Goal: Task Accomplishment & Management: Complete application form

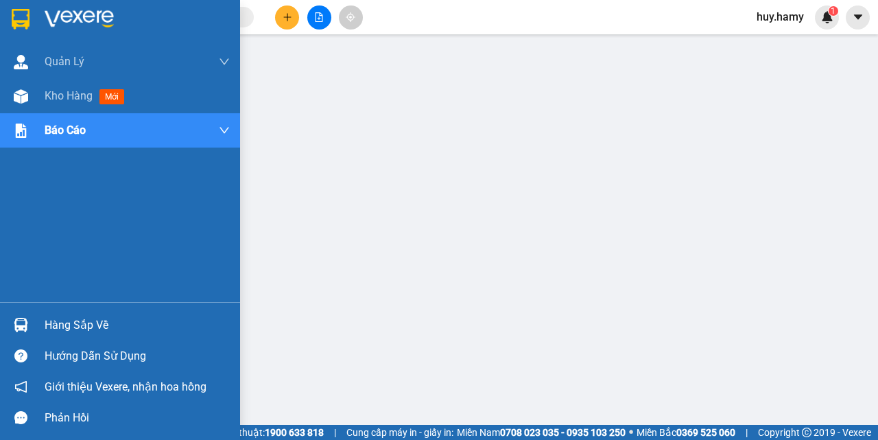
click at [67, 323] on div "Hàng sắp về" at bounding box center [137, 325] width 185 height 21
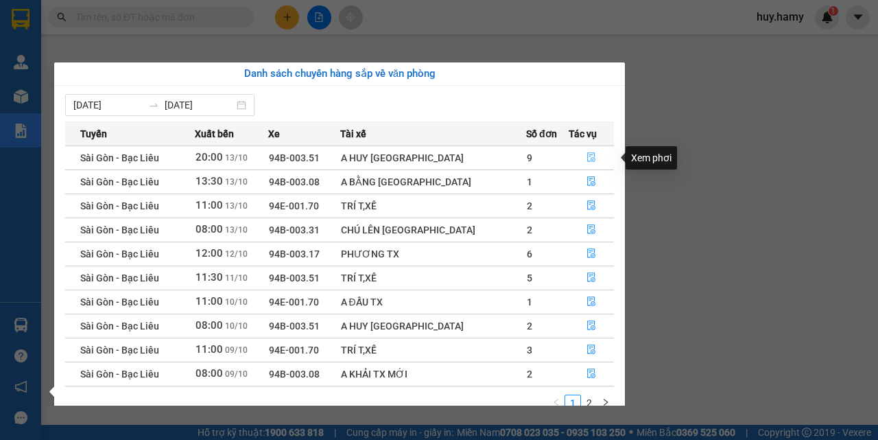
click at [588, 155] on icon "file-done" at bounding box center [592, 158] width 8 height 10
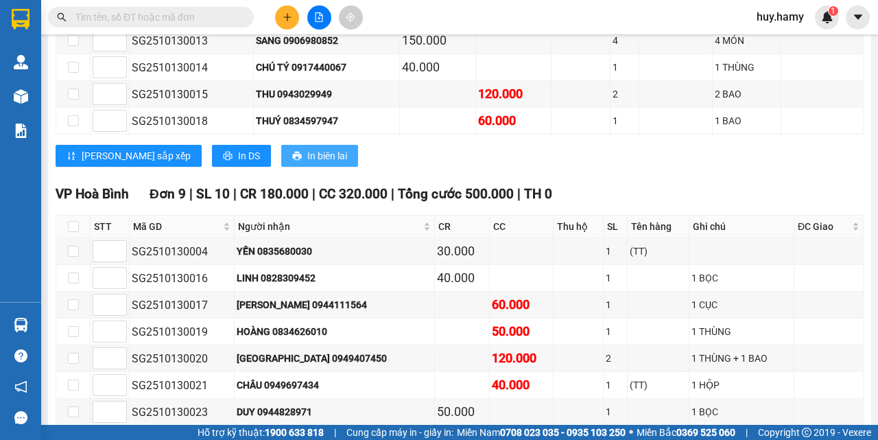
scroll to position [480, 0]
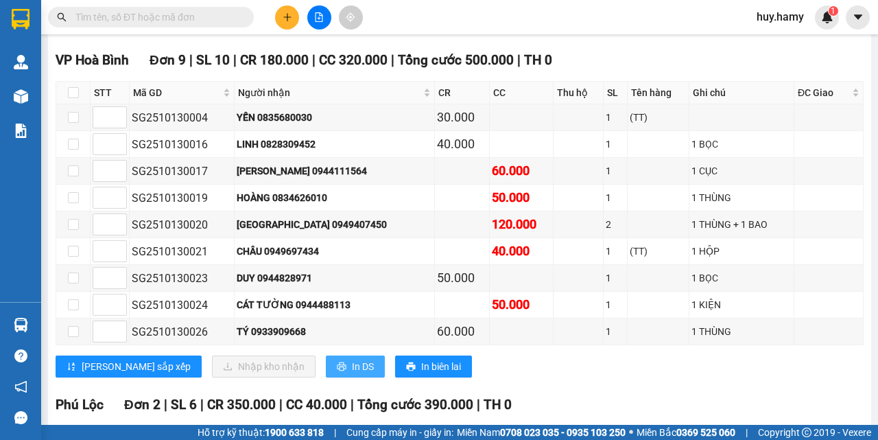
click at [326, 373] on button "In DS" at bounding box center [355, 366] width 59 height 22
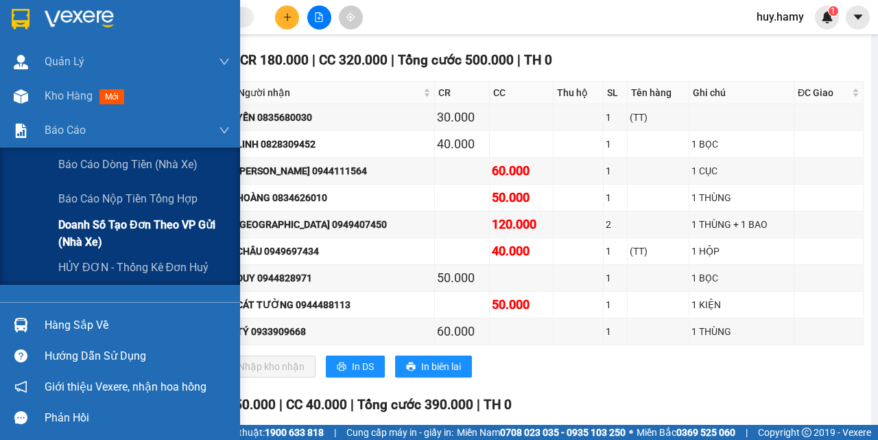
click at [124, 219] on span "Doanh số tạo đơn theo VP gửi (nhà xe)" at bounding box center [144, 233] width 172 height 34
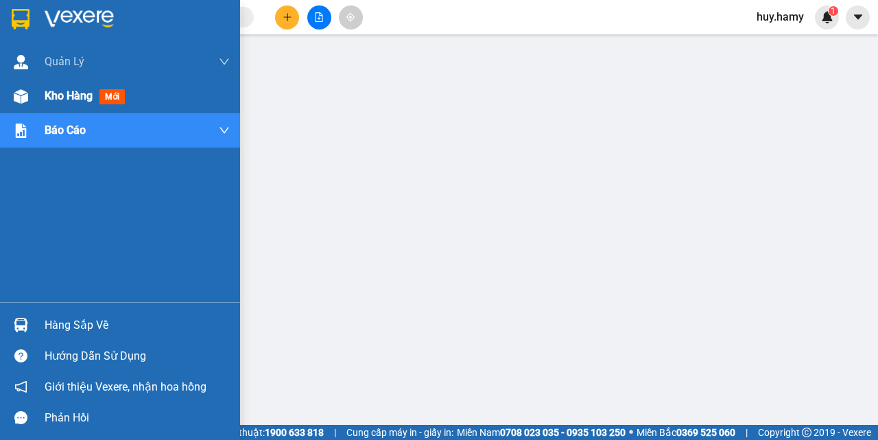
click at [63, 102] on span "Kho hàng" at bounding box center [69, 95] width 48 height 13
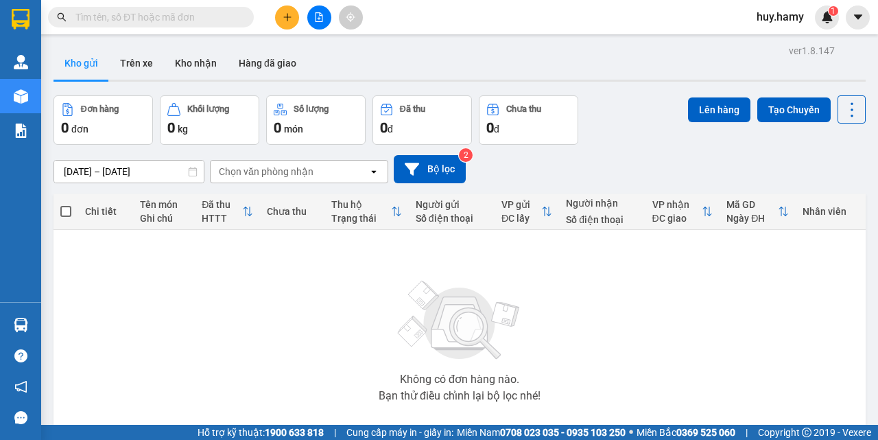
click at [54, 320] on td "Không có đơn hàng nào. Bạn thử điều chỉnh lại bộ lọc nhé!" at bounding box center [460, 337] width 812 height 215
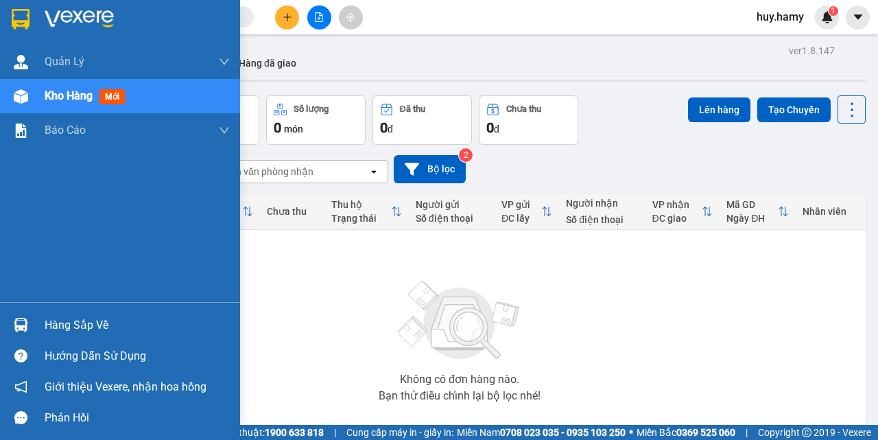
click at [58, 323] on div "Hàng sắp về" at bounding box center [137, 325] width 185 height 21
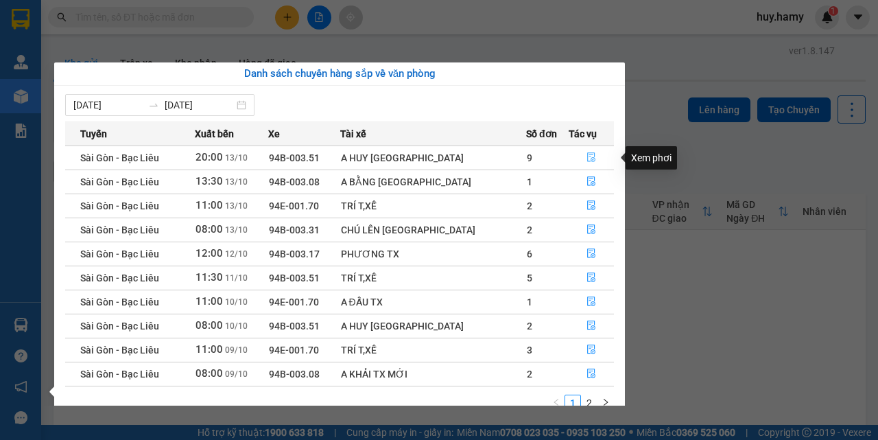
click at [587, 158] on icon "file-done" at bounding box center [592, 157] width 10 height 10
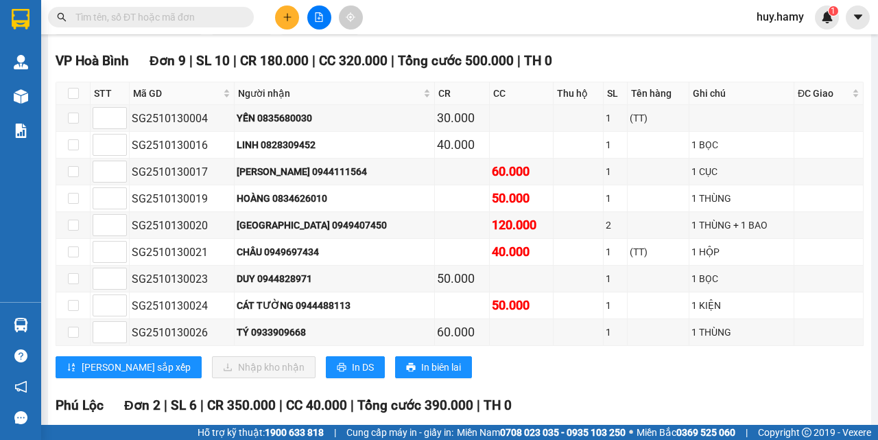
scroll to position [480, 0]
click at [76, 93] on input "checkbox" at bounding box center [73, 92] width 11 height 11
checkbox input "true"
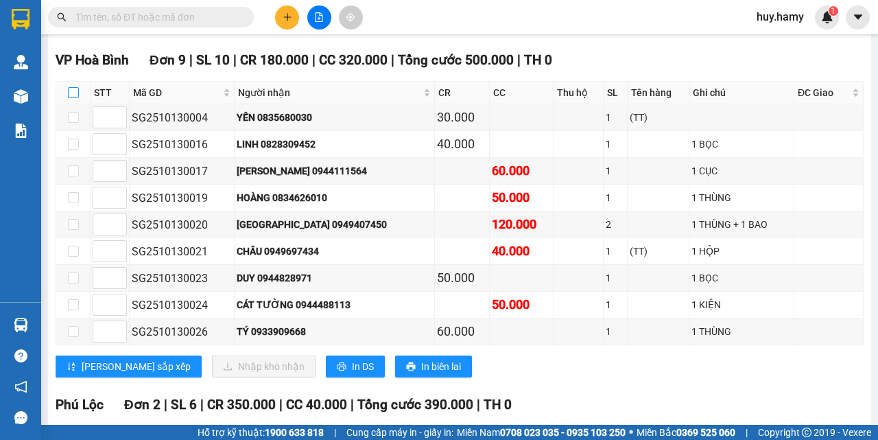
checkbox input "true"
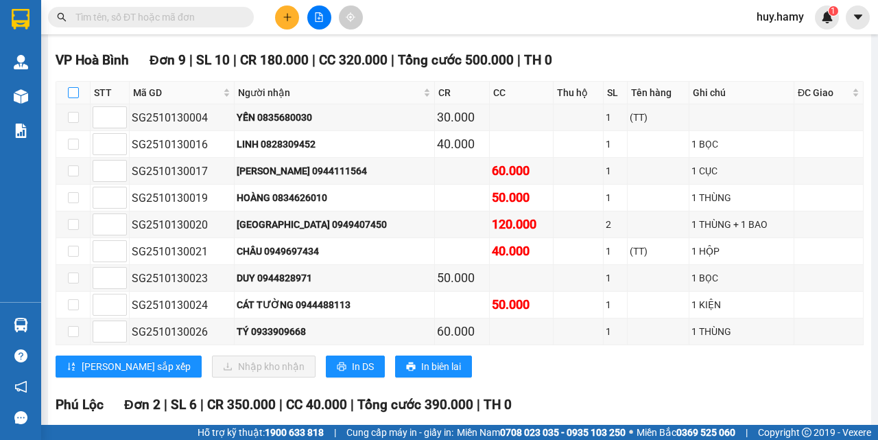
checkbox input "true"
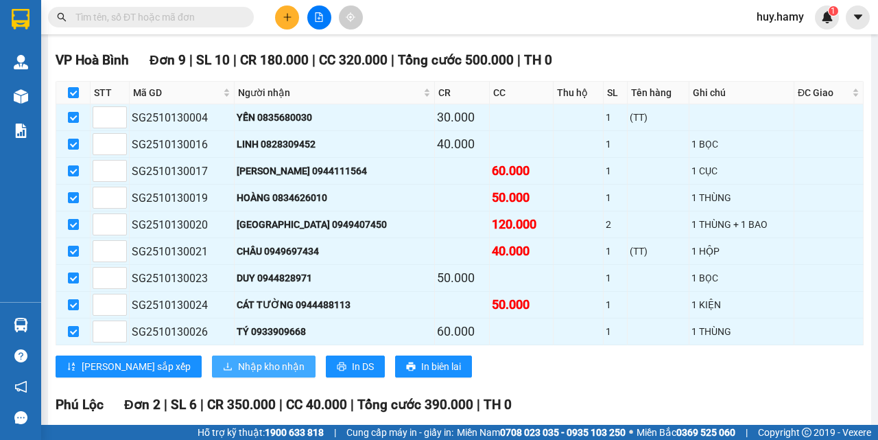
click at [238, 362] on span "Nhập kho nhận" at bounding box center [271, 366] width 67 height 15
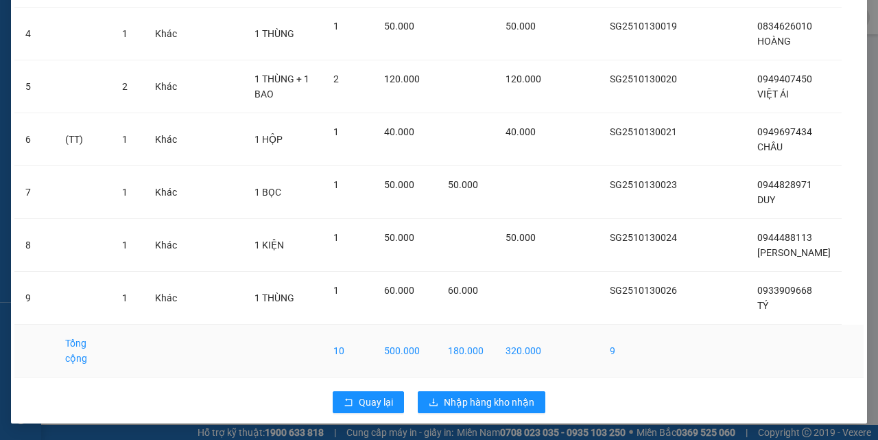
scroll to position [296, 0]
click at [472, 407] on span "Nhập hàng kho nhận" at bounding box center [489, 401] width 91 height 15
click at [472, 405] on span "Nhập hàng kho nhận" at bounding box center [489, 401] width 91 height 15
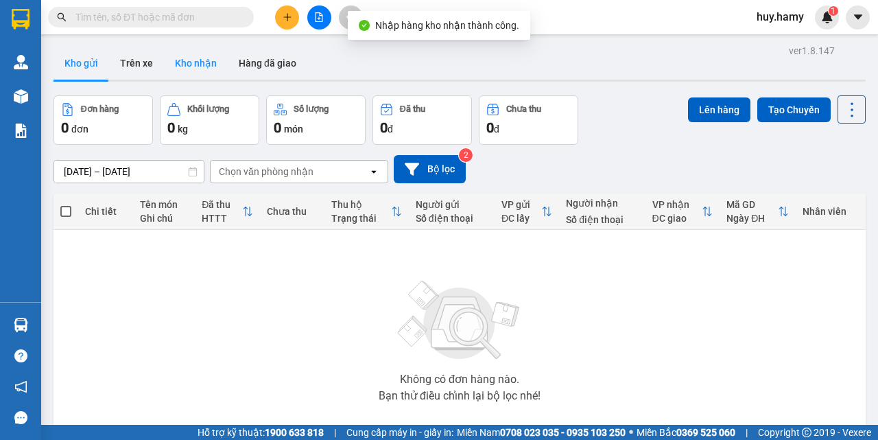
click at [189, 58] on button "Kho nhận" at bounding box center [196, 63] width 64 height 33
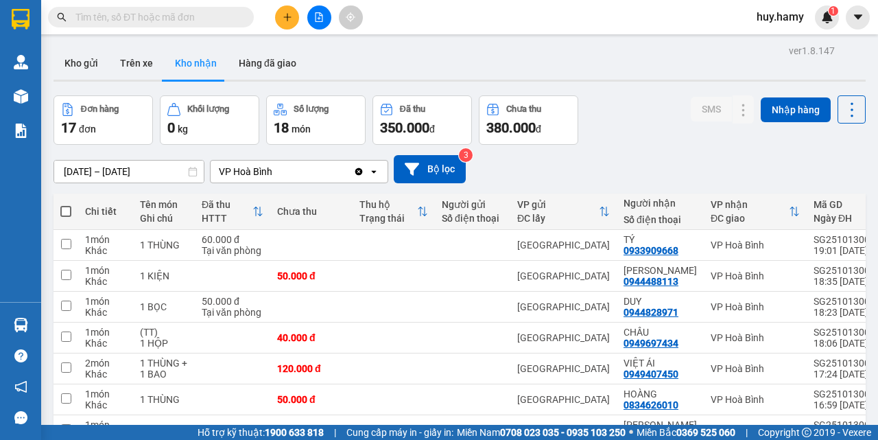
click at [68, 204] on label at bounding box center [65, 211] width 11 height 14
click at [66, 204] on input "checkbox" at bounding box center [66, 204] width 0 height 0
checkbox input "true"
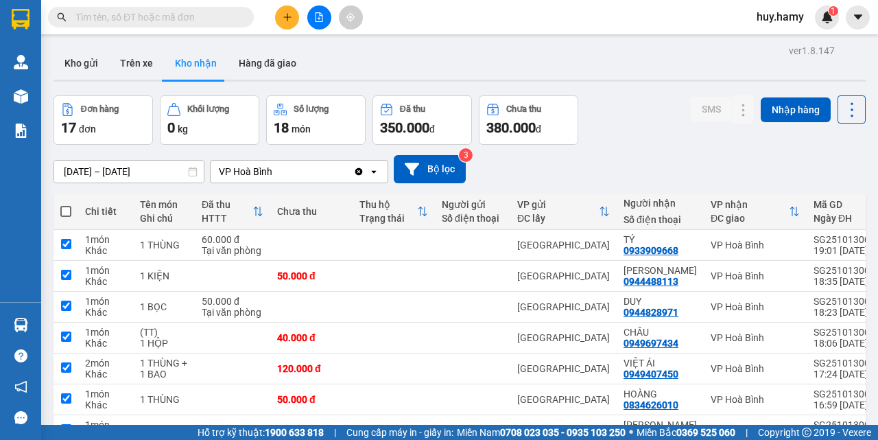
checkbox input "true"
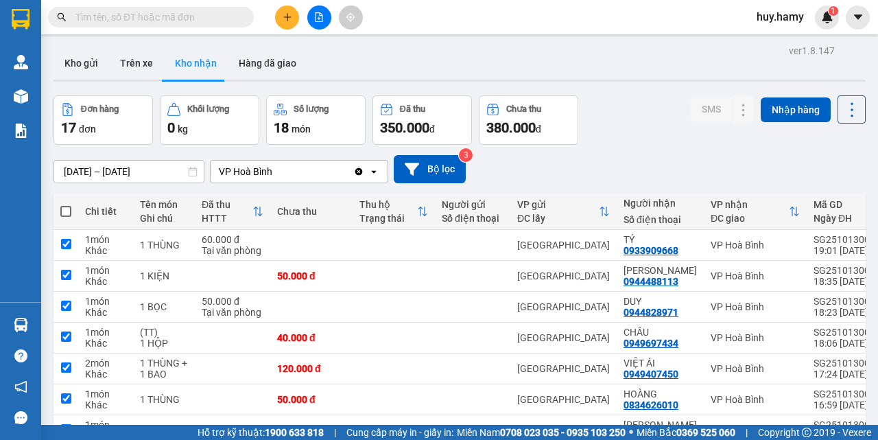
checkbox input "true"
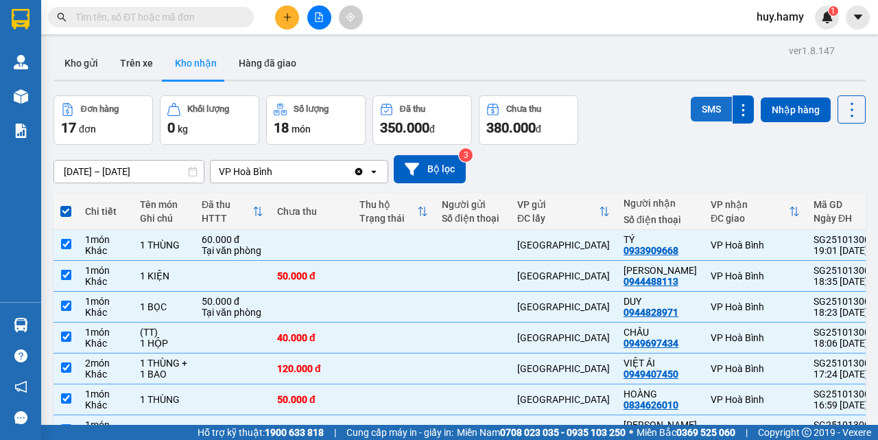
click at [697, 113] on button "SMS" at bounding box center [711, 109] width 41 height 25
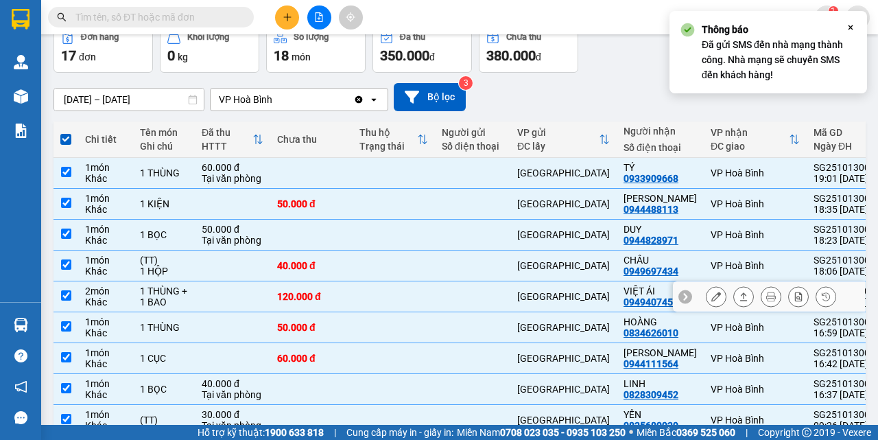
scroll to position [187, 0]
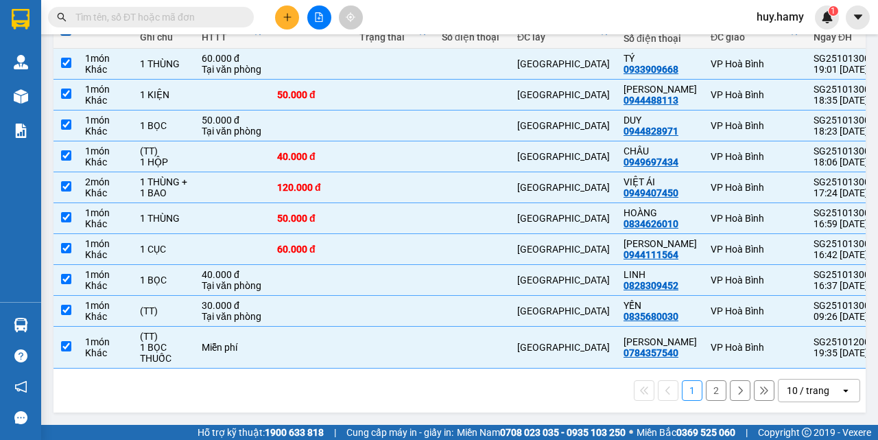
click at [706, 386] on button "2" at bounding box center [716, 390] width 21 height 21
checkbox input "false"
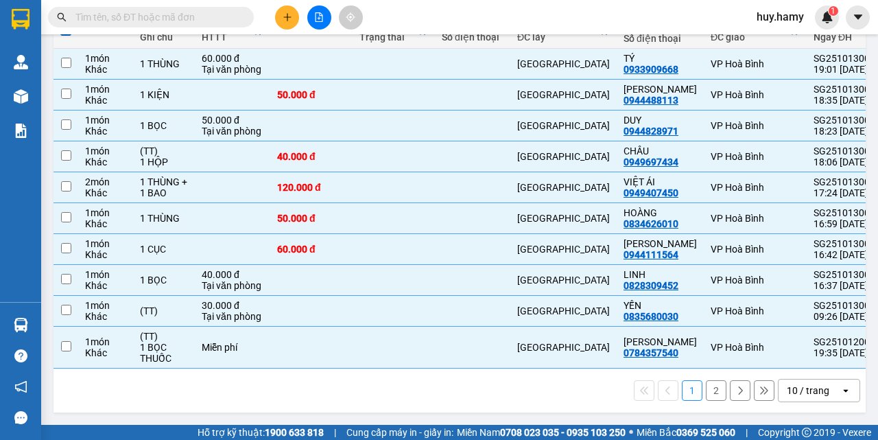
checkbox input "false"
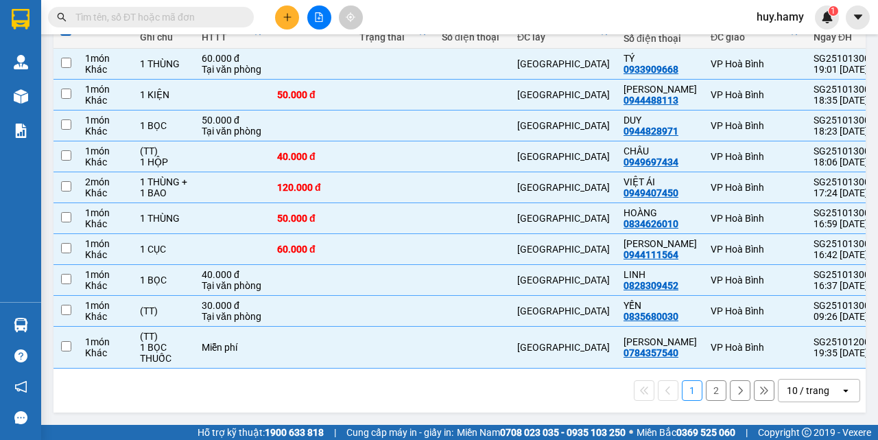
checkbox input "false"
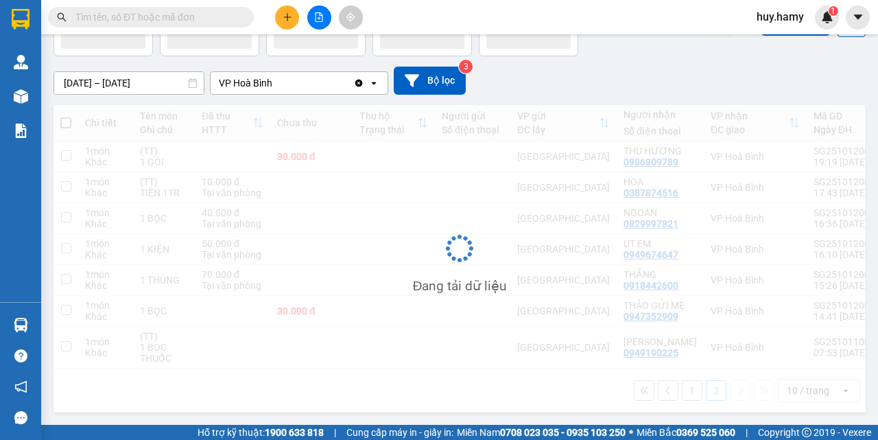
scroll to position [94, 0]
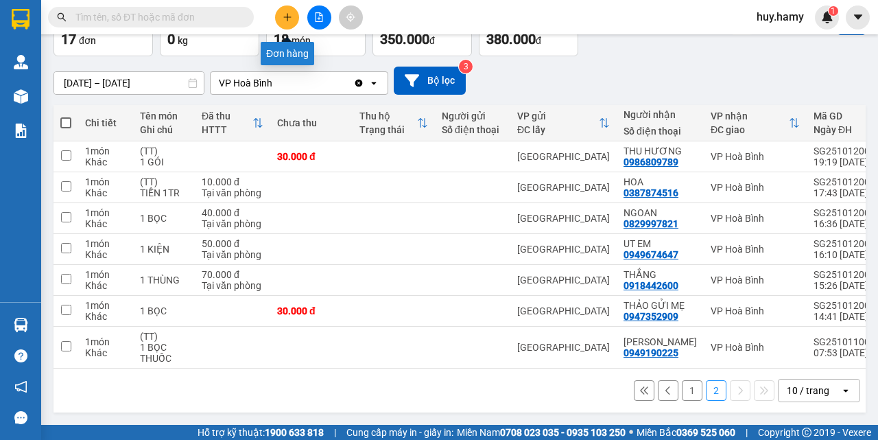
click at [281, 21] on button at bounding box center [287, 17] width 24 height 24
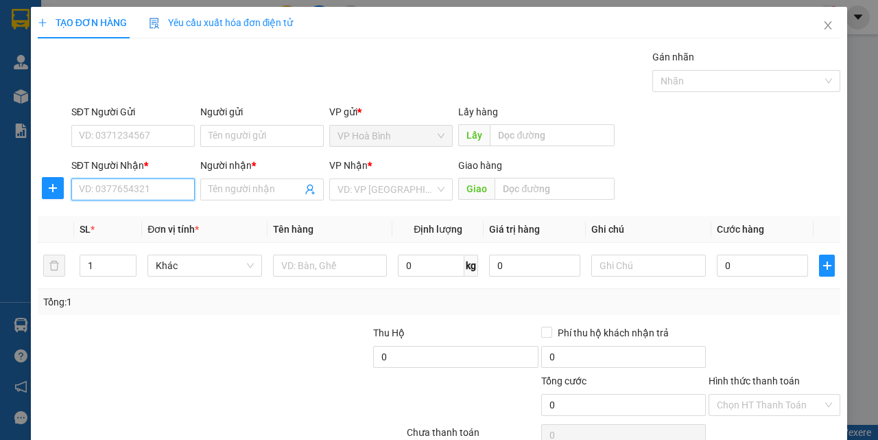
click at [102, 189] on input "SĐT Người Nhận *" at bounding box center [132, 189] width 123 height 22
type input "0867978130"
click at [110, 209] on div "0867978130 - CƯỜNG" at bounding box center [132, 216] width 106 height 15
type input "CƯỜNG"
type input "0867978130"
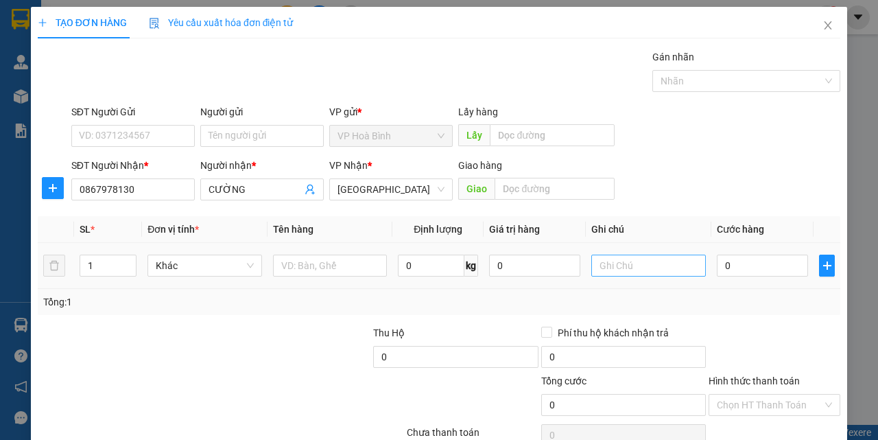
type input "50.000"
click at [614, 268] on input "T" at bounding box center [648, 266] width 115 height 22
click at [746, 267] on input "50.000" at bounding box center [762, 266] width 91 height 22
type input "4"
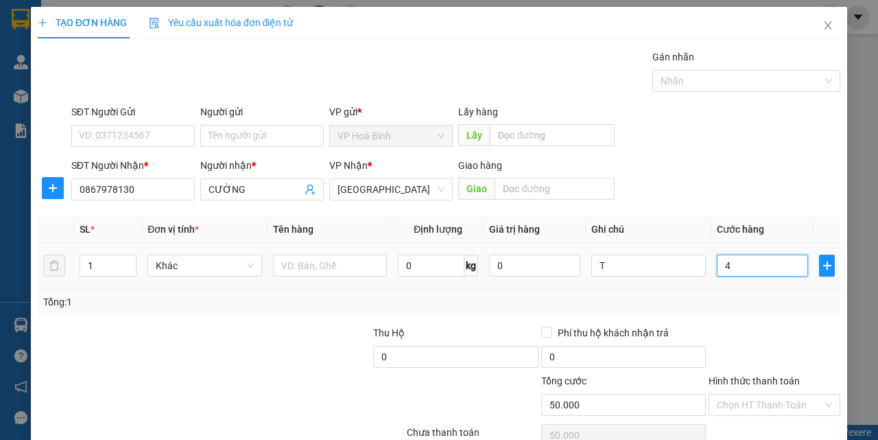
type input "4"
type input "40"
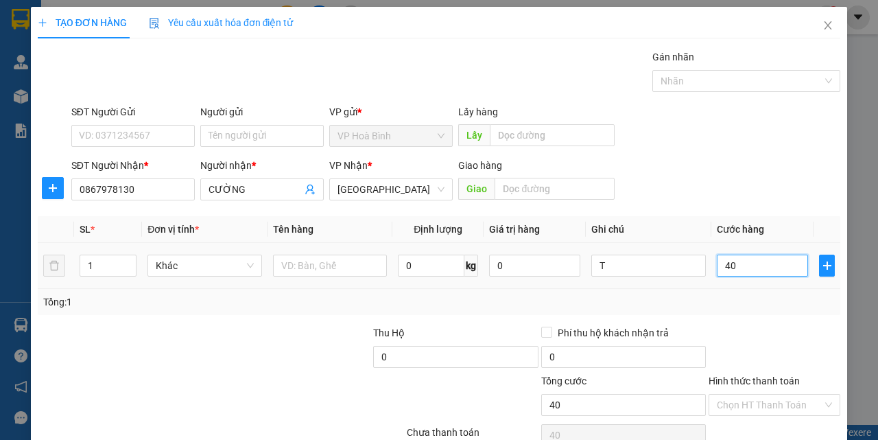
type input "400"
type input "4.000"
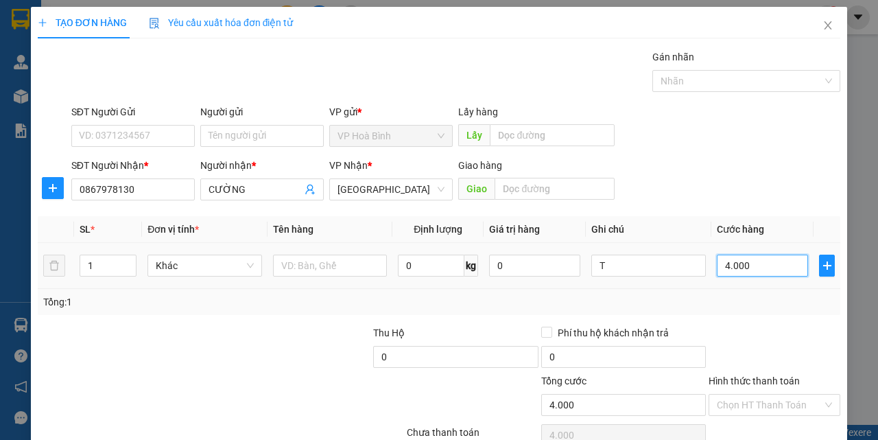
type input "40.000"
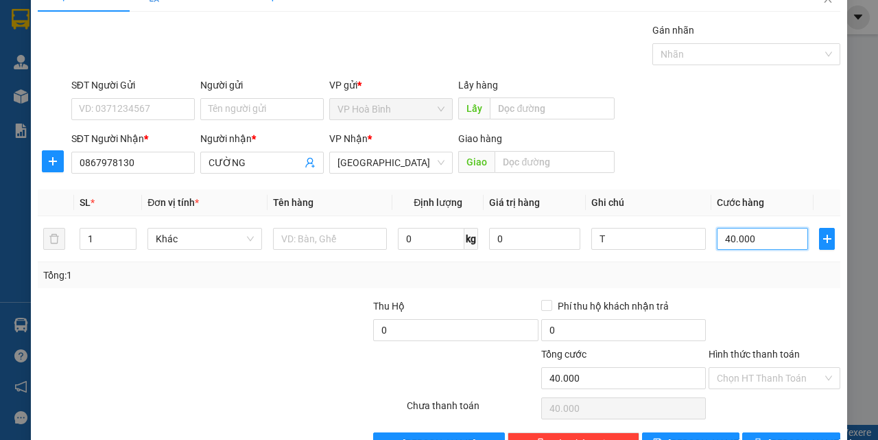
scroll to position [68, 0]
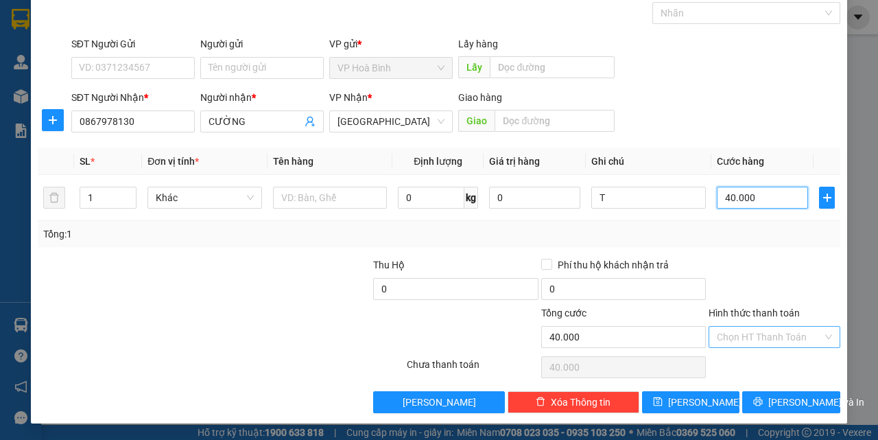
type input "40.000"
click at [755, 331] on input "Hình thức thanh toán" at bounding box center [770, 337] width 106 height 21
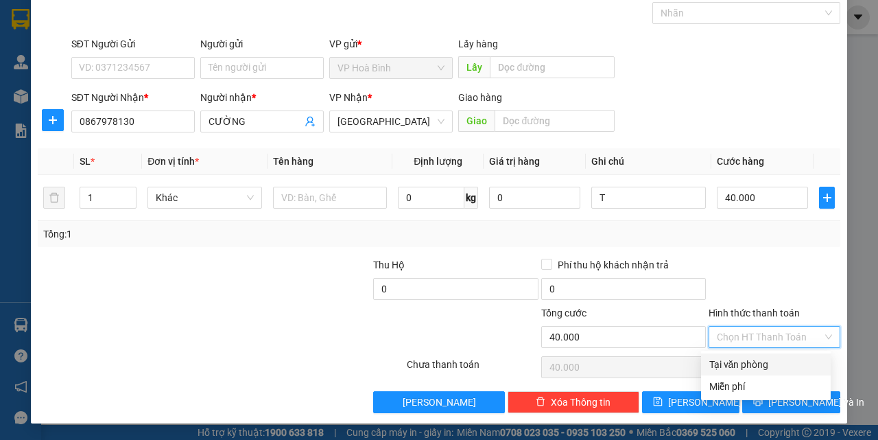
click at [755, 366] on div "Tại văn phòng" at bounding box center [765, 364] width 113 height 15
type input "0"
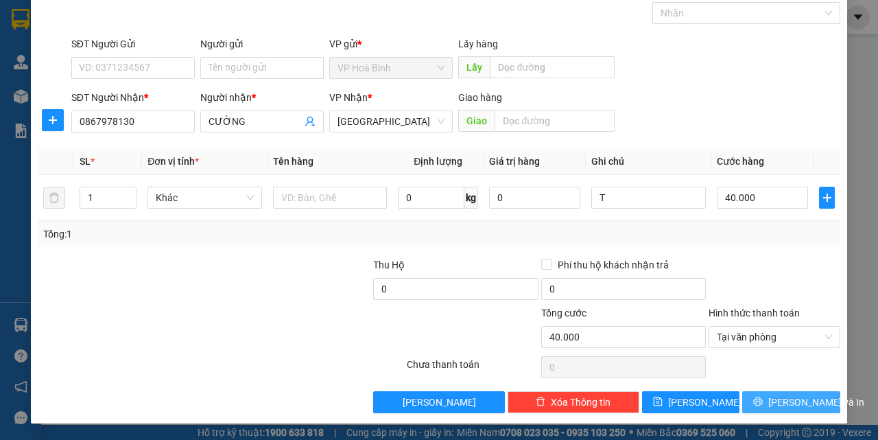
click at [766, 399] on button "[PERSON_NAME] và In" at bounding box center [791, 402] width 98 height 22
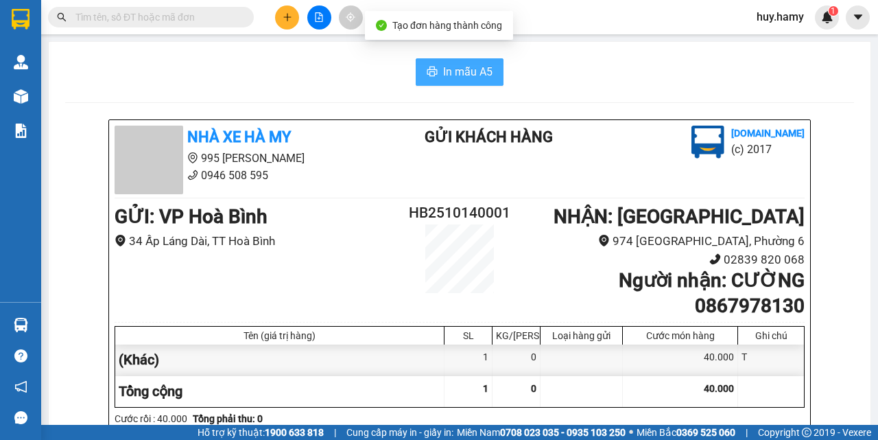
click at [465, 75] on span "In mẫu A5" at bounding box center [467, 71] width 49 height 17
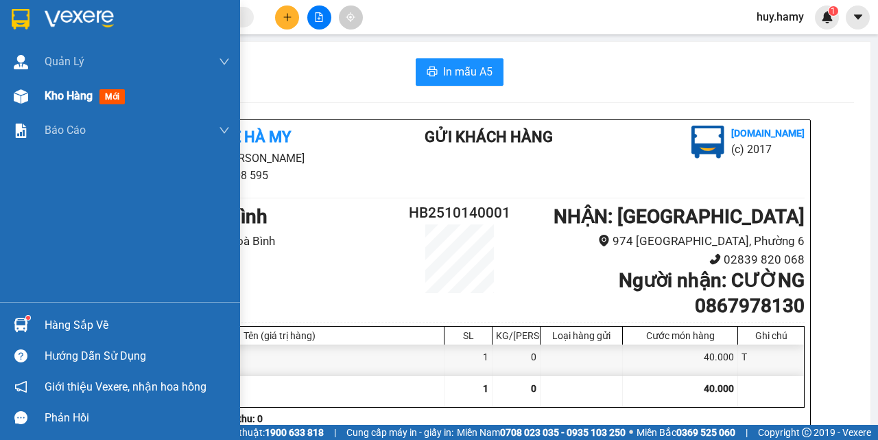
click at [60, 97] on span "Kho hàng" at bounding box center [69, 95] width 48 height 13
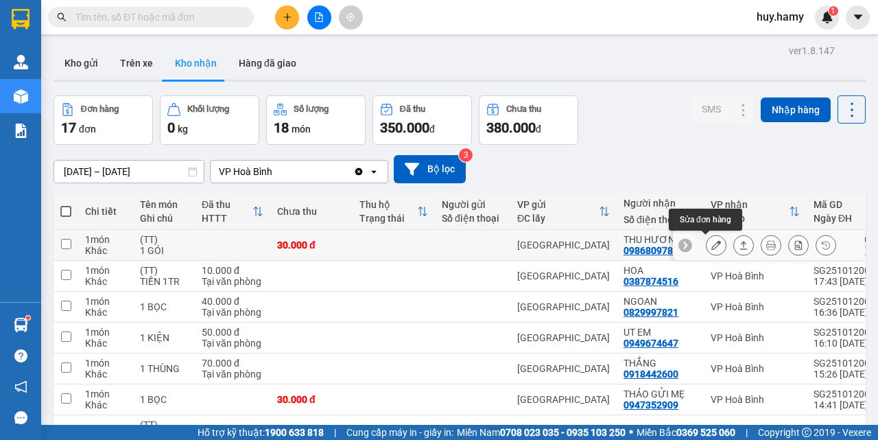
click at [711, 246] on icon at bounding box center [716, 245] width 10 height 10
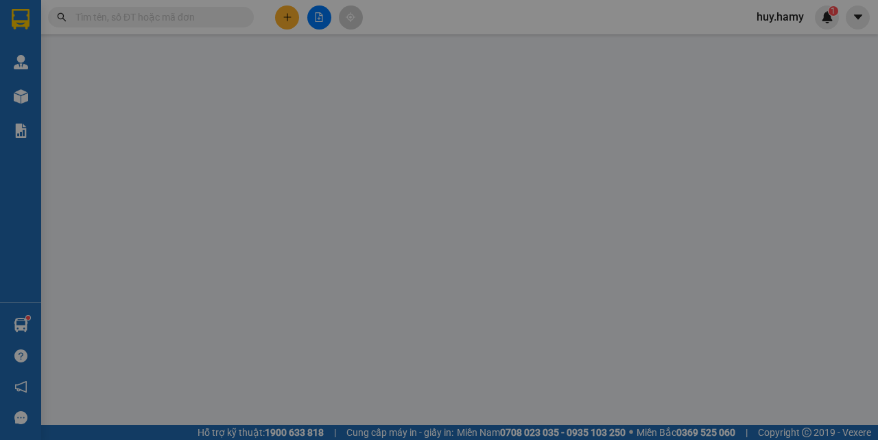
type input "0986809789"
type input "THU HƯƠNG"
type input "0"
type input "30.000"
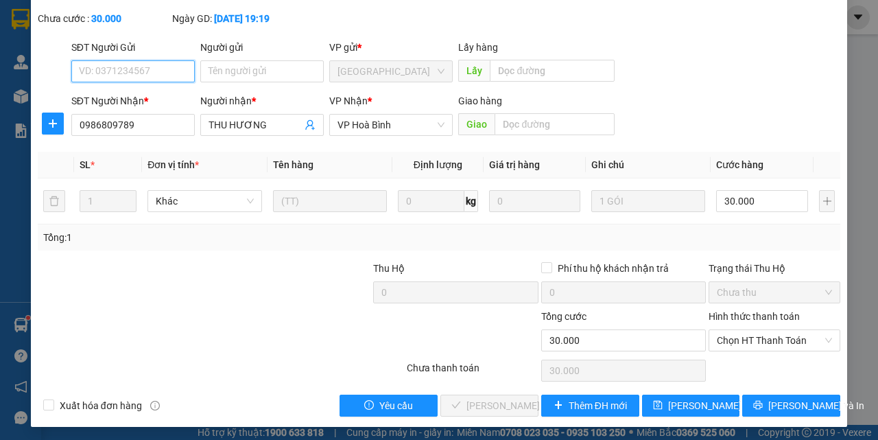
scroll to position [86, 0]
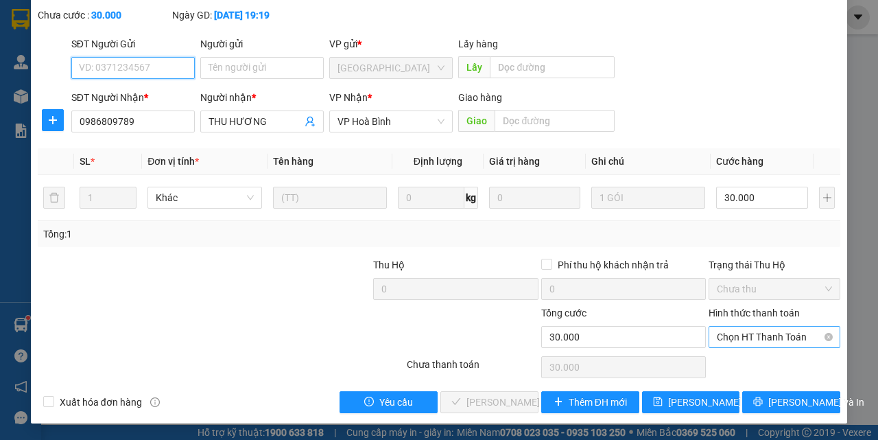
click at [807, 335] on span "Chọn HT Thanh Toán" at bounding box center [774, 337] width 115 height 21
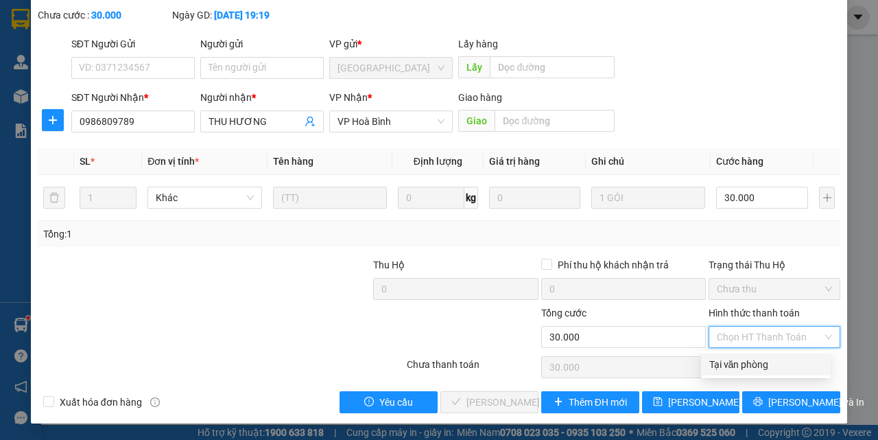
click at [746, 359] on div "Tại văn phòng" at bounding box center [765, 364] width 113 height 15
type input "0"
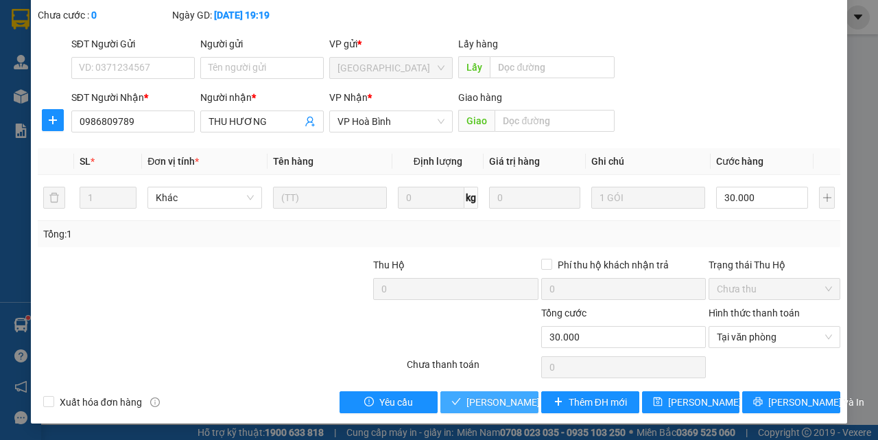
click at [490, 399] on span "[PERSON_NAME] và Giao hàng" at bounding box center [533, 401] width 132 height 15
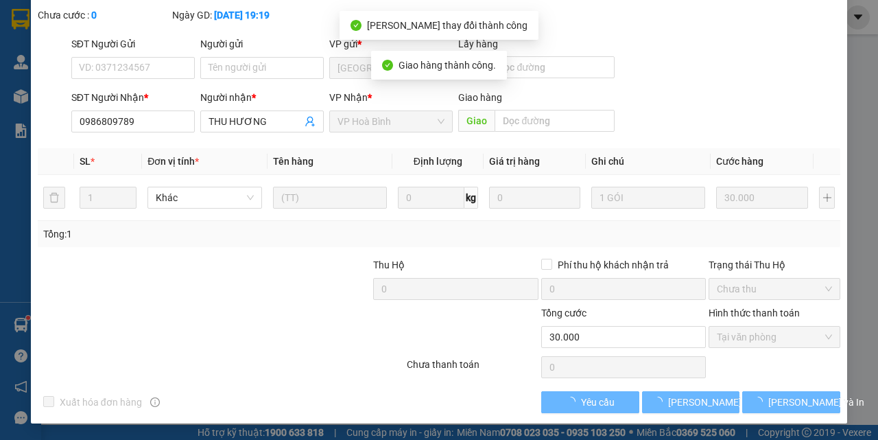
scroll to position [17, 0]
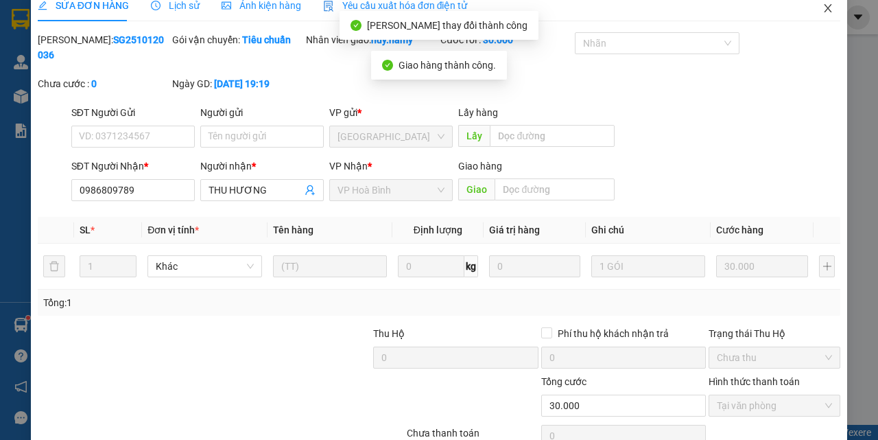
click at [812, 8] on span "Close" at bounding box center [828, 9] width 38 height 38
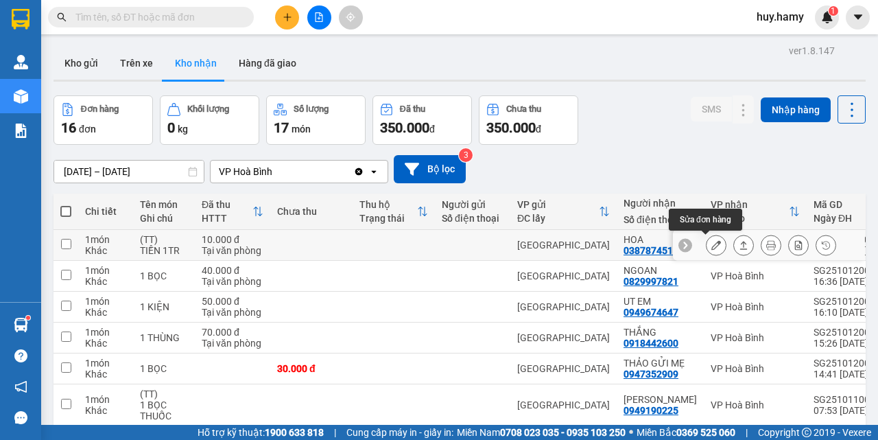
click at [711, 245] on icon at bounding box center [716, 245] width 10 height 10
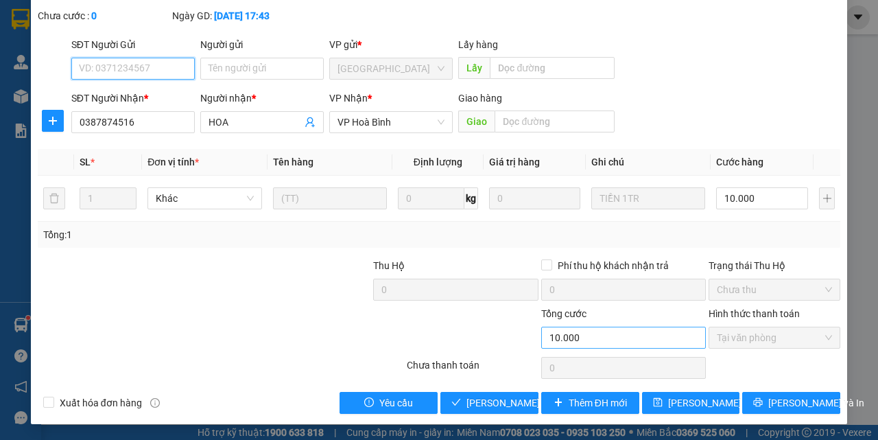
scroll to position [86, 0]
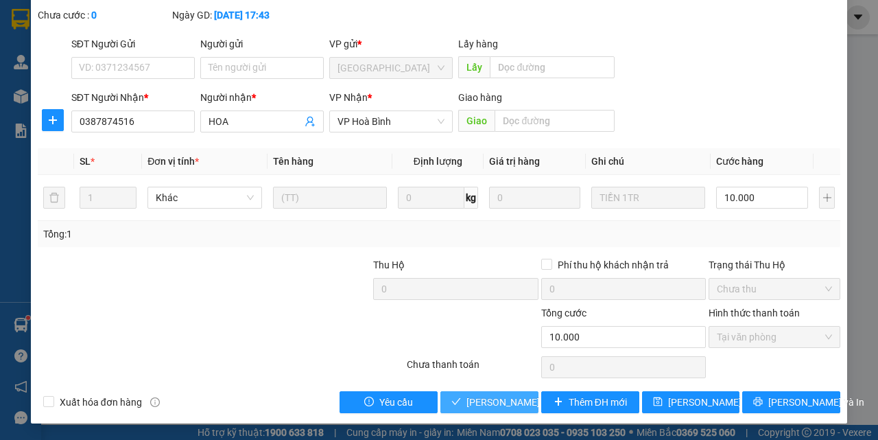
click at [467, 405] on span "[PERSON_NAME] và Giao hàng" at bounding box center [533, 401] width 132 height 15
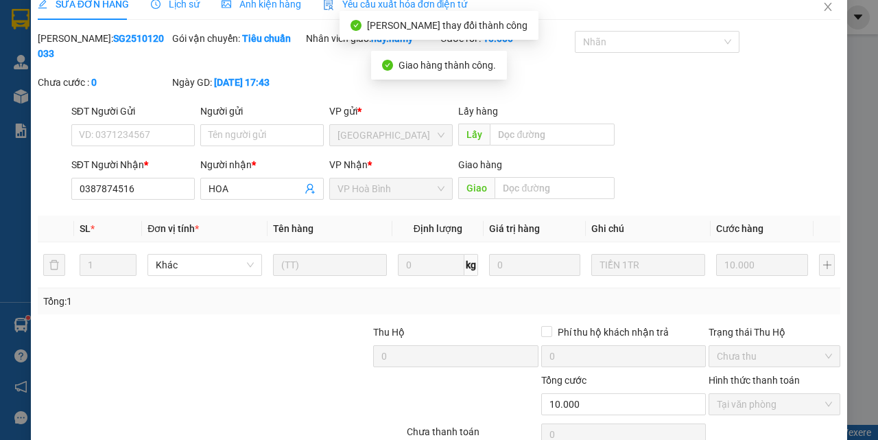
scroll to position [0, 0]
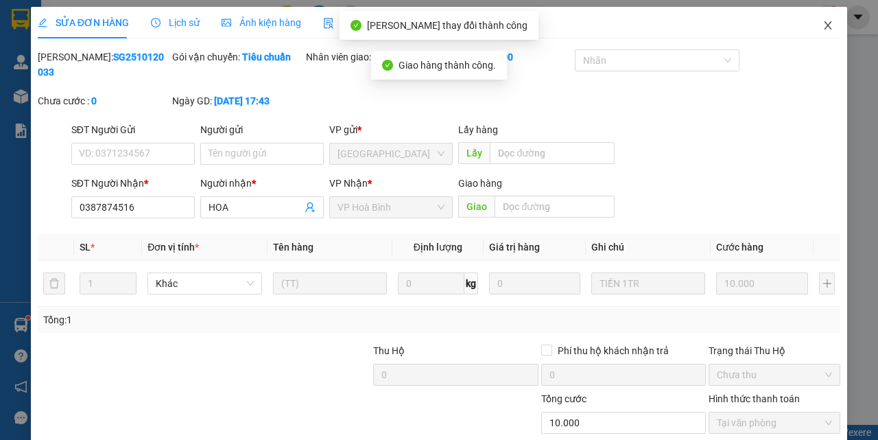
click at [823, 23] on icon "close" at bounding box center [828, 25] width 11 height 11
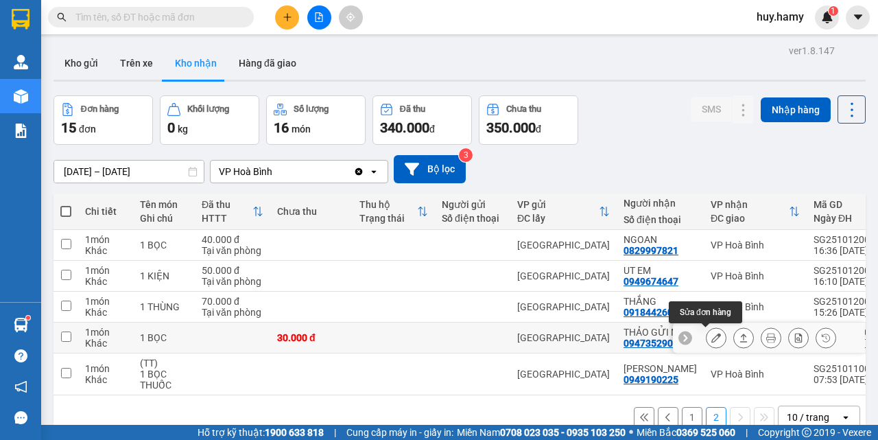
click at [711, 338] on icon at bounding box center [716, 338] width 10 height 10
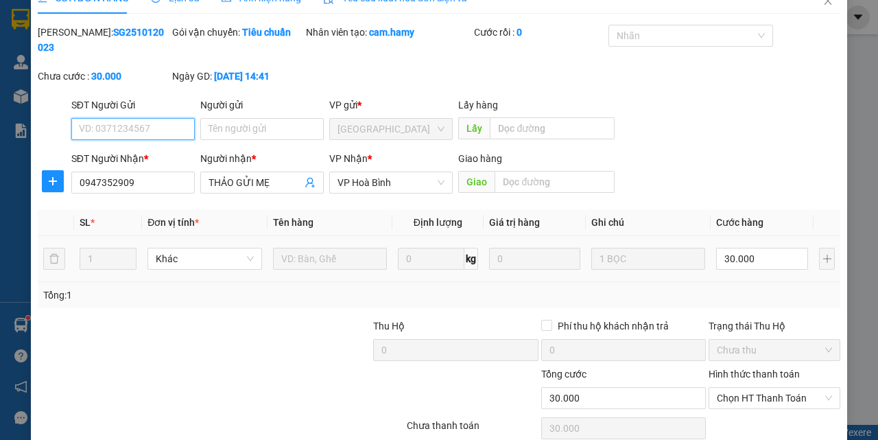
scroll to position [69, 0]
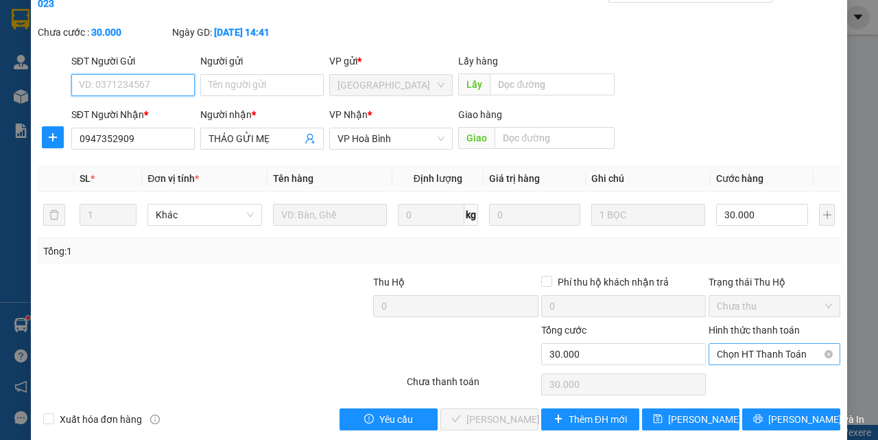
click at [722, 356] on span "Chọn HT Thanh Toán" at bounding box center [774, 354] width 115 height 21
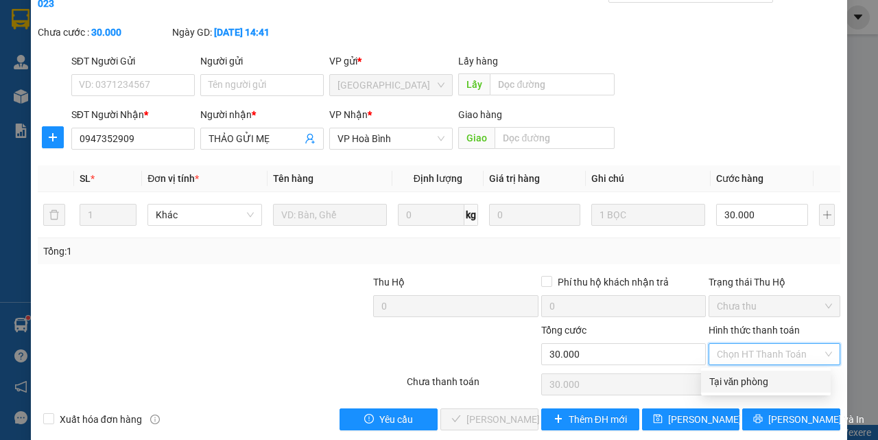
click at [722, 377] on div "Tại văn phòng" at bounding box center [765, 381] width 113 height 15
type input "0"
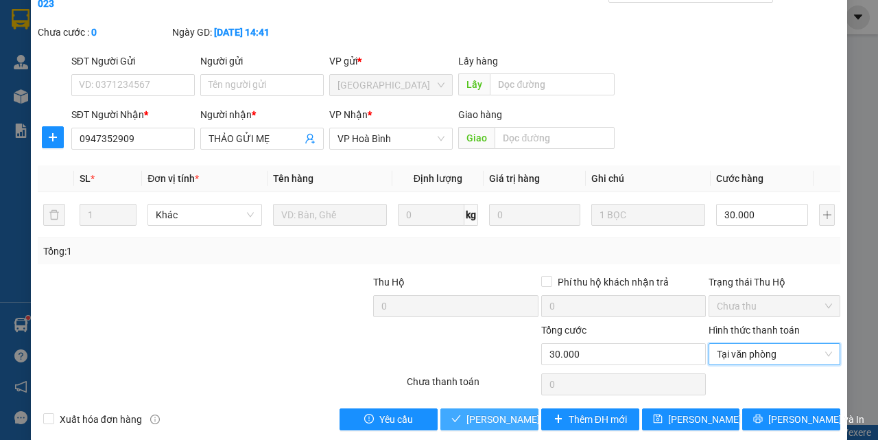
click at [458, 426] on button "[PERSON_NAME] và Giao hàng" at bounding box center [489, 419] width 98 height 22
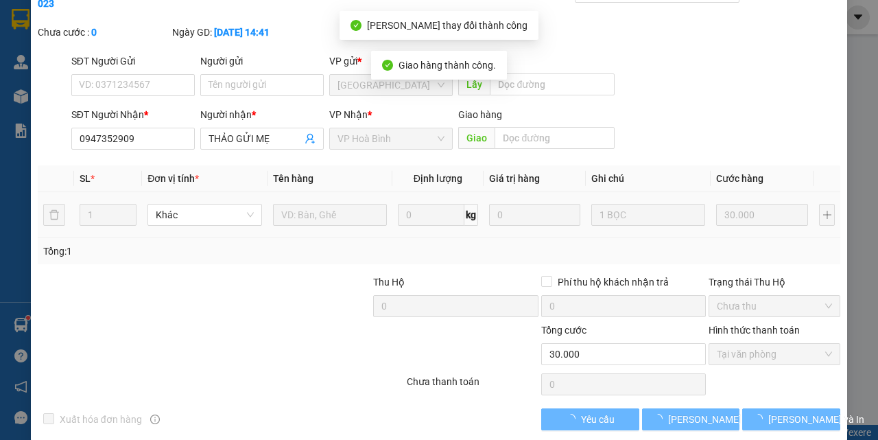
scroll to position [0, 0]
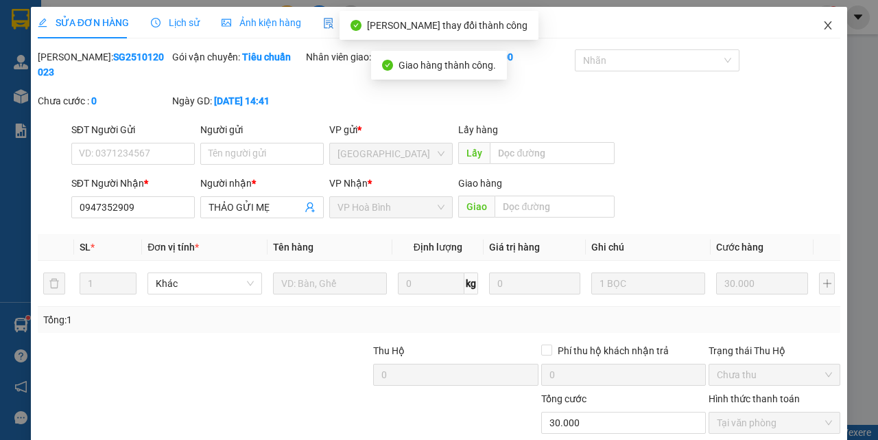
click at [823, 23] on icon "close" at bounding box center [828, 25] width 11 height 11
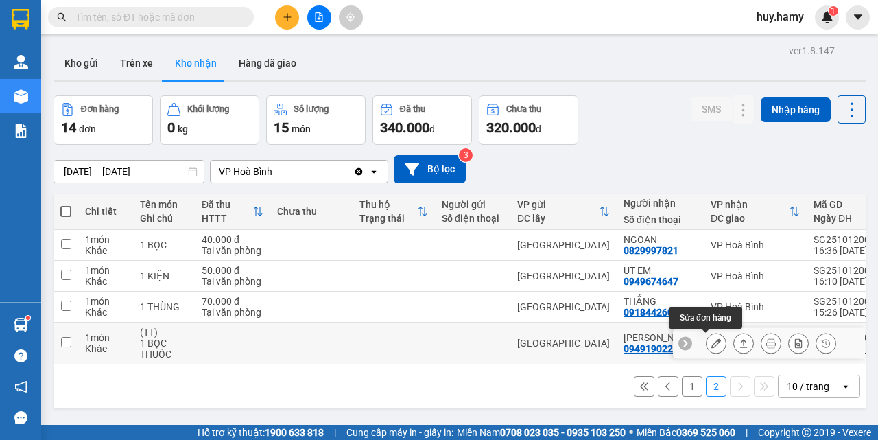
click at [711, 343] on icon at bounding box center [716, 343] width 10 height 10
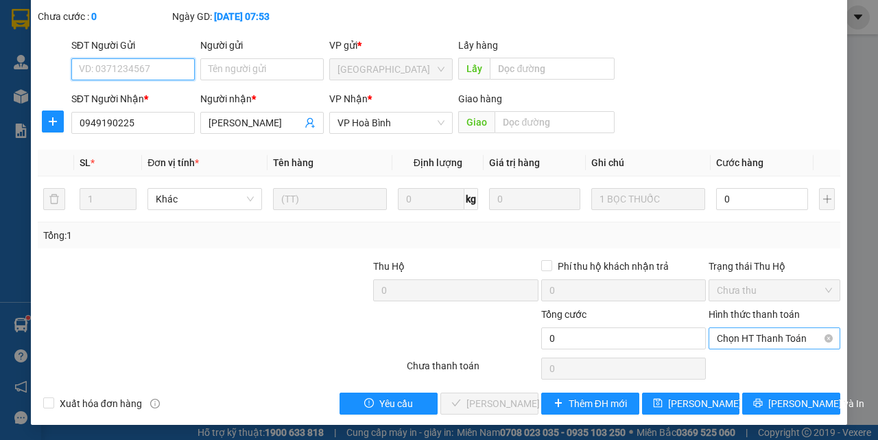
scroll to position [86, 0]
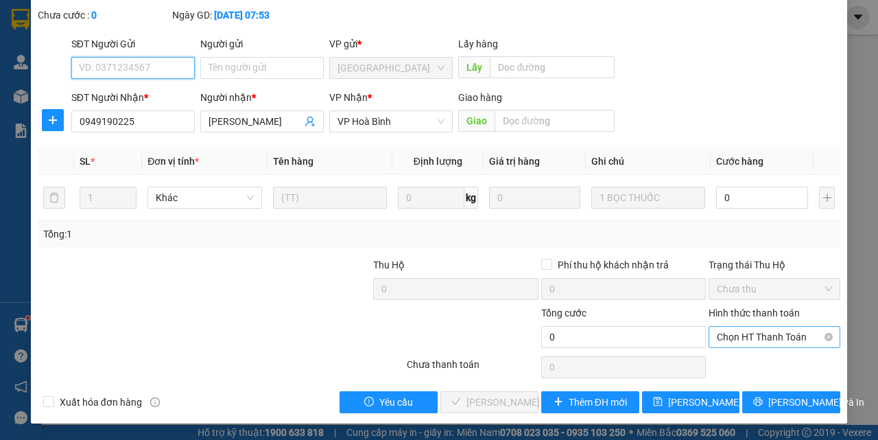
click at [770, 331] on span "Chọn HT Thanh Toán" at bounding box center [774, 337] width 115 height 21
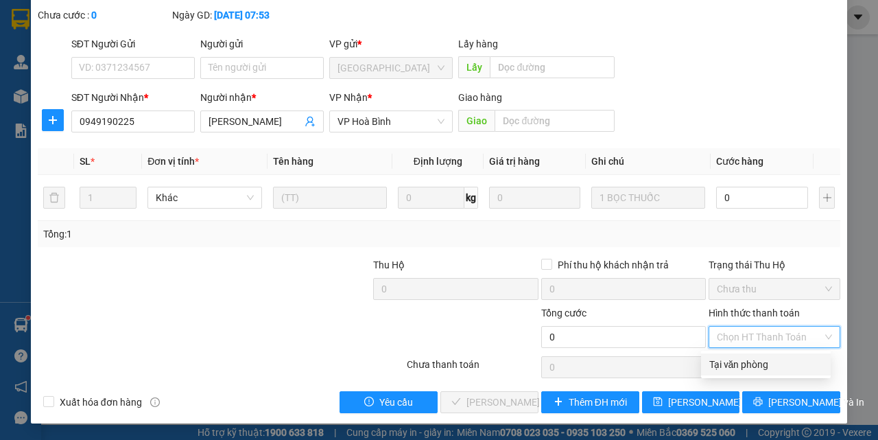
click at [763, 358] on div "Tại văn phòng" at bounding box center [765, 364] width 113 height 15
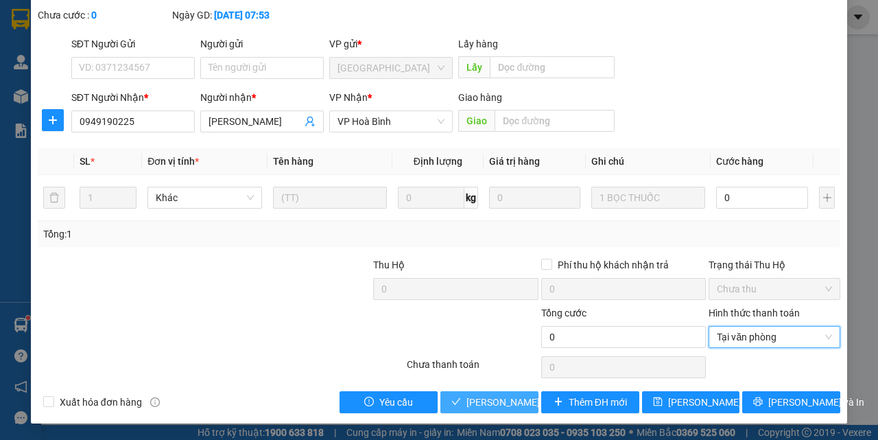
click at [459, 399] on button "[PERSON_NAME] và Giao hàng" at bounding box center [489, 402] width 98 height 22
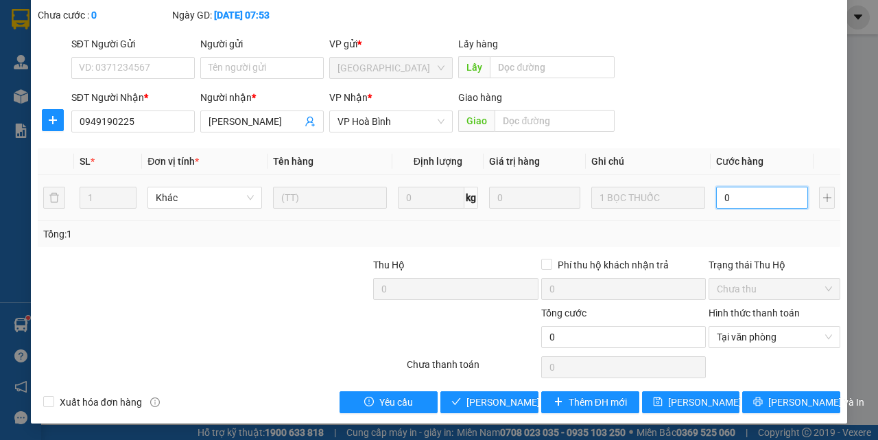
click at [740, 197] on input "0" at bounding box center [762, 198] width 92 height 22
type input "1"
type input "1.000"
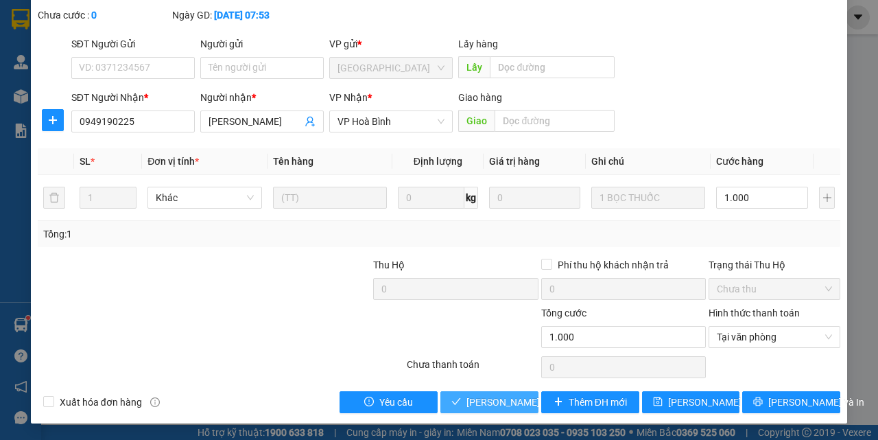
click at [511, 404] on span "[PERSON_NAME] và Giao hàng" at bounding box center [533, 401] width 132 height 15
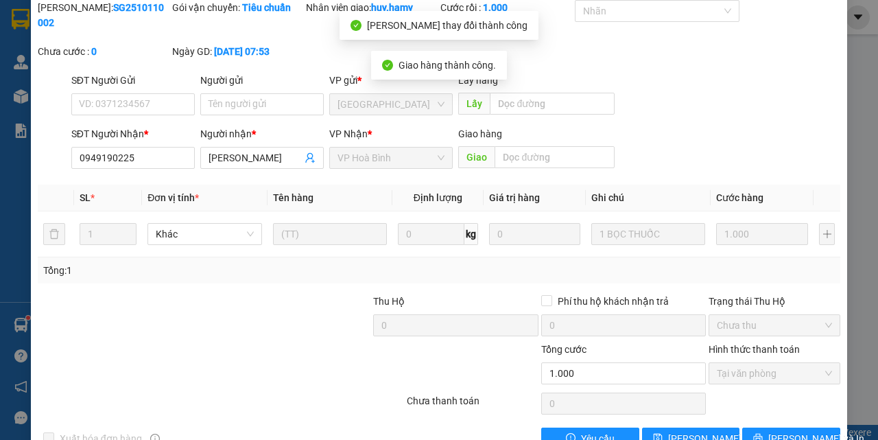
scroll to position [17, 0]
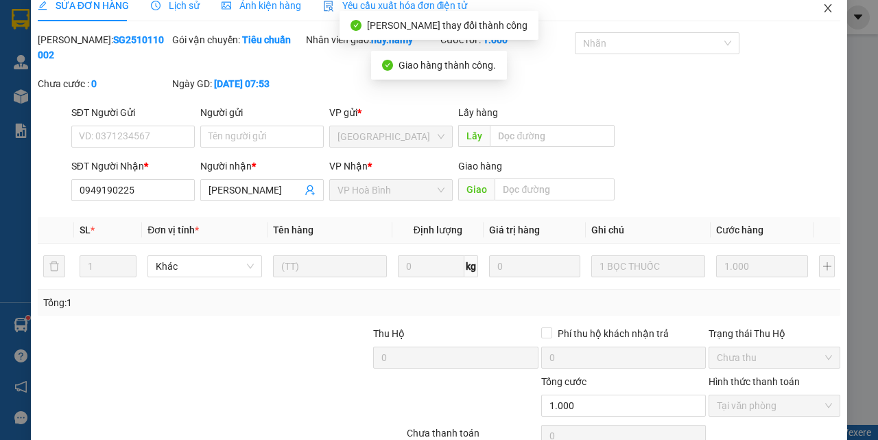
click at [823, 8] on icon "close" at bounding box center [828, 8] width 11 height 11
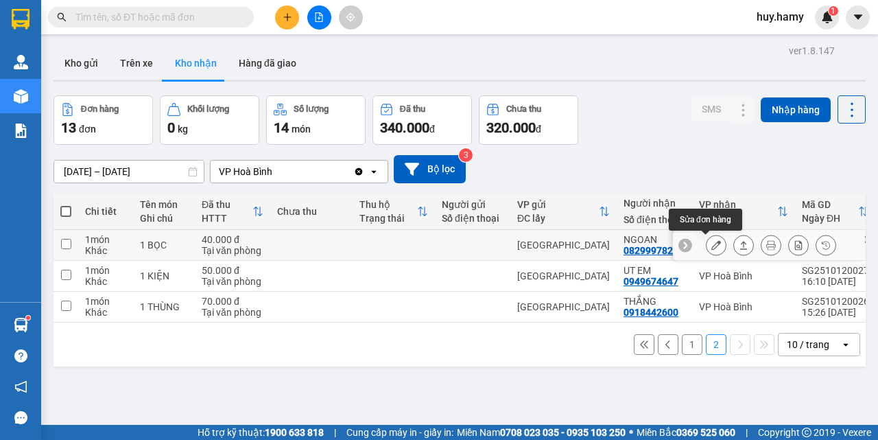
click at [711, 246] on icon at bounding box center [716, 245] width 10 height 10
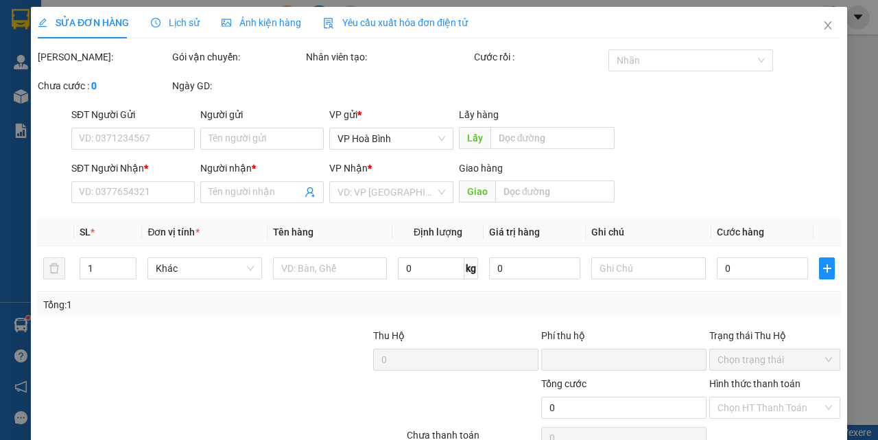
type input "0829997821"
type input "NGOAN"
type input "0"
type input "40.000"
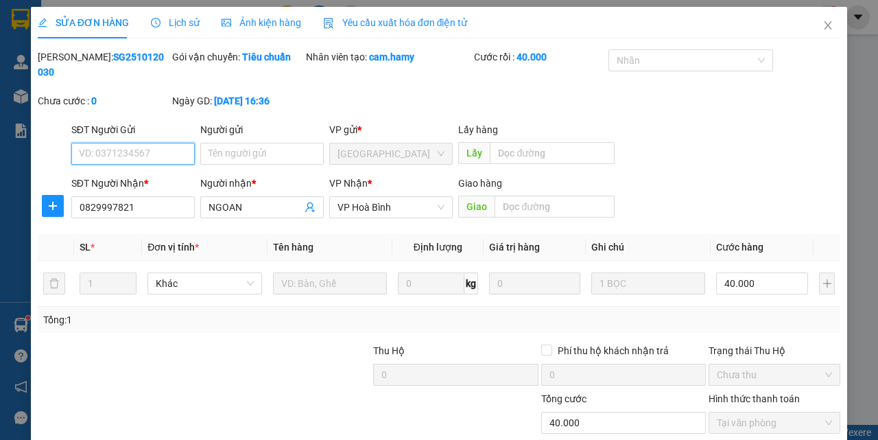
scroll to position [86, 0]
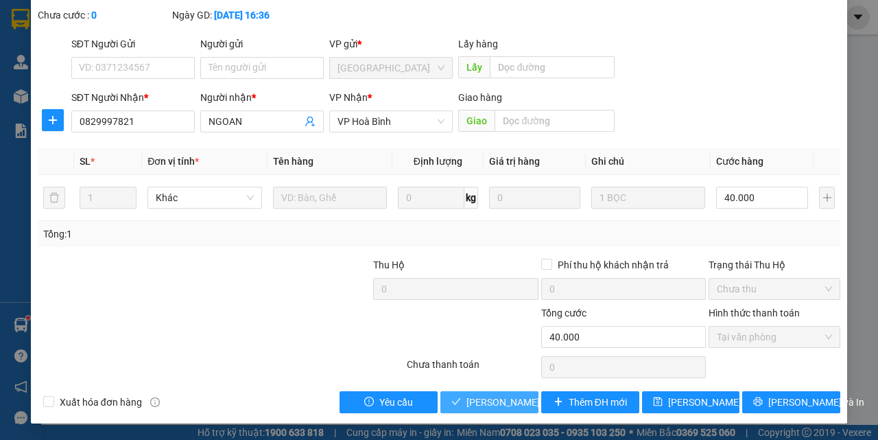
click at [477, 394] on span "[PERSON_NAME] và Giao hàng" at bounding box center [533, 401] width 132 height 15
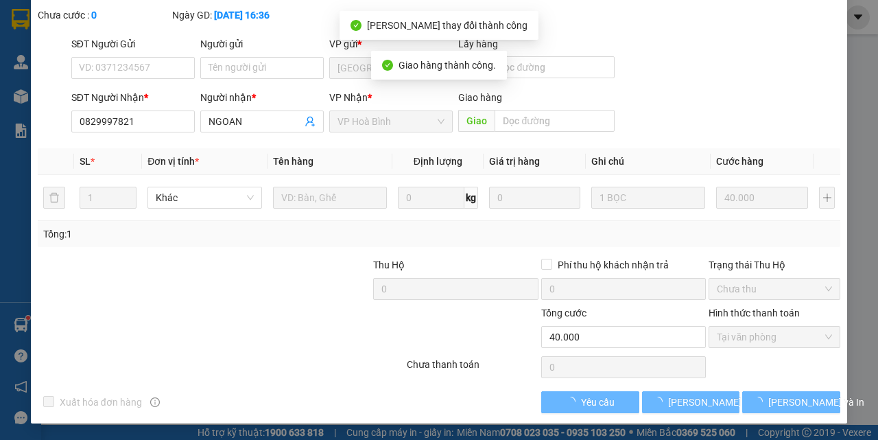
scroll to position [0, 0]
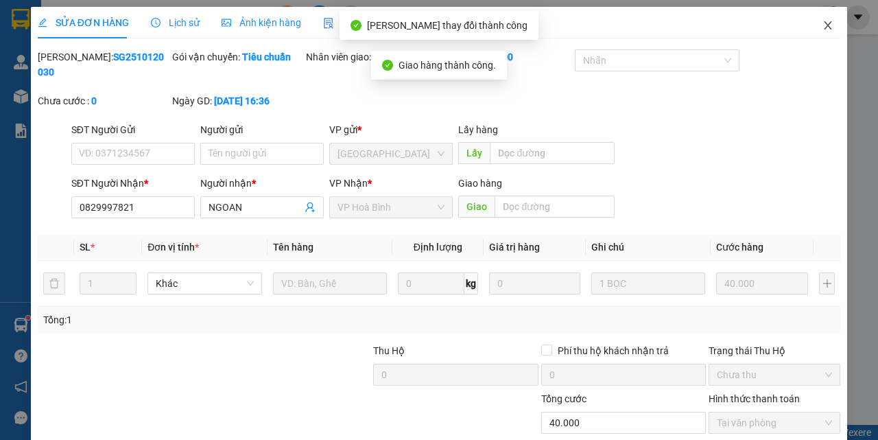
click at [823, 30] on icon "close" at bounding box center [828, 25] width 11 height 11
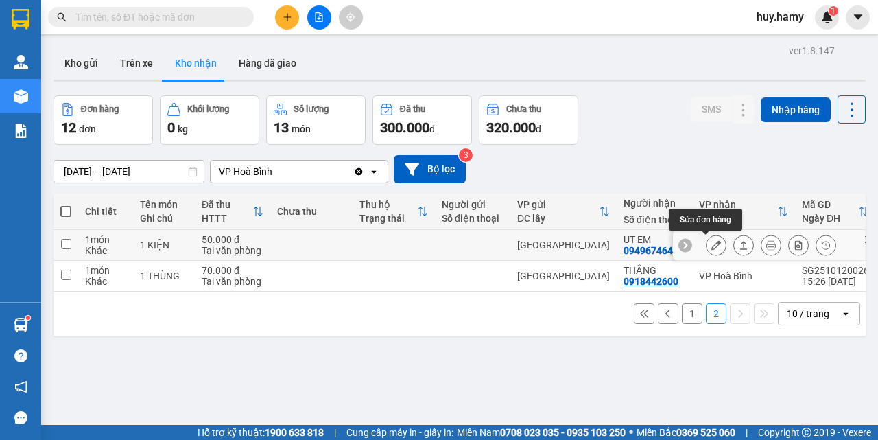
click at [711, 245] on icon at bounding box center [716, 245] width 10 height 10
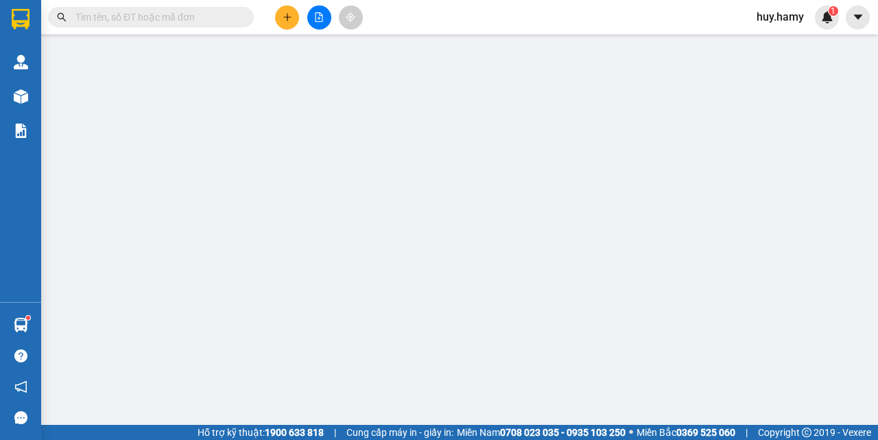
type input "0949674647"
type input "UT EM"
type input "0"
type input "50.000"
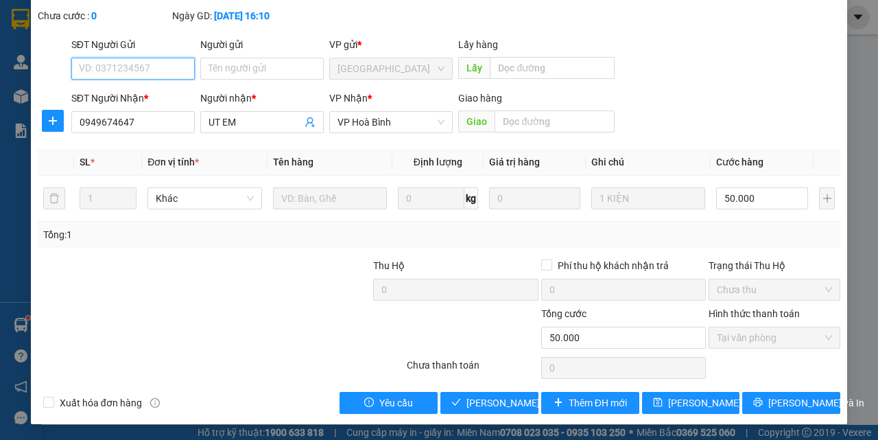
scroll to position [86, 0]
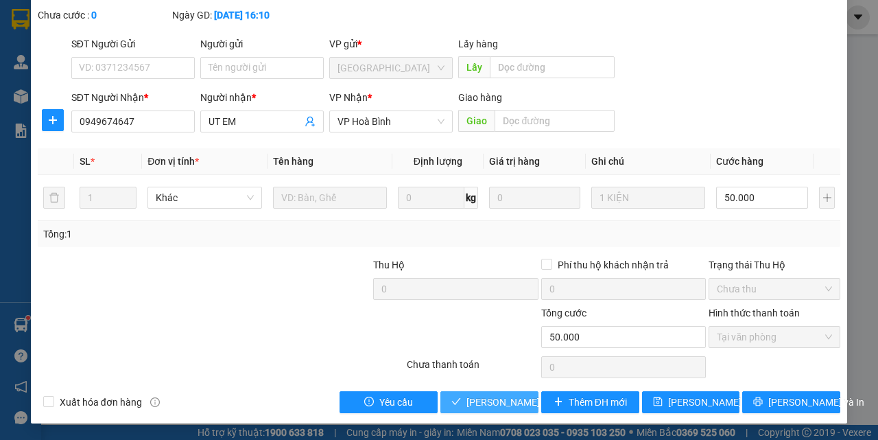
click at [512, 400] on span "[PERSON_NAME] và Giao hàng" at bounding box center [533, 401] width 132 height 15
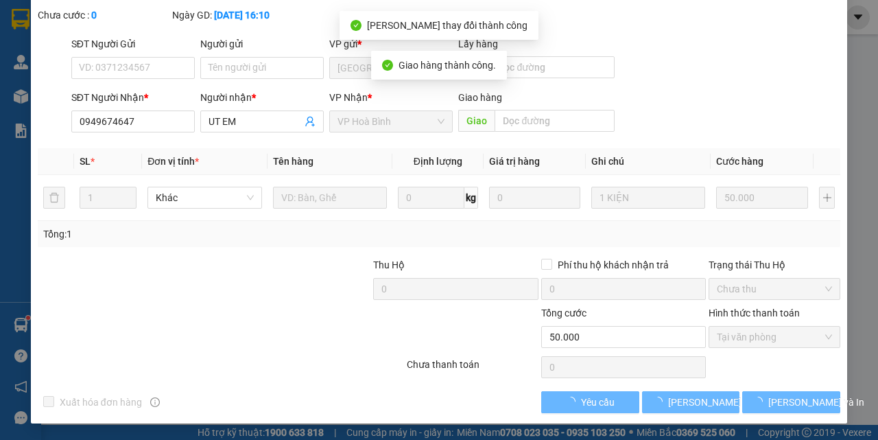
scroll to position [0, 0]
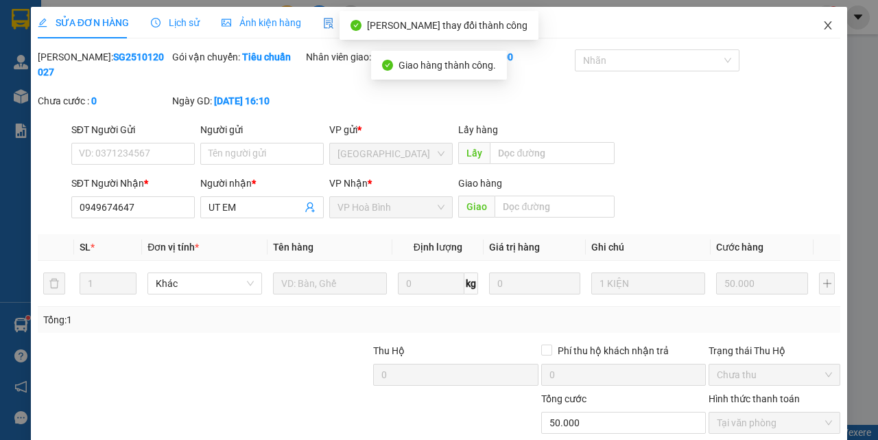
click at [823, 24] on icon "close" at bounding box center [828, 25] width 11 height 11
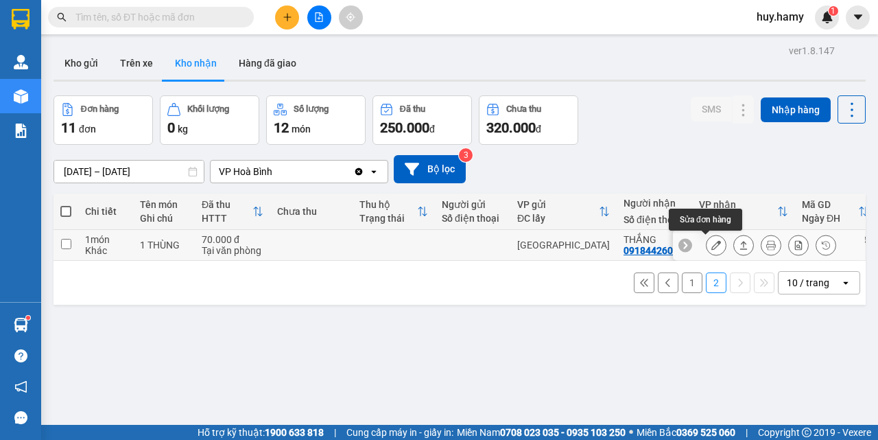
click at [711, 248] on icon at bounding box center [716, 245] width 10 height 10
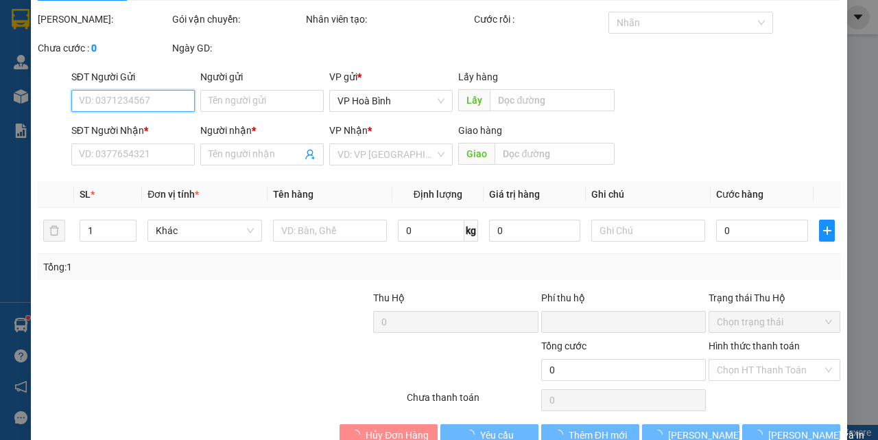
scroll to position [71, 0]
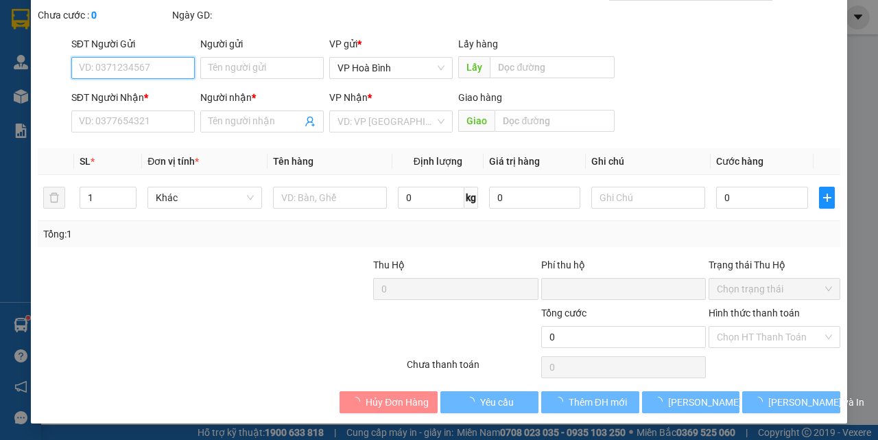
type input "0918442600"
type input "THẮNG"
type input "0"
type input "70.000"
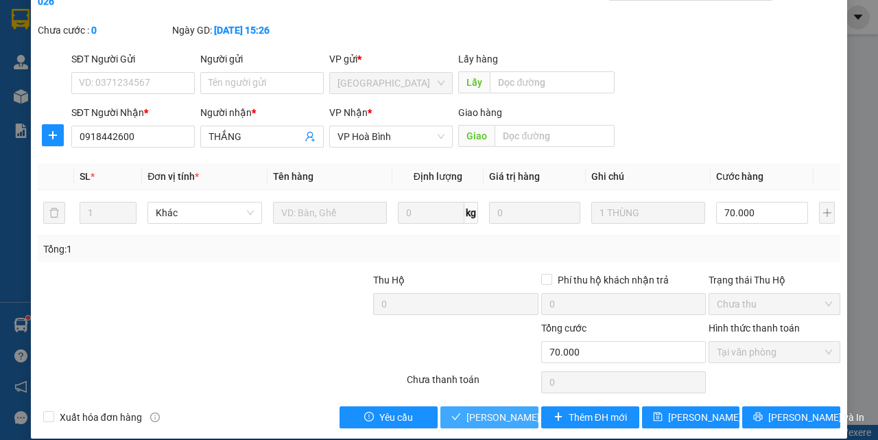
click at [496, 422] on span "[PERSON_NAME] và Giao hàng" at bounding box center [533, 417] width 132 height 15
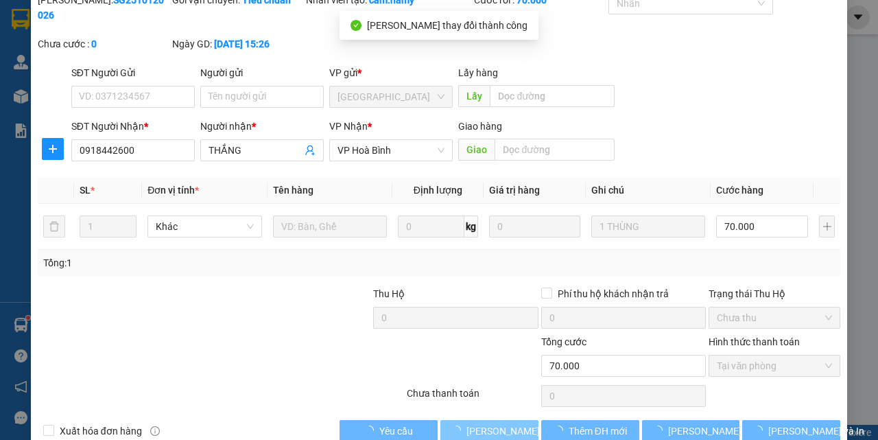
scroll to position [0, 0]
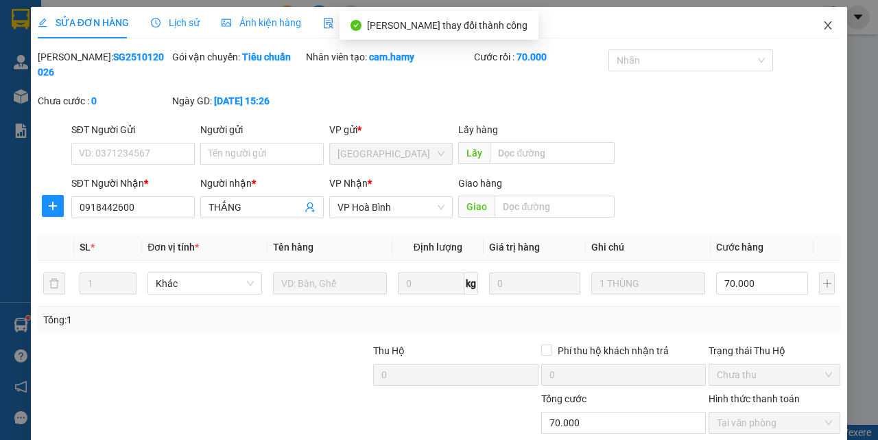
click at [823, 23] on icon "close" at bounding box center [828, 25] width 11 height 11
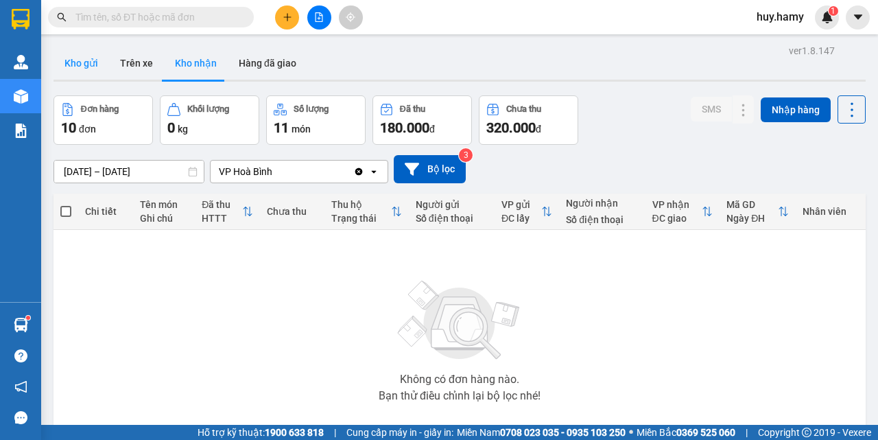
click at [88, 51] on button "Kho gửi" at bounding box center [82, 63] width 56 height 33
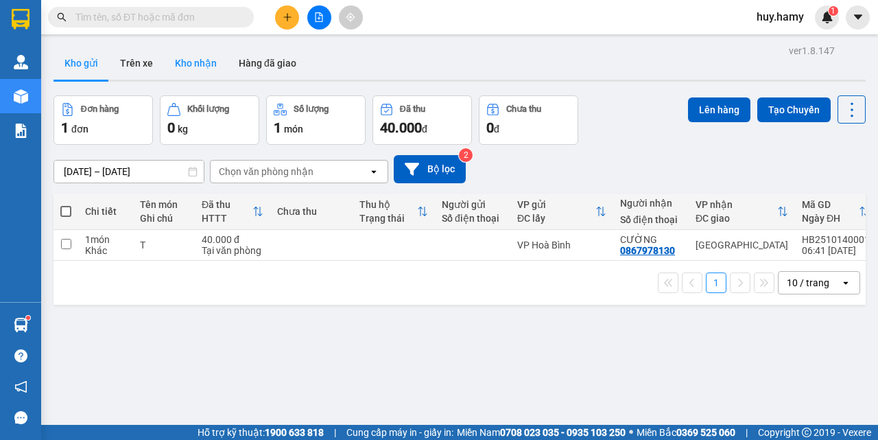
click at [201, 62] on button "Kho nhận" at bounding box center [196, 63] width 64 height 33
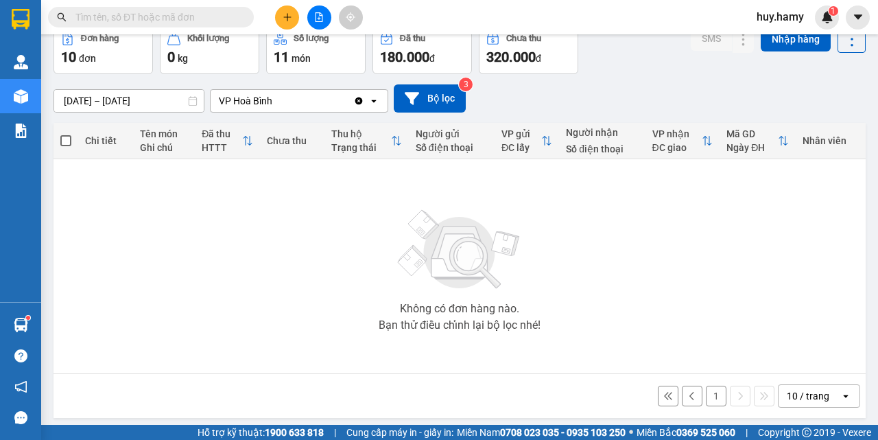
scroll to position [76, 0]
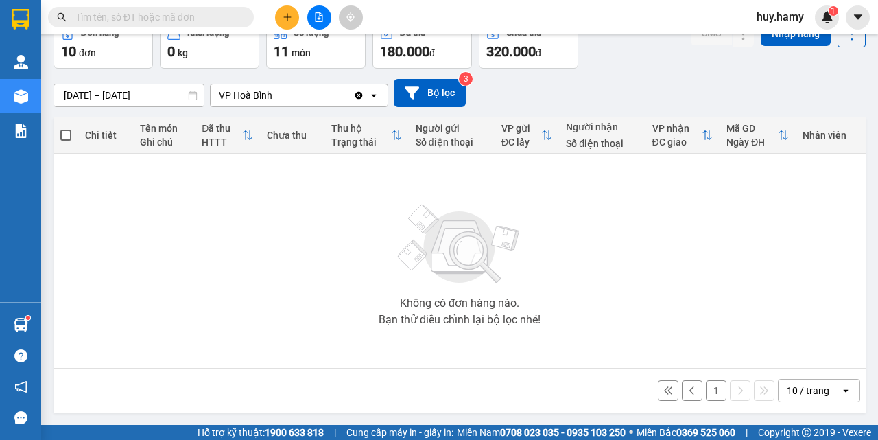
click at [708, 390] on button "1" at bounding box center [716, 390] width 21 height 21
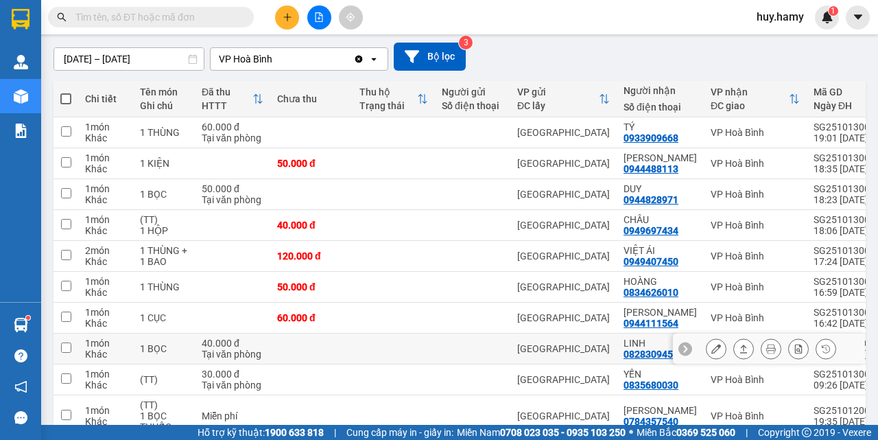
scroll to position [145, 0]
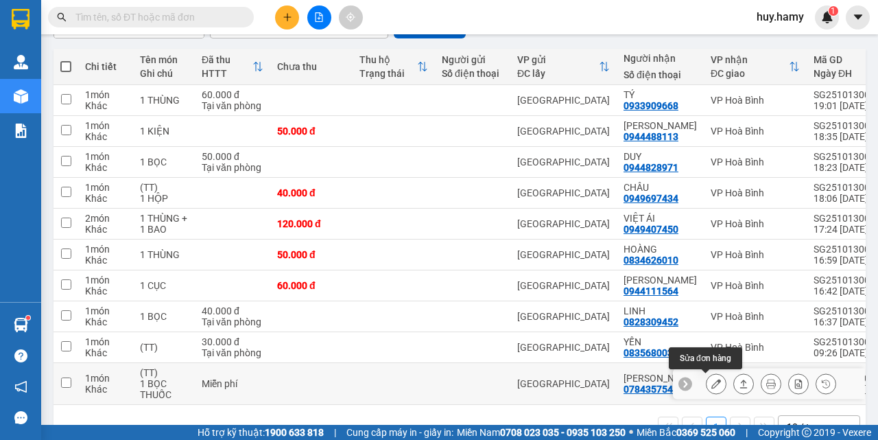
click at [711, 388] on icon at bounding box center [716, 384] width 10 height 10
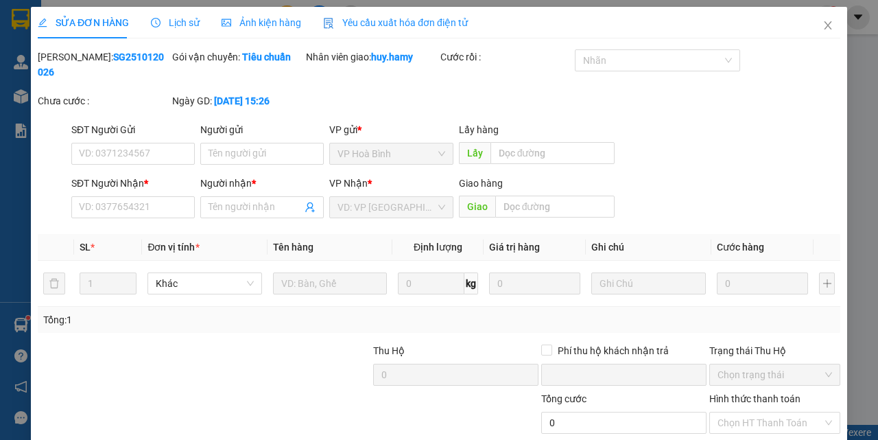
type input "0784357540"
type input "[PERSON_NAME]"
type input "0"
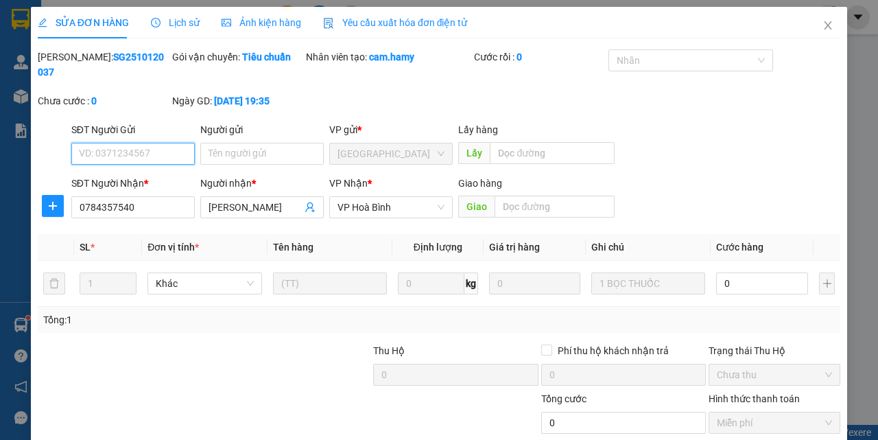
scroll to position [86, 0]
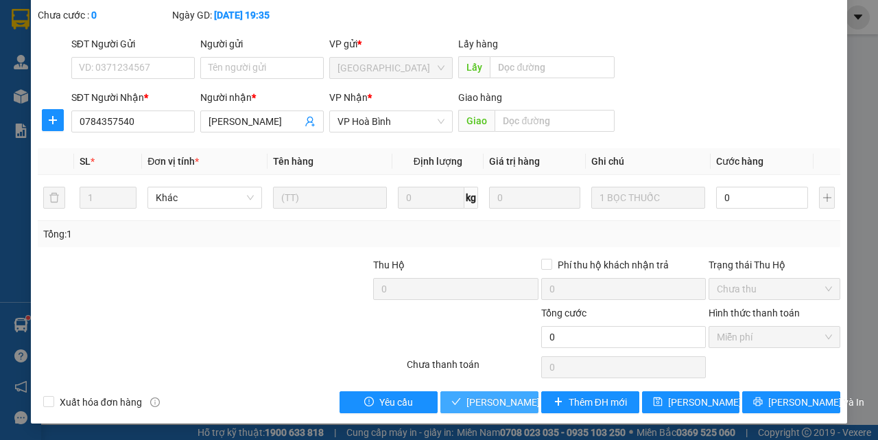
click at [486, 392] on button "[PERSON_NAME] và Giao hàng" at bounding box center [489, 402] width 98 height 22
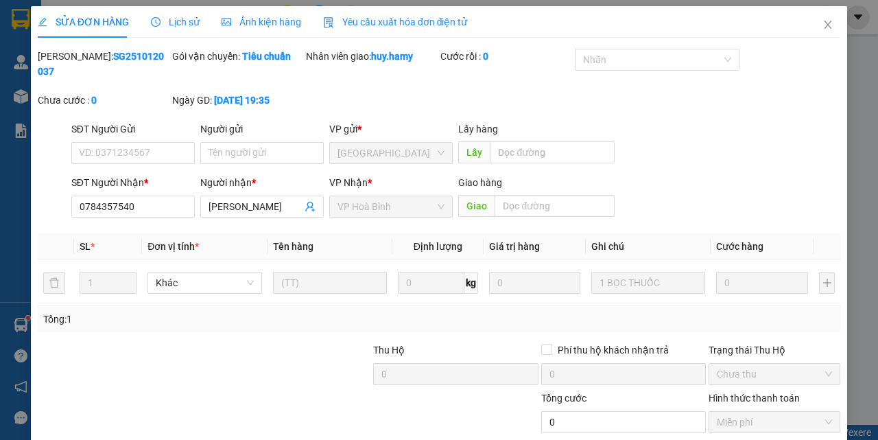
scroll to position [0, 0]
click at [813, 32] on span "Close" at bounding box center [828, 26] width 38 height 38
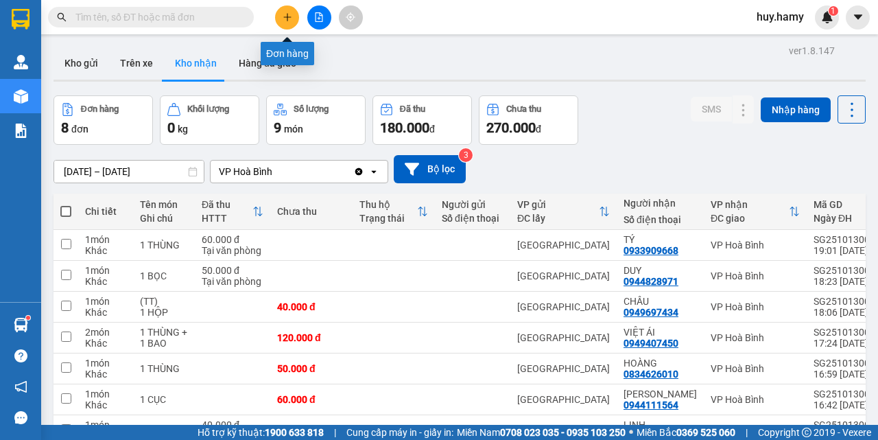
click at [287, 20] on icon "plus" at bounding box center [287, 17] width 1 height 8
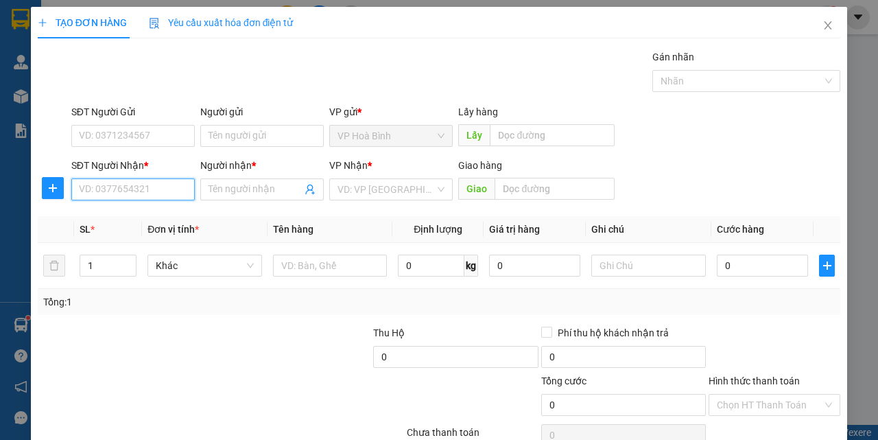
click at [134, 195] on input "SĐT Người Nhận *" at bounding box center [132, 189] width 123 height 22
click at [121, 221] on div "0909397076 - TÝ" at bounding box center [132, 216] width 106 height 15
type input "0909397076"
type input "TÝ"
type input "50.000"
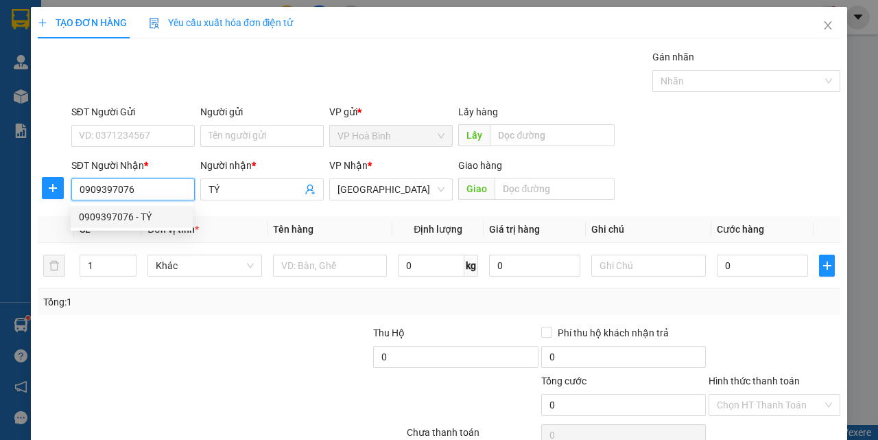
type input "50.000"
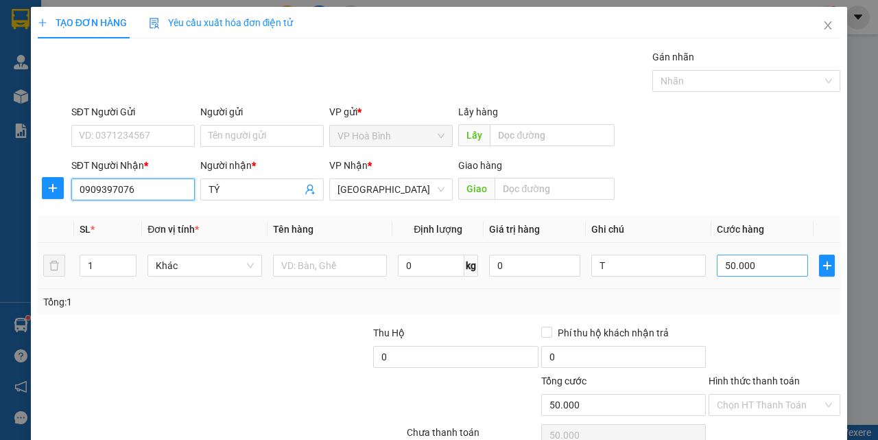
type input "0909397076"
click at [764, 273] on input "50.000" at bounding box center [762, 266] width 91 height 22
type input "4"
type input "40"
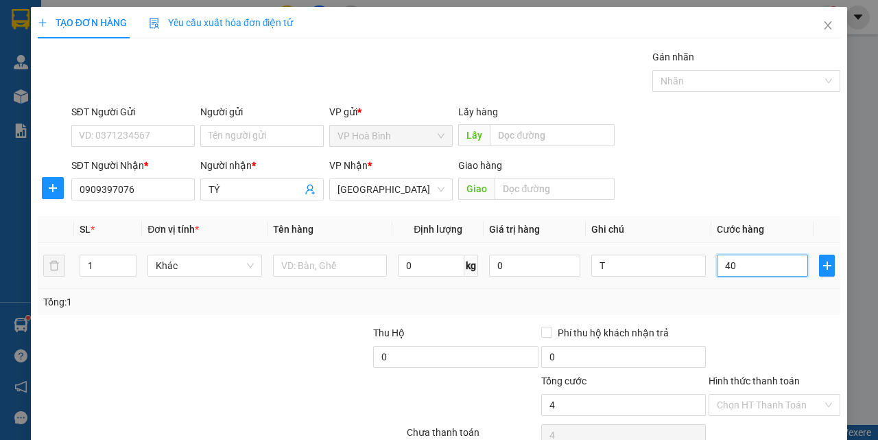
type input "40"
type input "400"
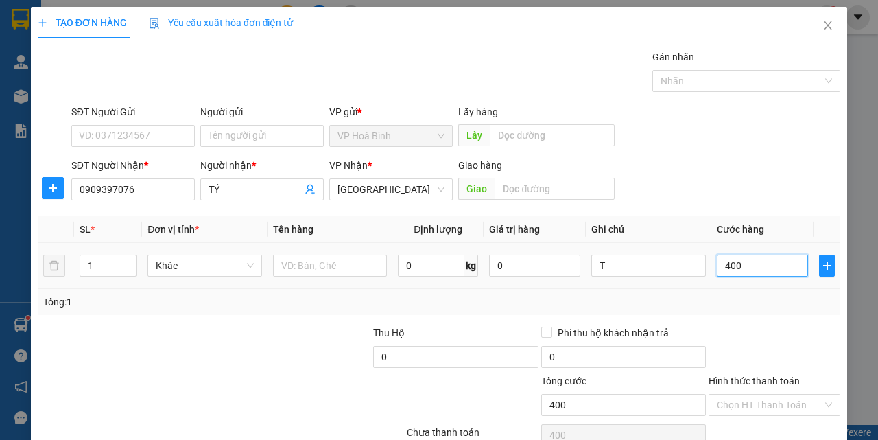
type input "4.000"
type input "40.000"
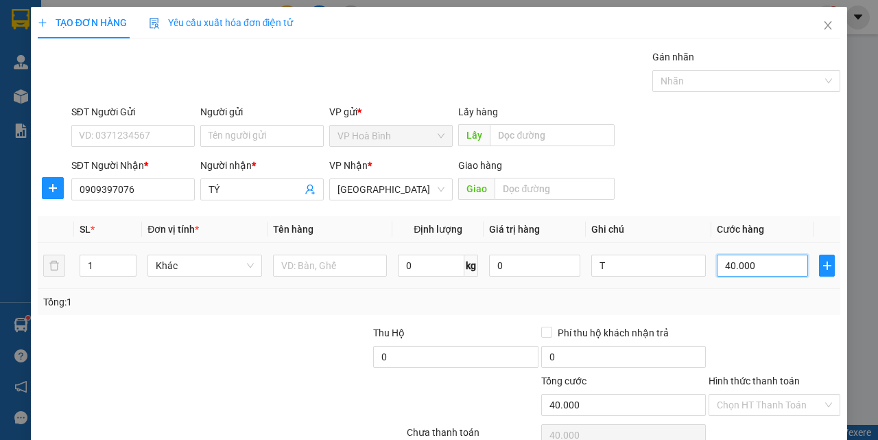
scroll to position [68, 0]
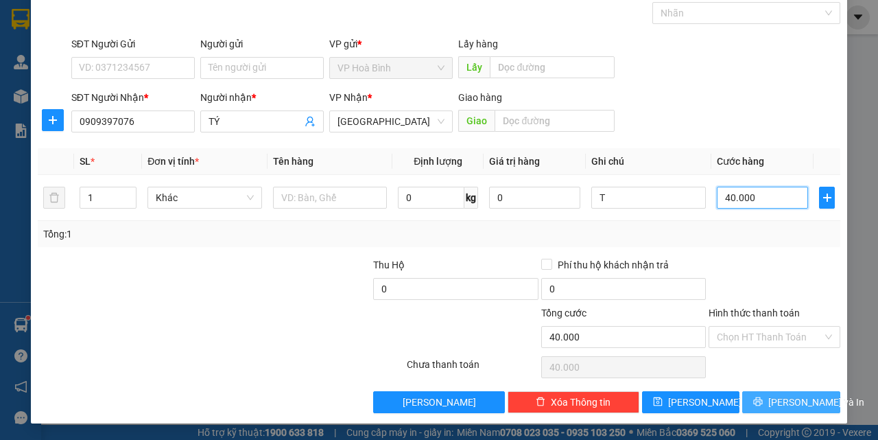
type input "40.000"
click at [775, 403] on span "[PERSON_NAME] và In" at bounding box center [816, 401] width 96 height 15
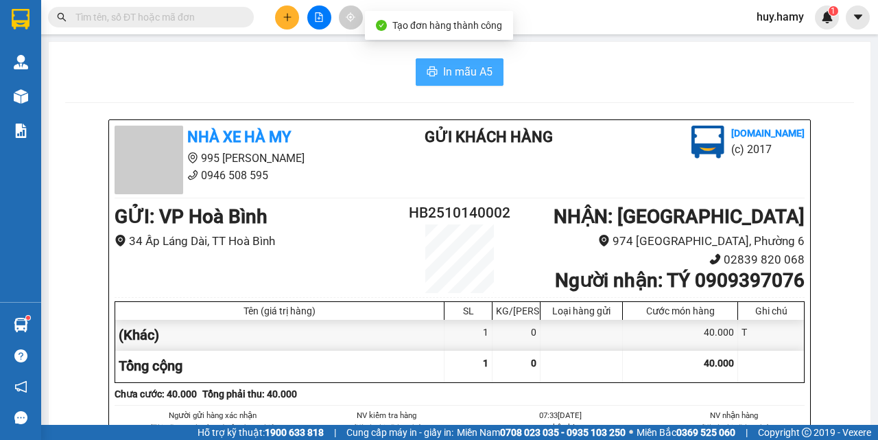
click at [436, 72] on button "In mẫu A5" at bounding box center [460, 71] width 88 height 27
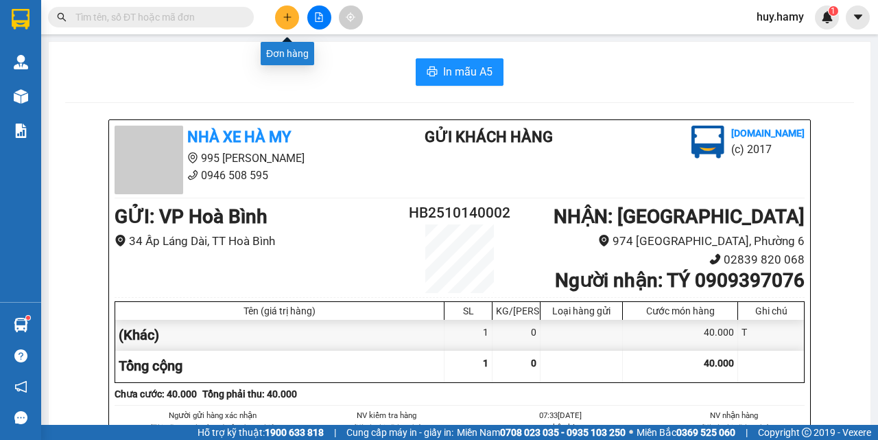
click at [288, 17] on icon "plus" at bounding box center [287, 16] width 8 height 1
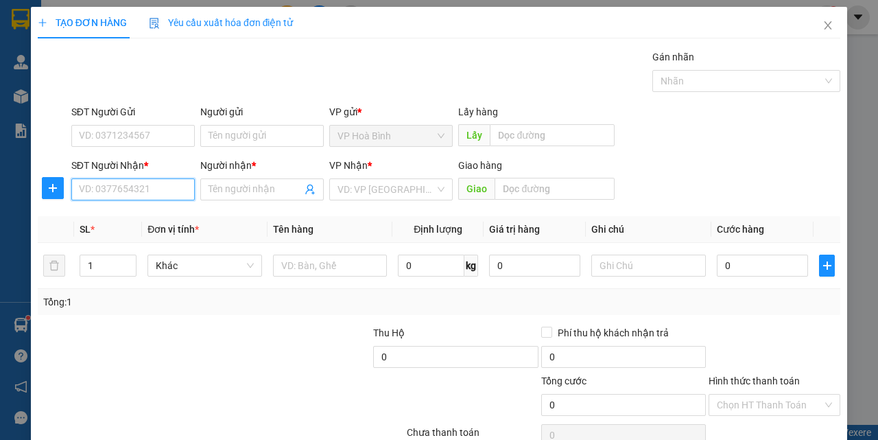
click at [110, 191] on input "SĐT Người Nhận *" at bounding box center [132, 189] width 123 height 22
click at [119, 222] on div "0945008880 - HẢI" at bounding box center [132, 216] width 106 height 15
type input "0945008880"
type input "HẢI"
type input "70.000"
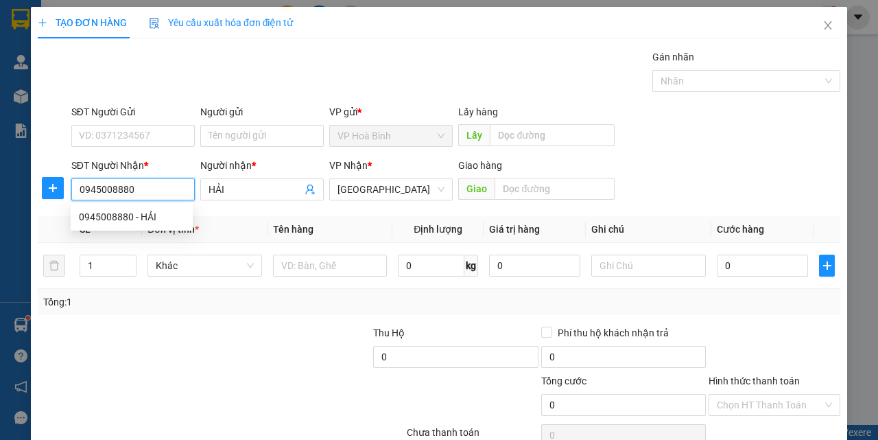
type input "70.000"
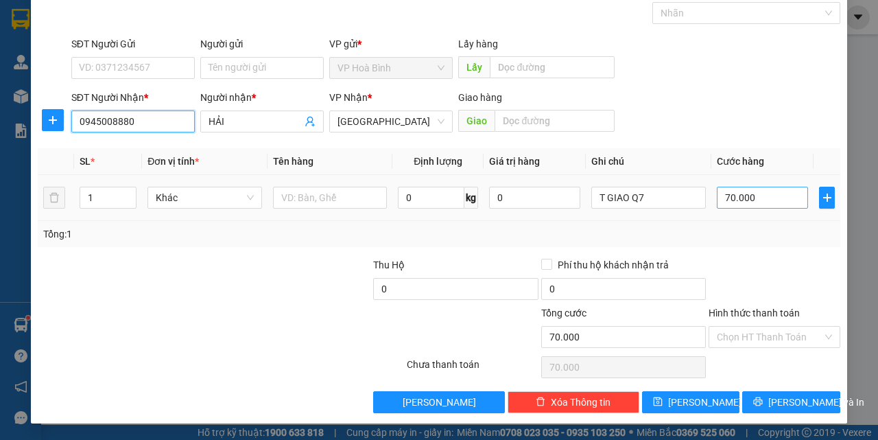
type input "0945008880"
click at [740, 193] on input "70.000" at bounding box center [762, 198] width 91 height 22
type input "1"
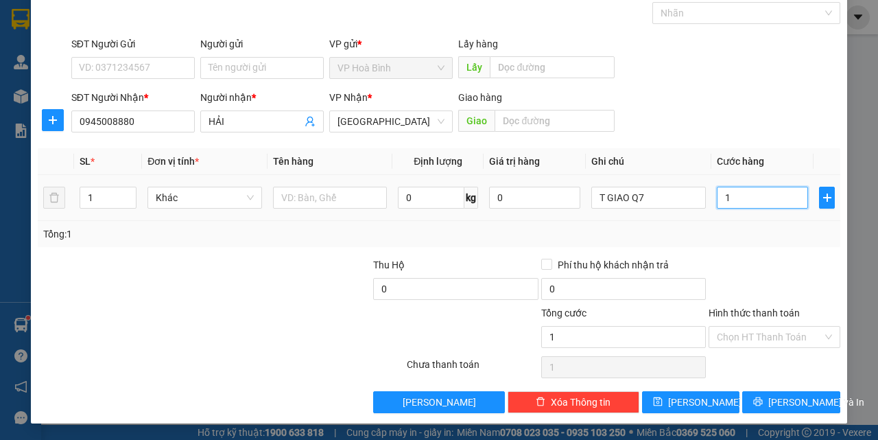
type input "10"
type input "100"
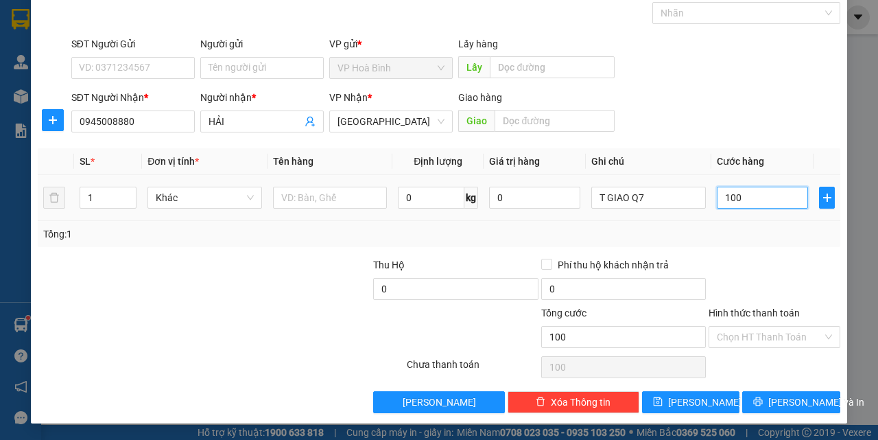
type input "1.000"
type input "10.000"
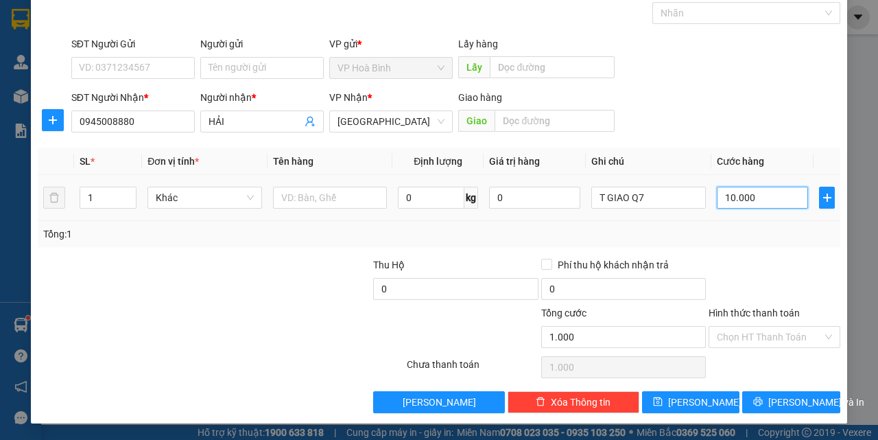
type input "10.000"
type input "100.000"
click at [742, 331] on input "Hình thức thanh toán" at bounding box center [770, 337] width 106 height 21
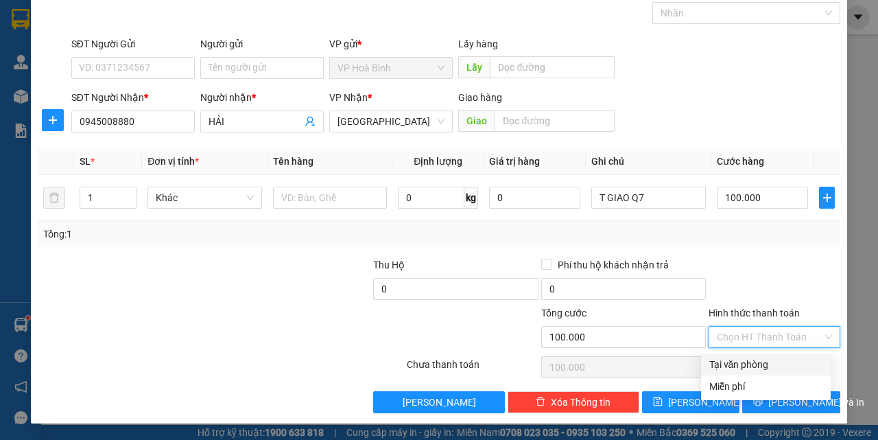
drag, startPoint x: 745, startPoint y: 358, endPoint x: 759, endPoint y: 408, distance: 51.9
click at [745, 359] on div "Tại văn phòng" at bounding box center [765, 364] width 113 height 15
type input "0"
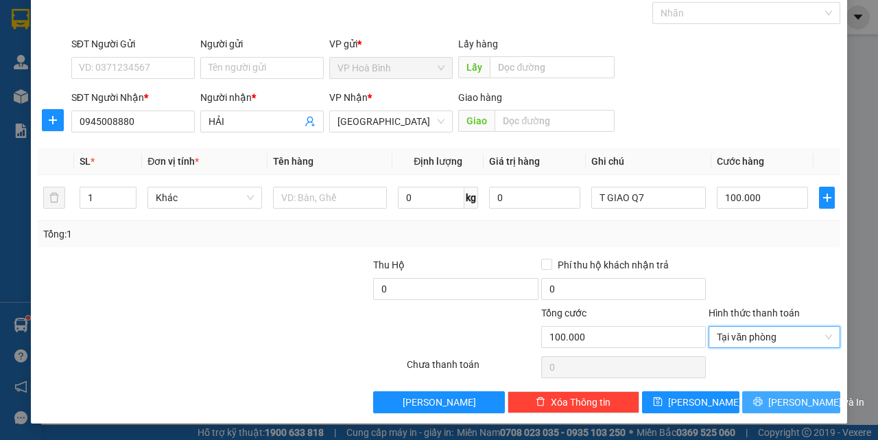
click at [761, 403] on icon "printer" at bounding box center [758, 402] width 10 height 10
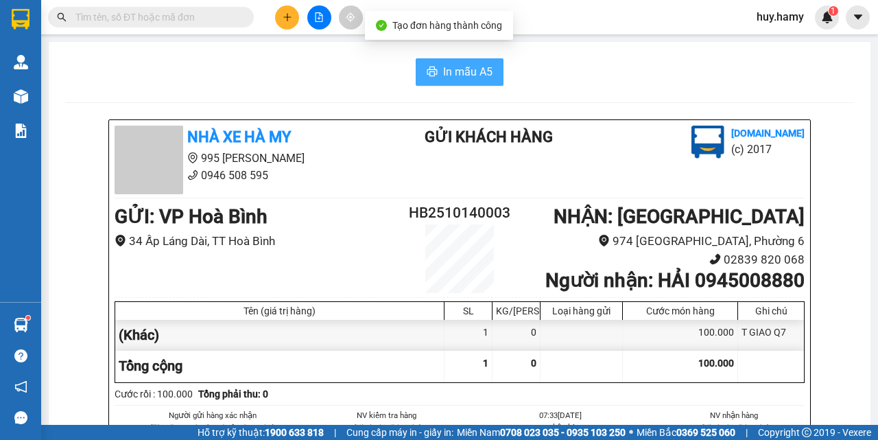
click at [443, 71] on span "In mẫu A5" at bounding box center [467, 71] width 49 height 17
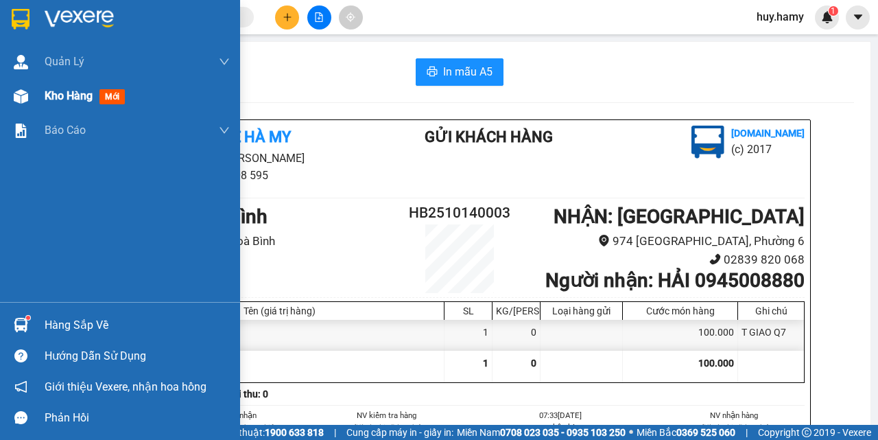
click at [55, 101] on span "Kho hàng" at bounding box center [69, 95] width 48 height 13
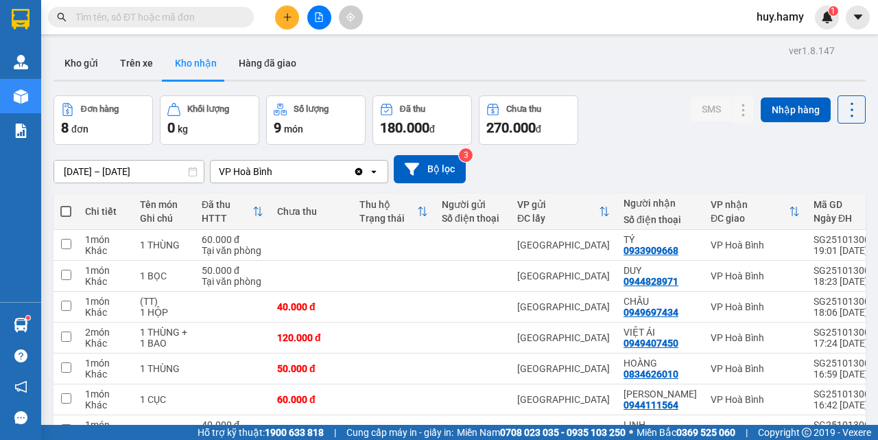
click at [198, 61] on button "Kho nhận" at bounding box center [196, 63] width 64 height 33
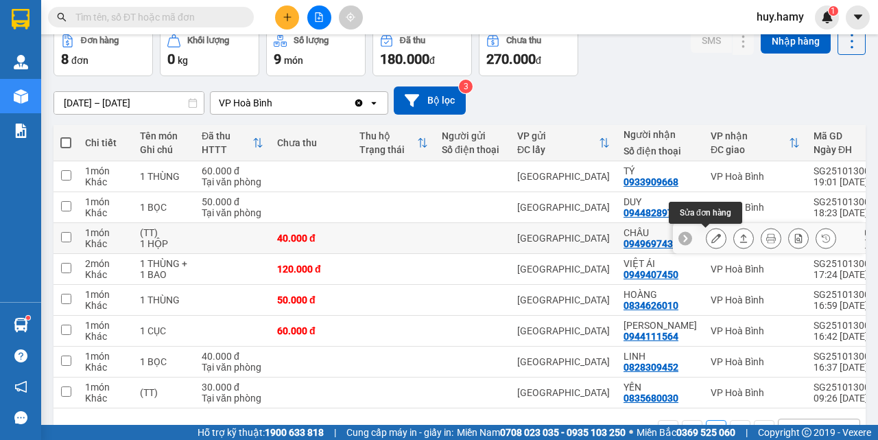
click at [711, 236] on icon at bounding box center [716, 238] width 10 height 10
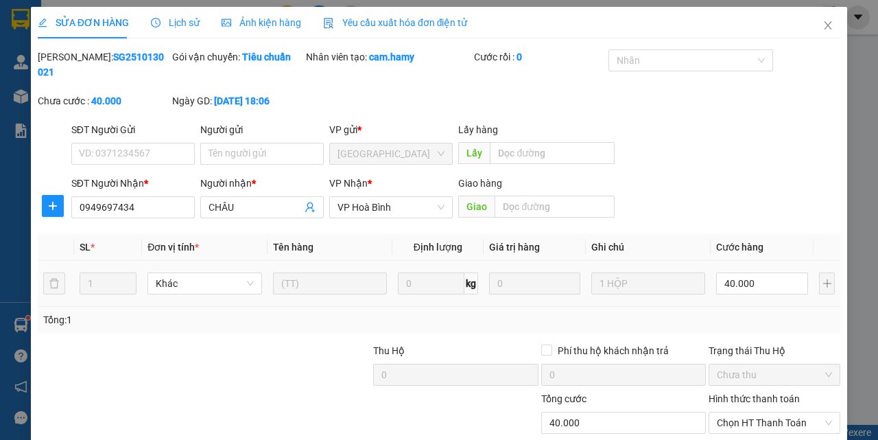
type input "0949697434"
type input "CHÂU"
type input "0"
type input "40.000"
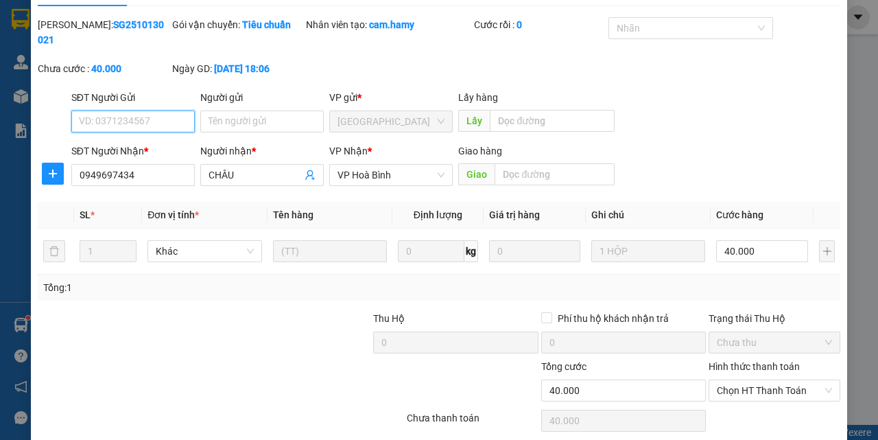
scroll to position [86, 0]
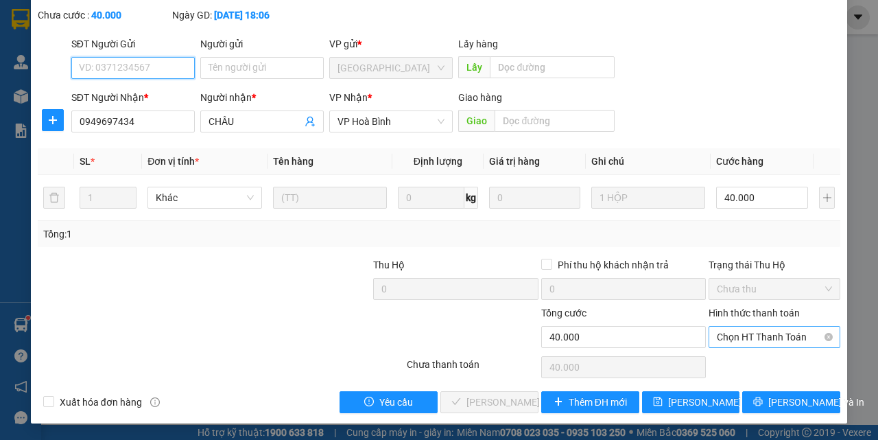
click at [729, 331] on span "Chọn HT Thanh Toán" at bounding box center [774, 337] width 115 height 21
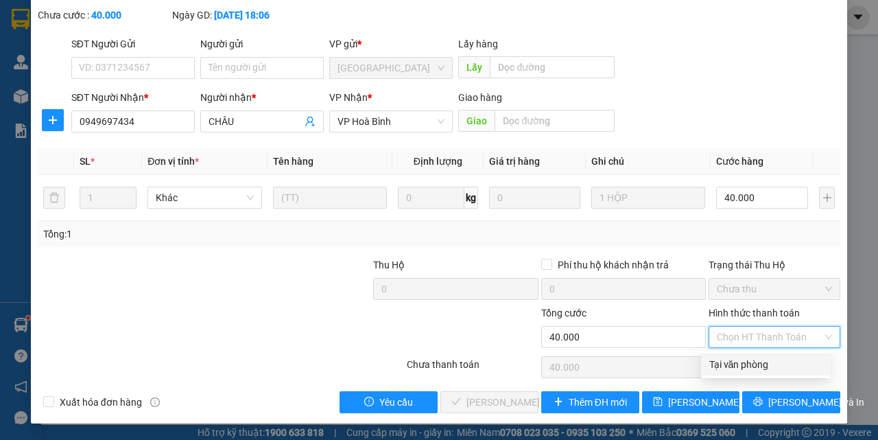
click at [735, 366] on div "Tại văn phòng" at bounding box center [765, 364] width 113 height 15
type input "0"
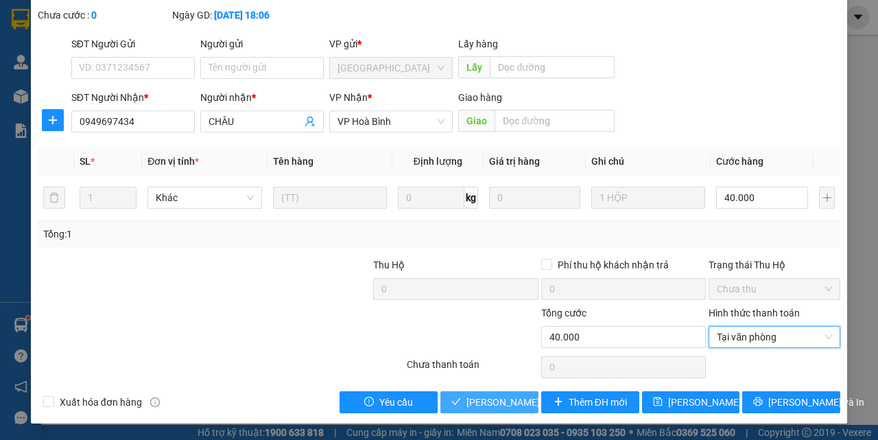
click at [502, 411] on button "[PERSON_NAME] và Giao hàng" at bounding box center [489, 402] width 98 height 22
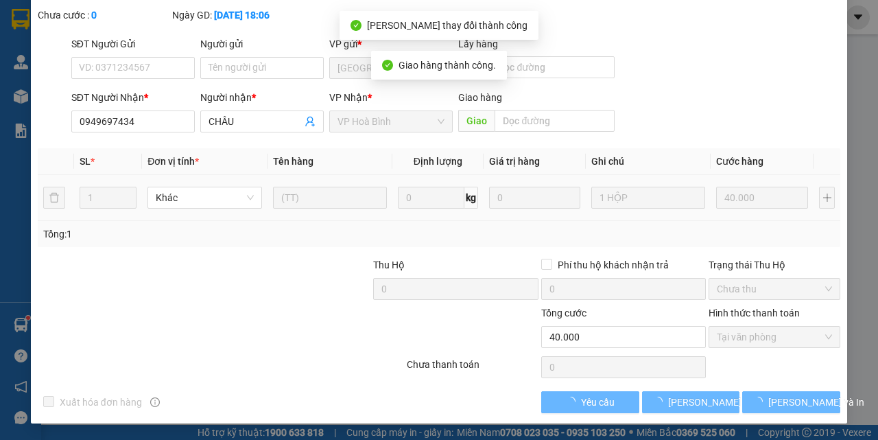
scroll to position [0, 0]
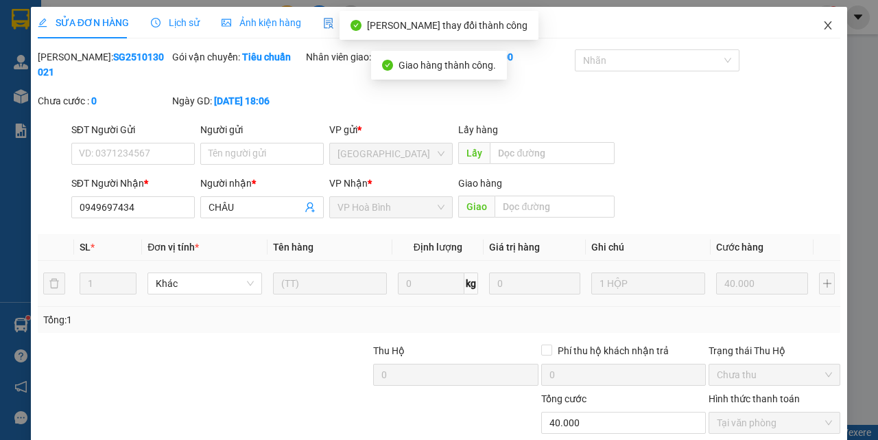
click at [823, 29] on icon "close" at bounding box center [828, 25] width 11 height 11
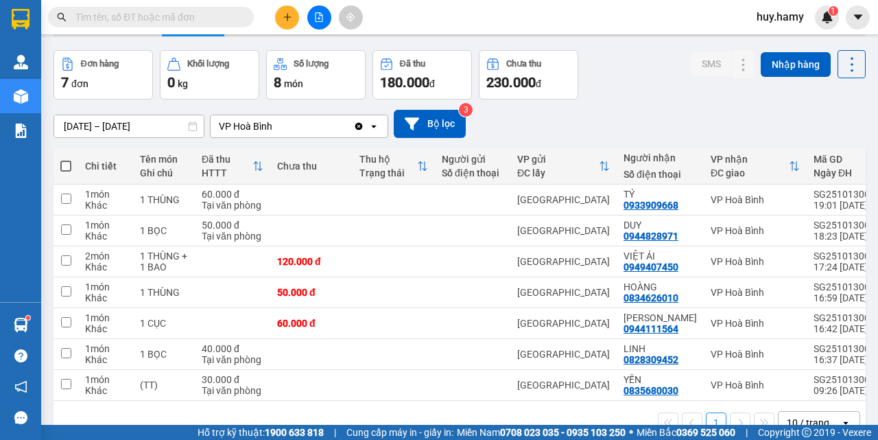
scroll to position [69, 0]
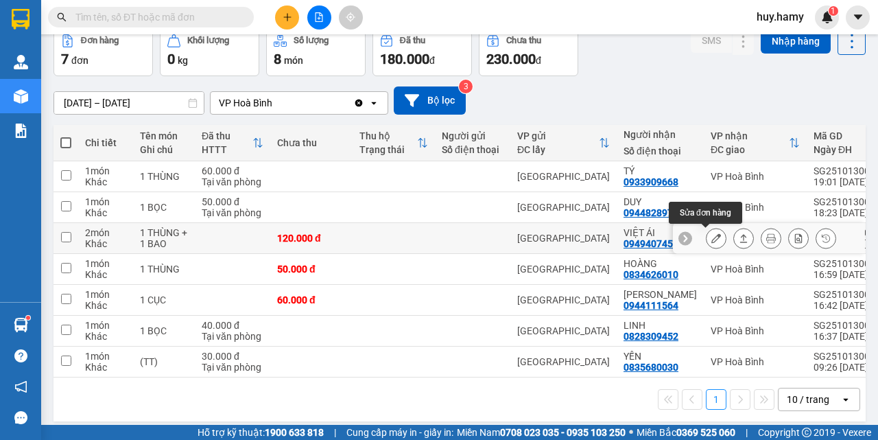
click at [713, 234] on button at bounding box center [716, 238] width 19 height 24
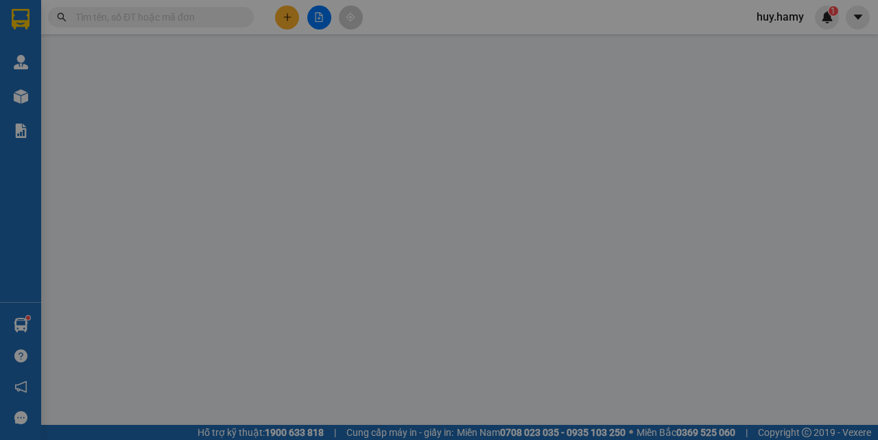
type input "0949407450"
type input "VIỆT ÁI"
type input "0"
type input "120.000"
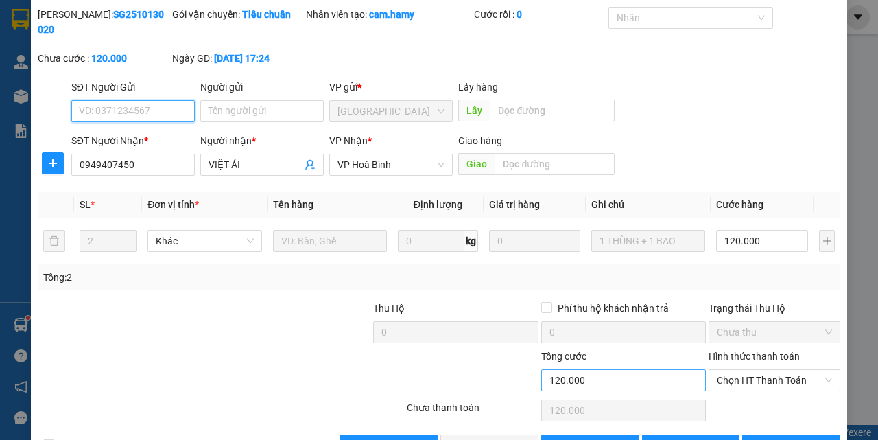
scroll to position [86, 0]
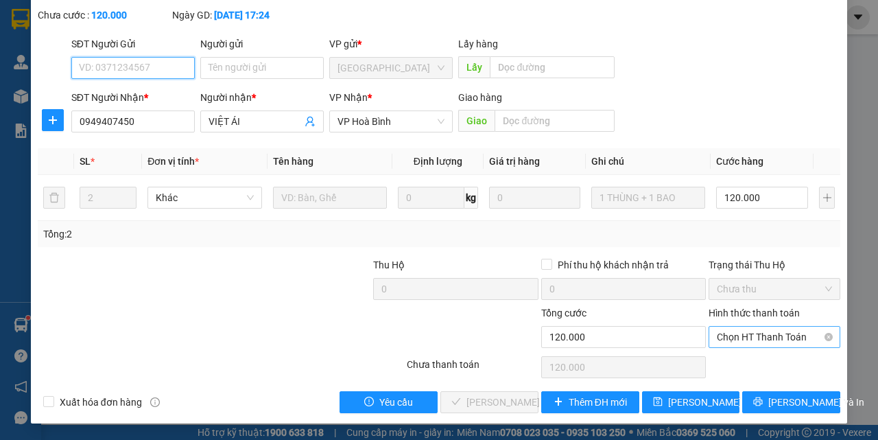
click at [723, 327] on span "Chọn HT Thanh Toán" at bounding box center [774, 337] width 115 height 21
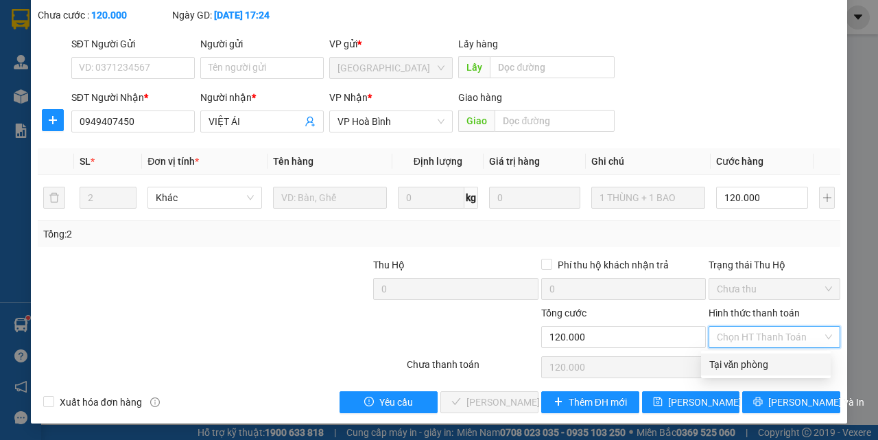
click at [740, 359] on div "Tại văn phòng" at bounding box center [765, 364] width 113 height 15
type input "0"
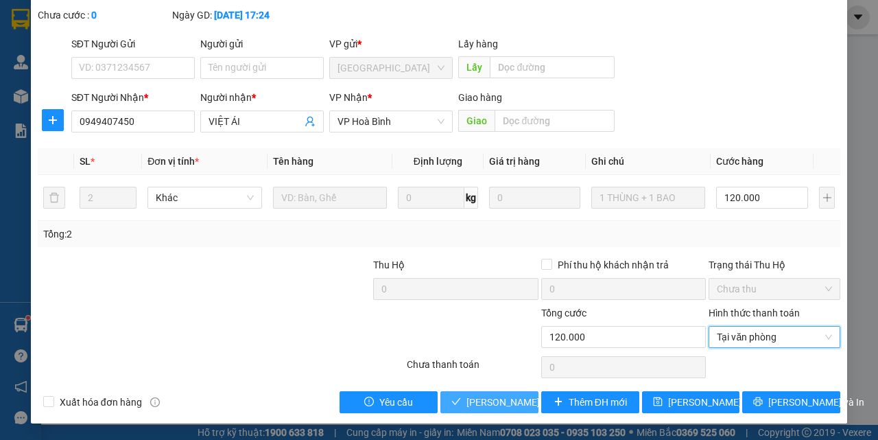
click at [508, 400] on span "[PERSON_NAME] và Giao hàng" at bounding box center [533, 401] width 132 height 15
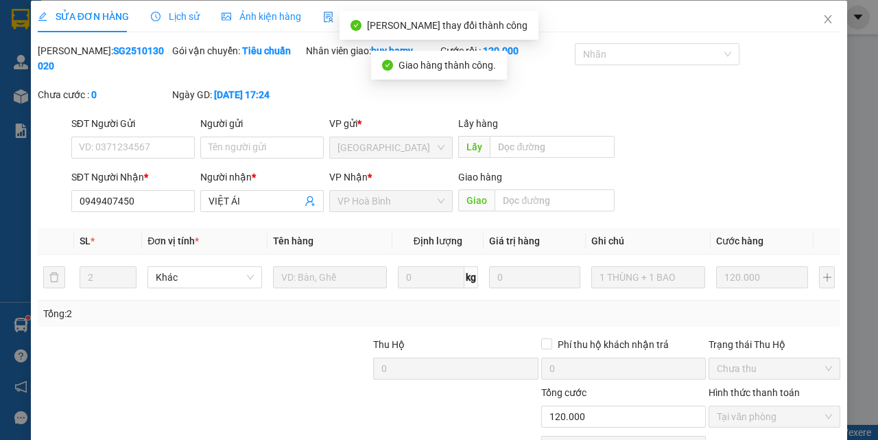
scroll to position [0, 0]
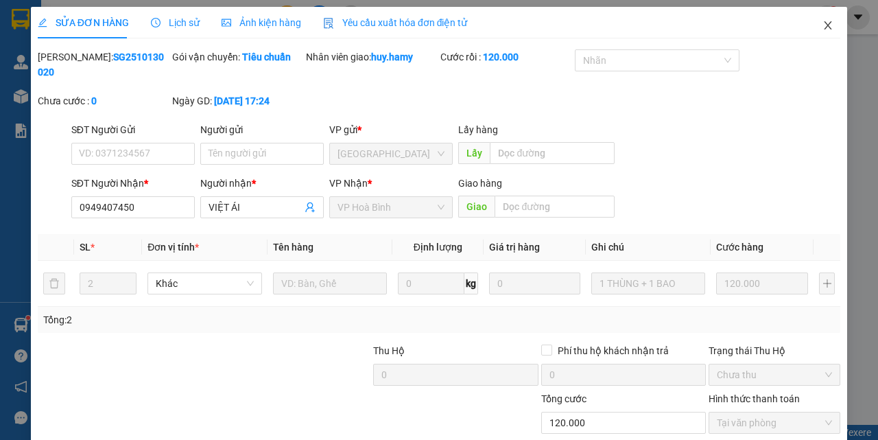
click at [824, 22] on span "Close" at bounding box center [828, 26] width 38 height 38
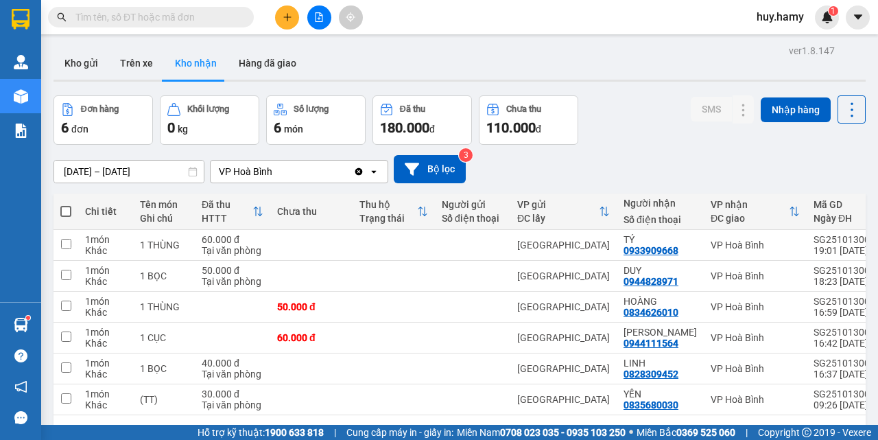
scroll to position [63, 0]
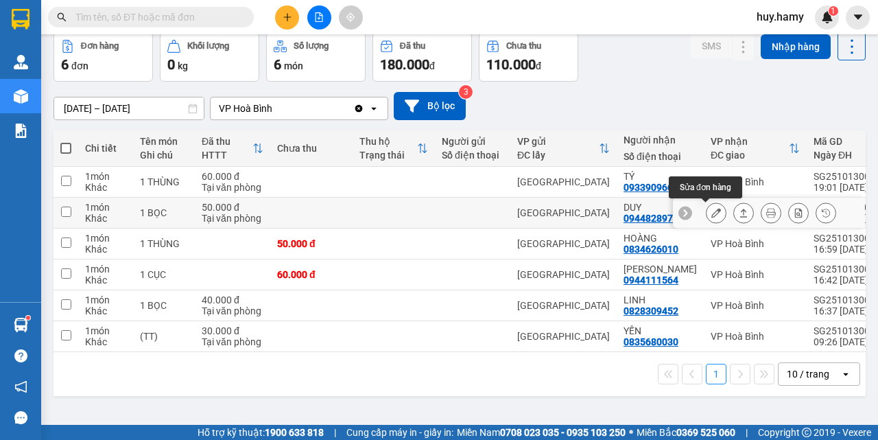
click at [711, 213] on icon at bounding box center [716, 213] width 10 height 10
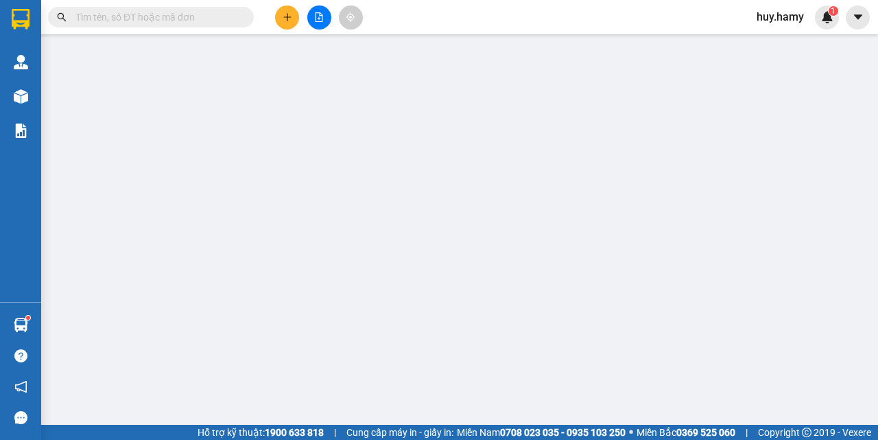
type input "0944828971"
type input "DUY"
type input "0"
type input "50.000"
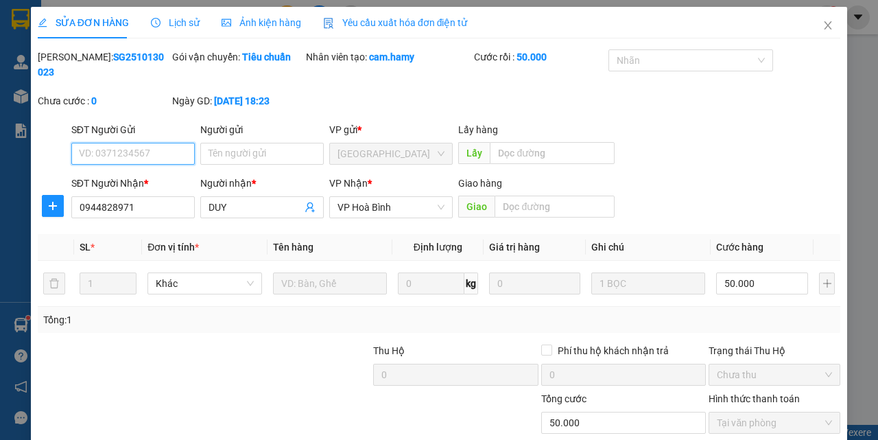
scroll to position [86, 0]
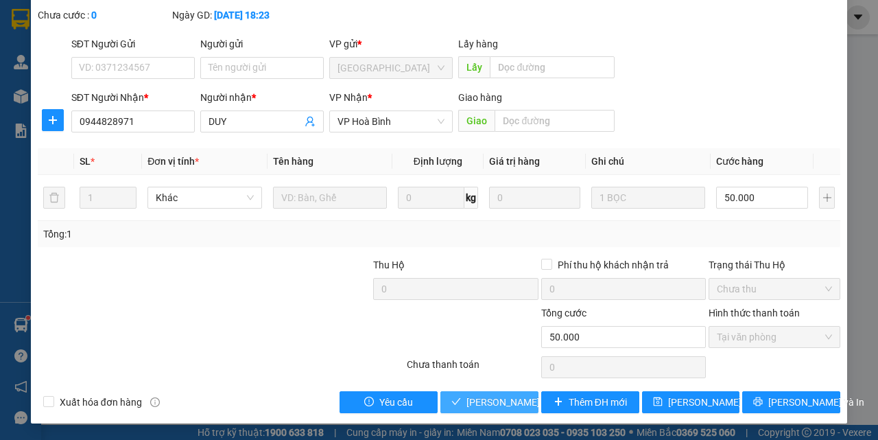
click at [484, 401] on span "[PERSON_NAME] và Giao hàng" at bounding box center [533, 401] width 132 height 15
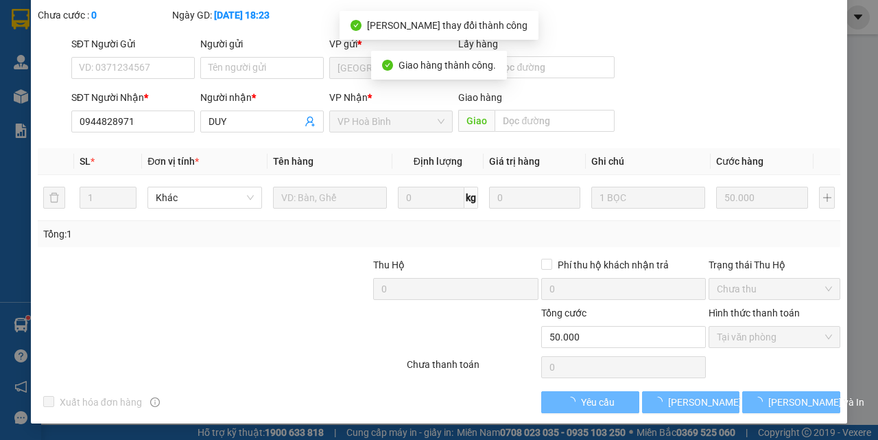
scroll to position [0, 0]
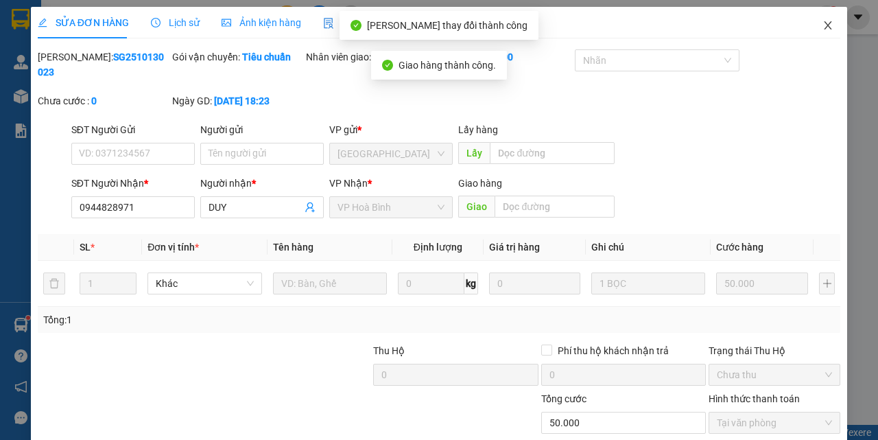
click at [825, 24] on span "Close" at bounding box center [828, 26] width 38 height 38
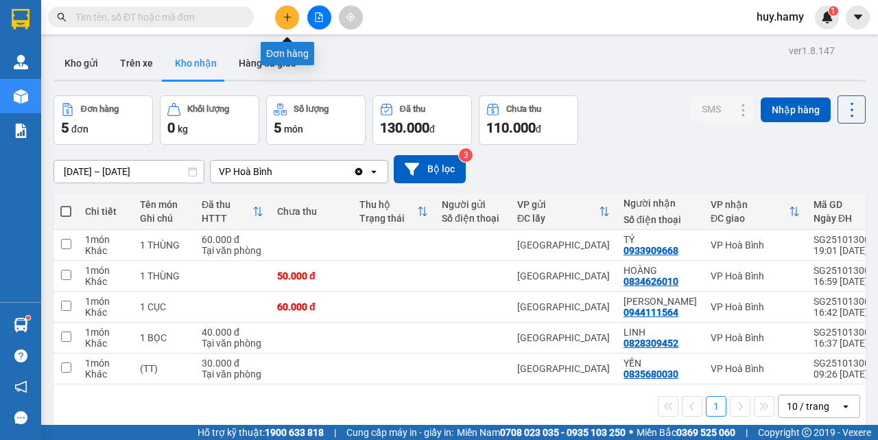
click at [285, 15] on icon "plus" at bounding box center [288, 17] width 10 height 10
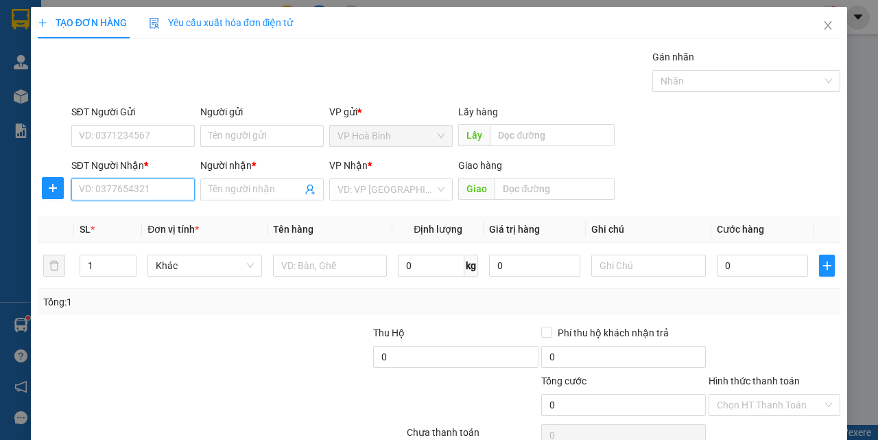
click at [117, 197] on input "SĐT Người Nhận *" at bounding box center [132, 189] width 123 height 22
click at [119, 220] on div "0377576605 - [PERSON_NAME]" at bounding box center [146, 216] width 135 height 15
type input "0377576605"
type input "NGOC LINH"
type input "130.000"
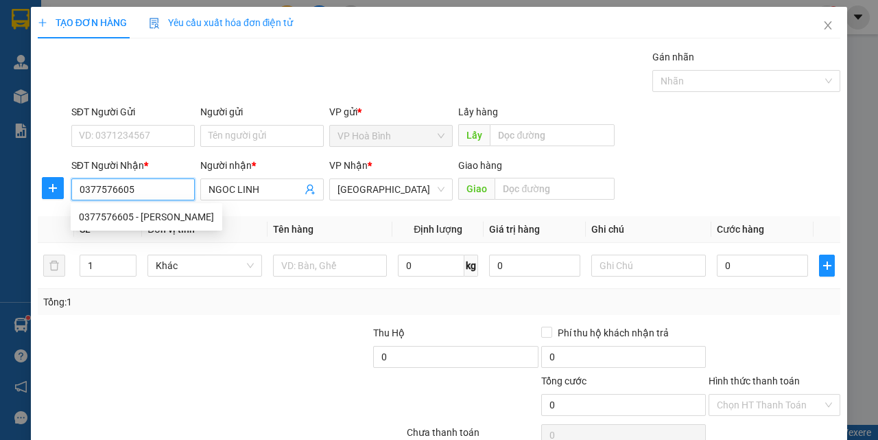
type input "130.000"
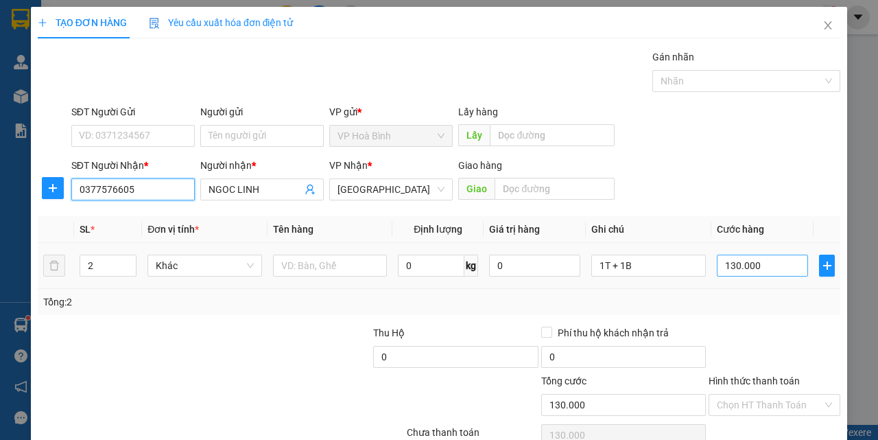
type input "0377576605"
click at [748, 268] on input "130.000" at bounding box center [762, 266] width 91 height 22
type input "7"
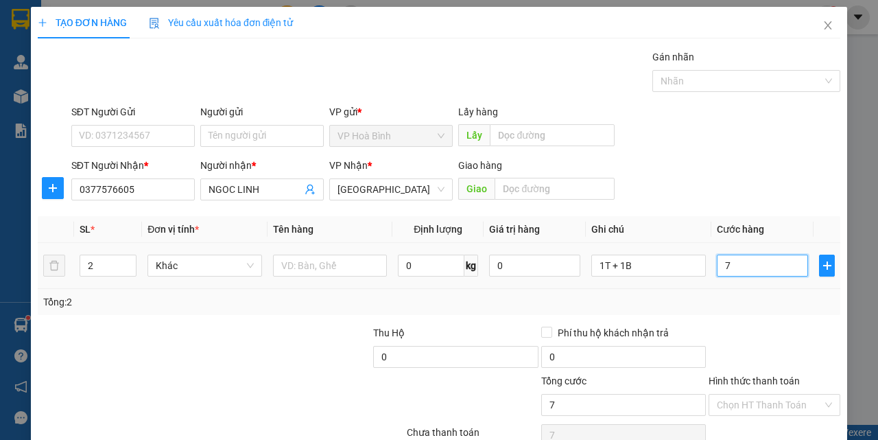
type input "70"
type input "700"
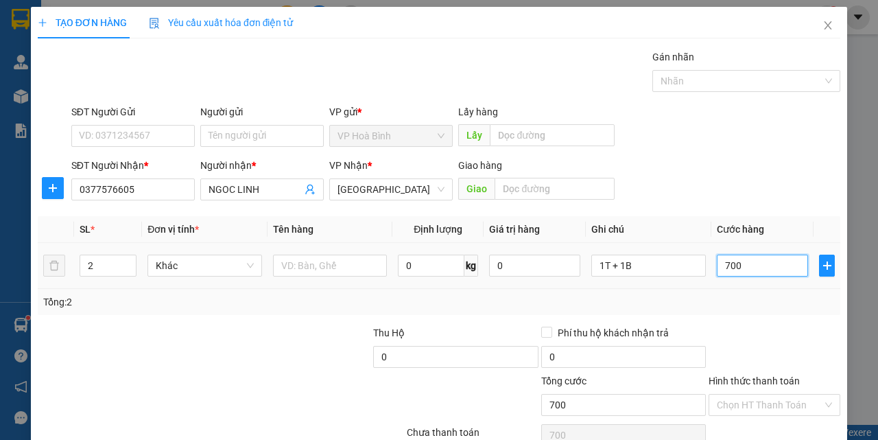
type input "7.000"
type input "70.000"
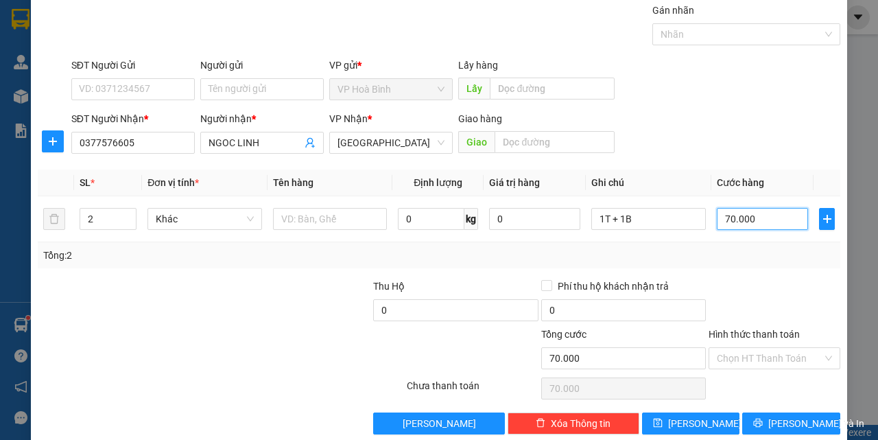
scroll to position [68, 0]
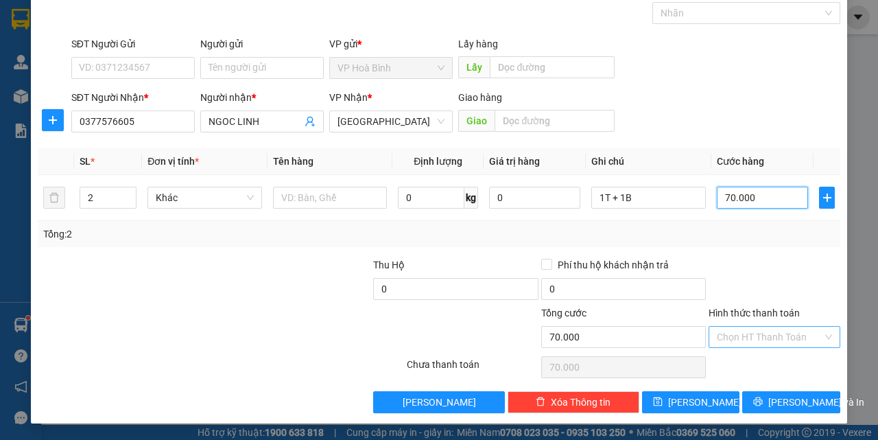
type input "70.000"
click at [764, 338] on input "Hình thức thanh toán" at bounding box center [770, 337] width 106 height 21
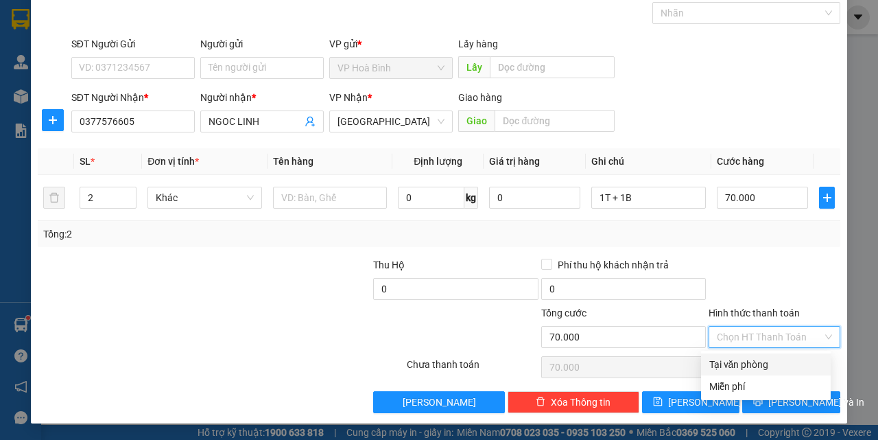
click at [759, 357] on div "Tại văn phòng" at bounding box center [765, 364] width 113 height 15
type input "0"
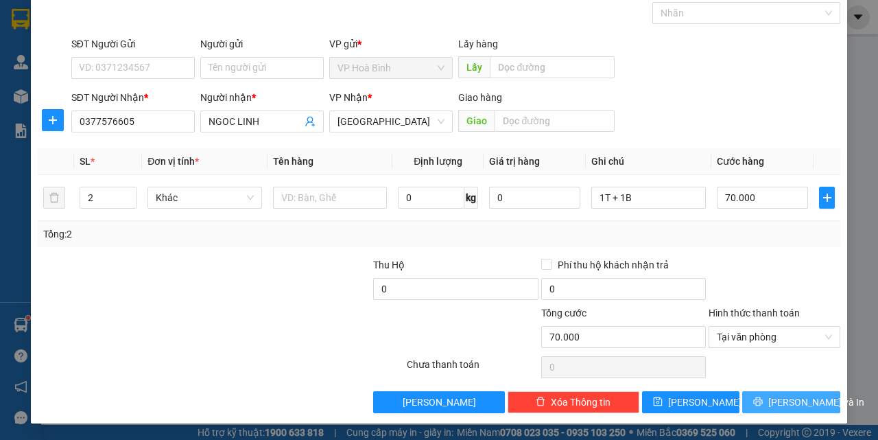
click at [770, 398] on button "[PERSON_NAME] và In" at bounding box center [791, 402] width 98 height 22
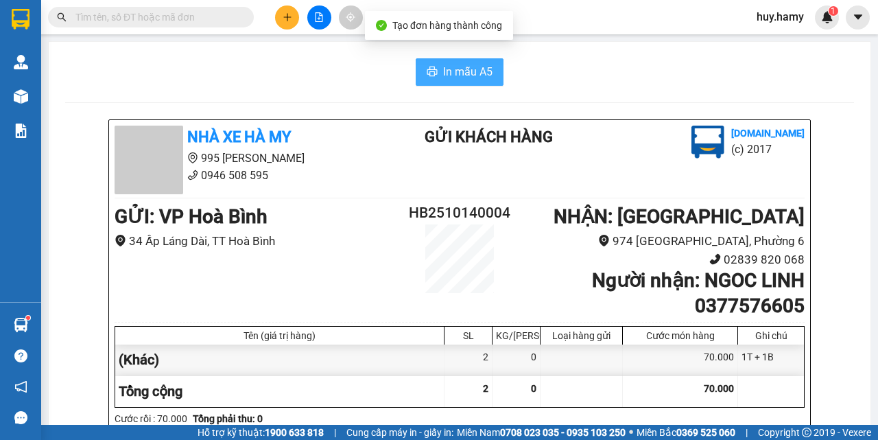
click at [451, 79] on span "In mẫu A5" at bounding box center [467, 71] width 49 height 17
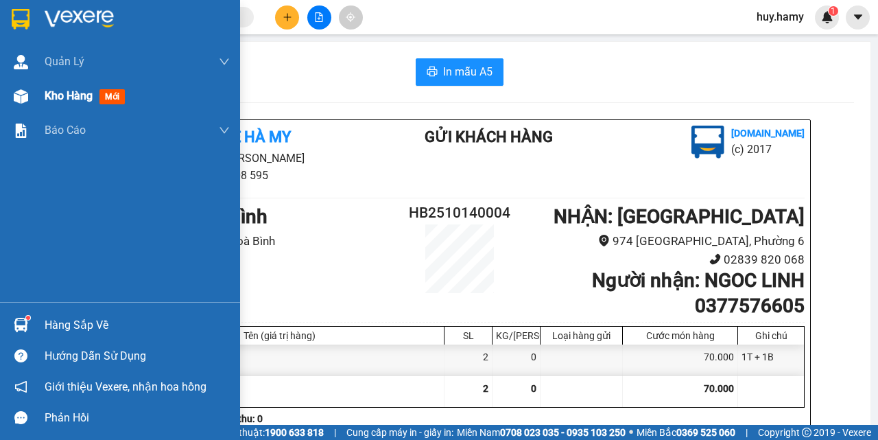
click at [51, 100] on span "Kho hàng" at bounding box center [69, 95] width 48 height 13
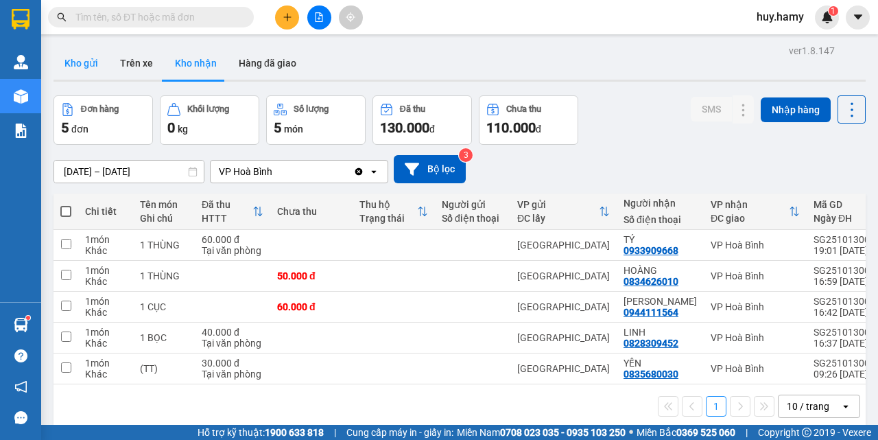
click at [70, 60] on button "Kho gửi" at bounding box center [82, 63] width 56 height 33
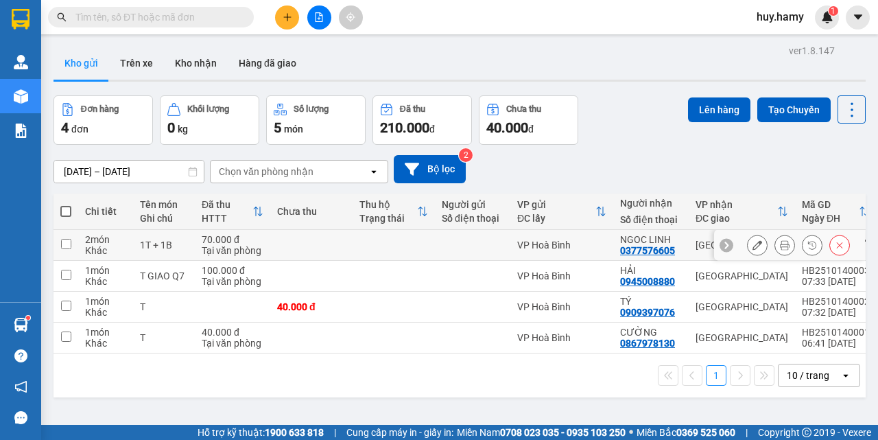
click at [753, 246] on icon at bounding box center [758, 245] width 10 height 10
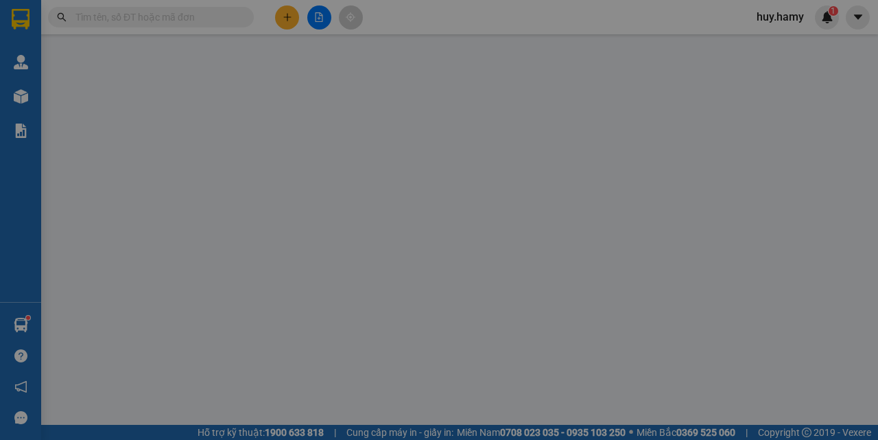
type input "0377576605"
type input "NGOC LINH"
type input "0"
type input "70.000"
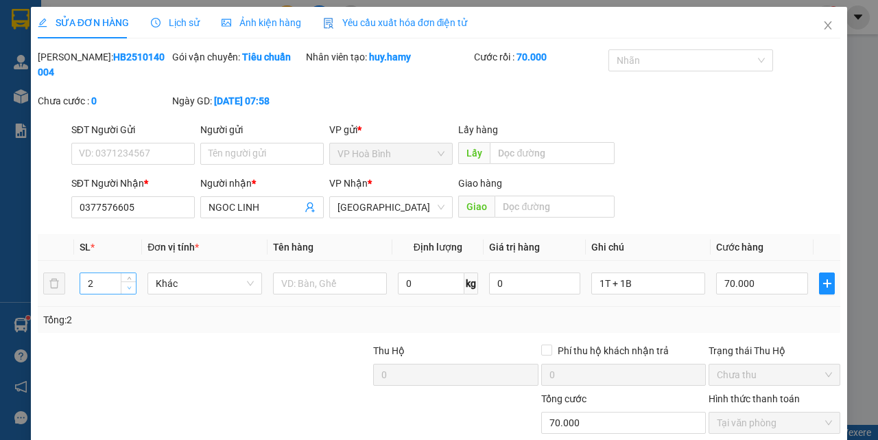
type input "1"
click at [125, 287] on span "down" at bounding box center [129, 288] width 8 height 8
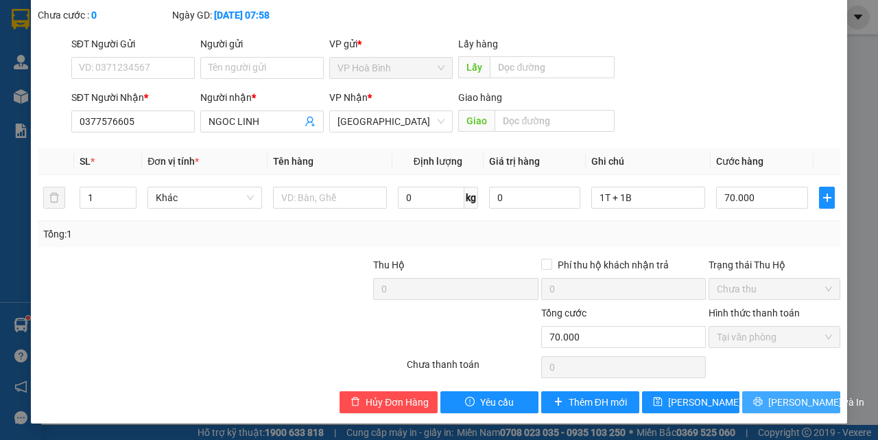
click at [771, 406] on span "[PERSON_NAME] và In" at bounding box center [816, 401] width 96 height 15
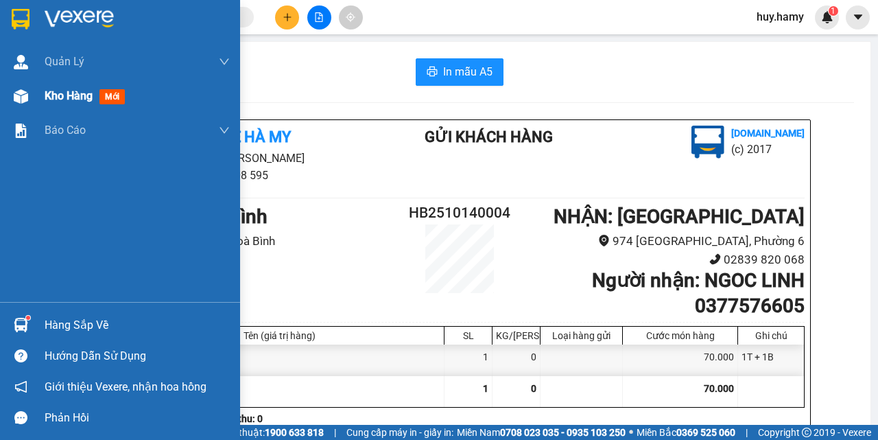
click at [69, 97] on span "Kho hàng" at bounding box center [69, 95] width 48 height 13
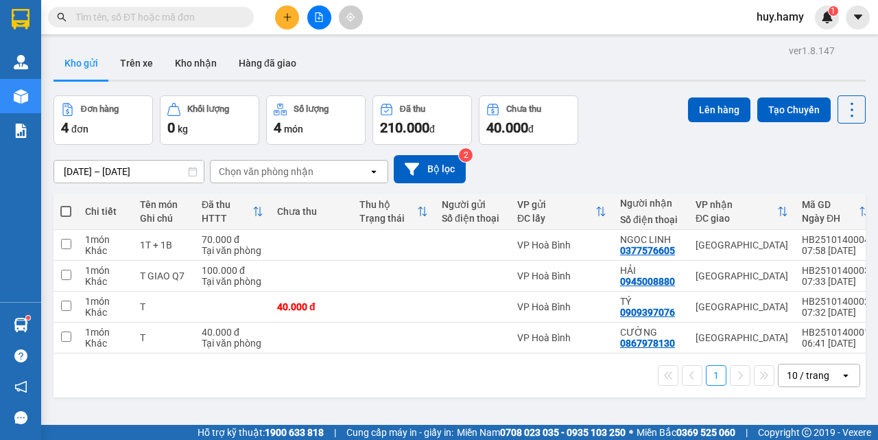
click at [69, 212] on span at bounding box center [65, 211] width 11 height 11
click at [66, 204] on input "checkbox" at bounding box center [66, 204] width 0 height 0
checkbox input "true"
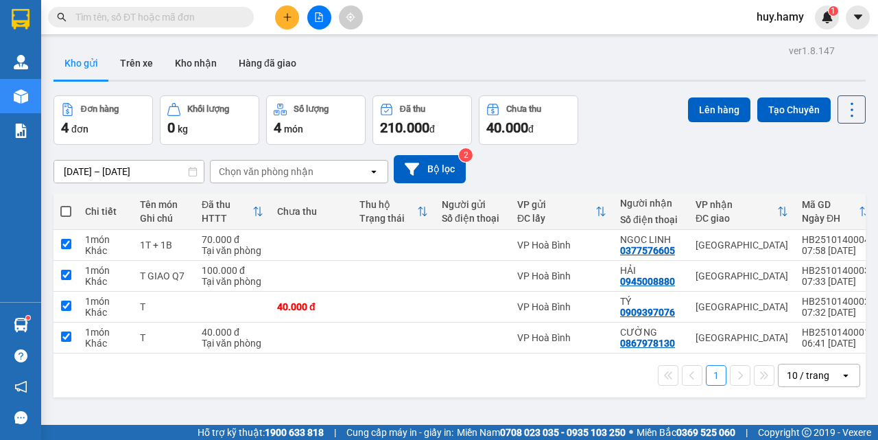
checkbox input "true"
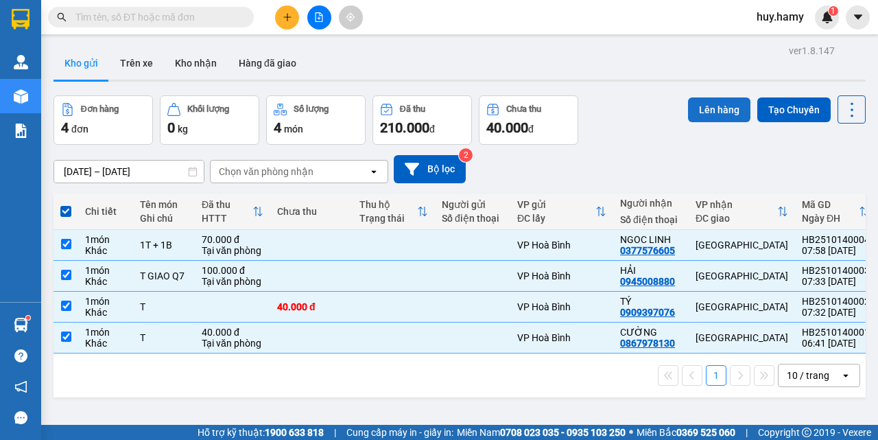
click at [707, 107] on button "Lên hàng" at bounding box center [719, 109] width 62 height 25
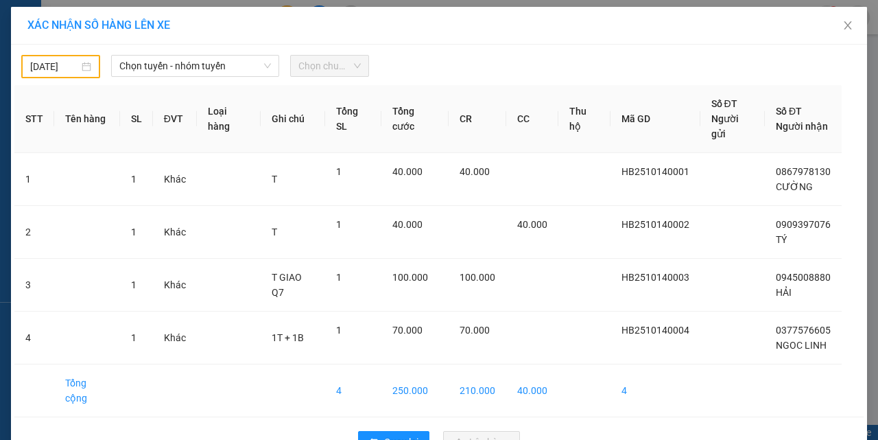
click at [82, 67] on div "[DATE]" at bounding box center [60, 66] width 61 height 15
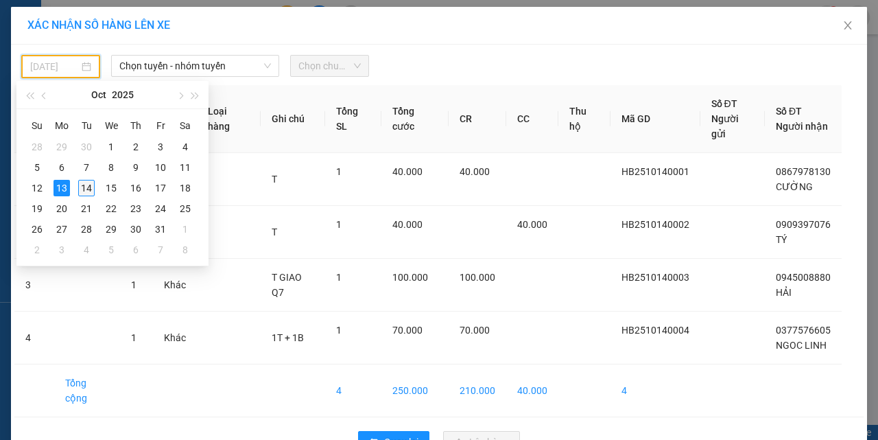
click at [85, 191] on div "14" at bounding box center [86, 188] width 16 height 16
type input "[DATE]"
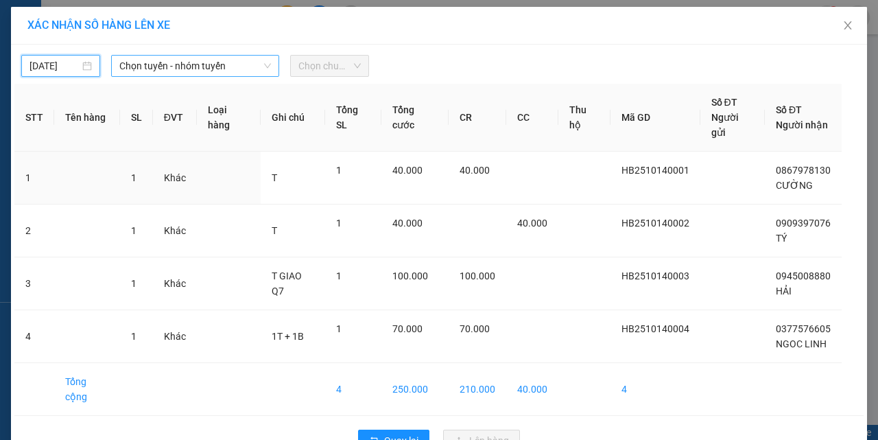
click at [145, 72] on span "Chọn tuyến - nhóm tuyến" at bounding box center [195, 66] width 152 height 21
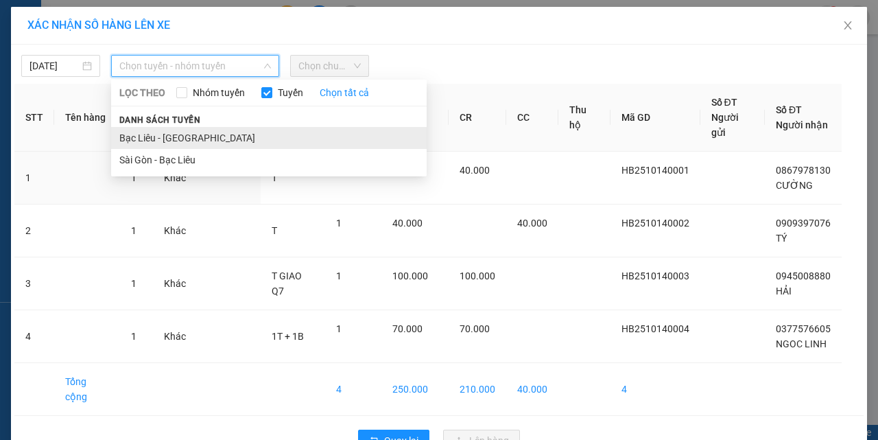
drag, startPoint x: 136, startPoint y: 138, endPoint x: 407, endPoint y: 90, distance: 275.2
click at [137, 138] on li "Bạc Liêu - [GEOGRAPHIC_DATA]" at bounding box center [269, 138] width 316 height 22
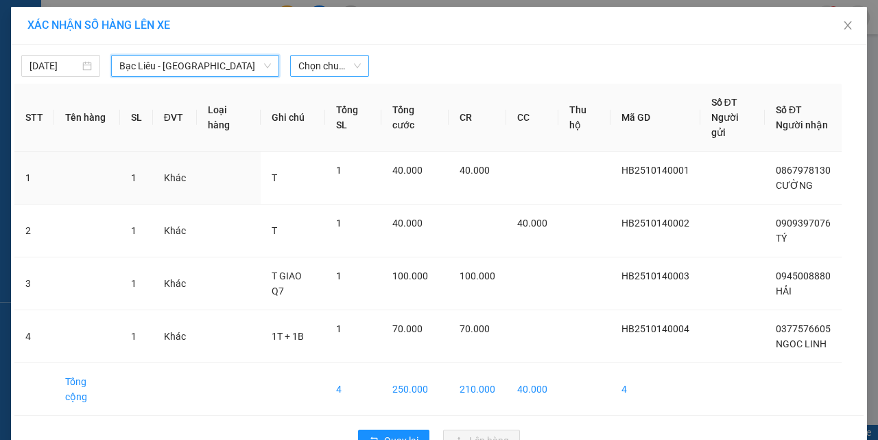
click at [324, 57] on span "Chọn chuyến" at bounding box center [329, 66] width 62 height 21
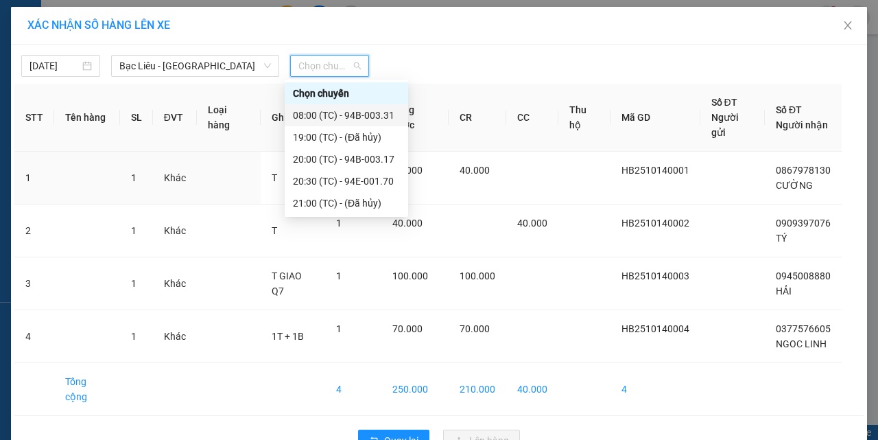
click at [371, 108] on div "08:00 (TC) - 94B-003.31" at bounding box center [346, 115] width 107 height 15
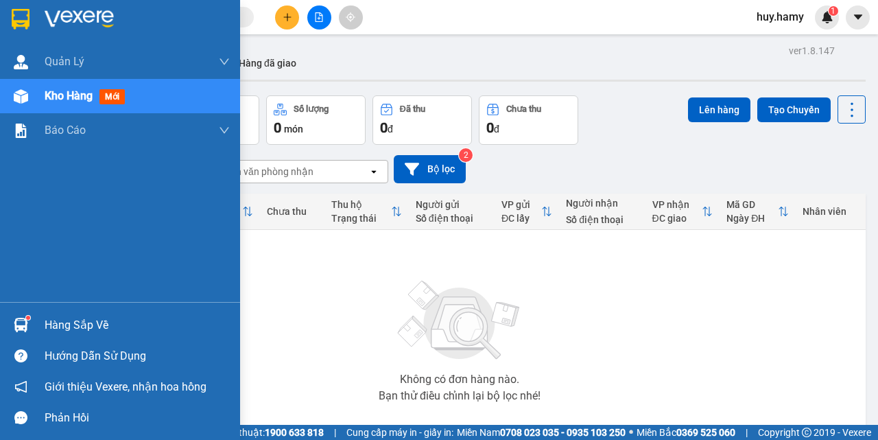
click at [71, 321] on div "Hàng sắp về" at bounding box center [137, 325] width 185 height 21
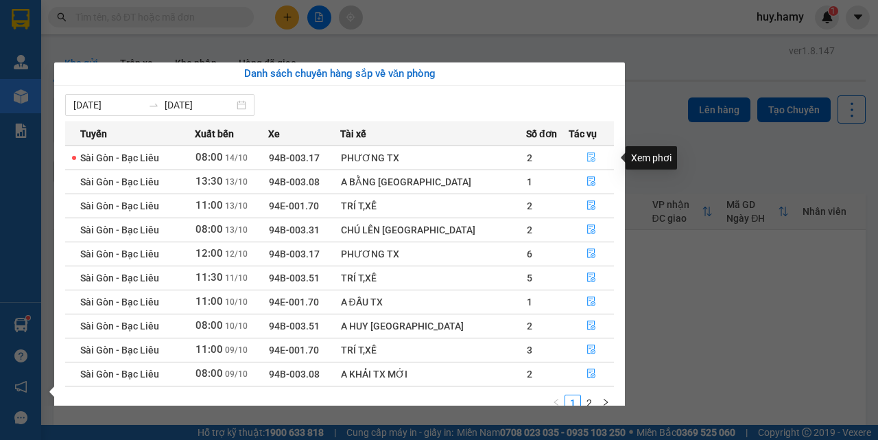
click at [589, 152] on button "button" at bounding box center [591, 158] width 44 height 22
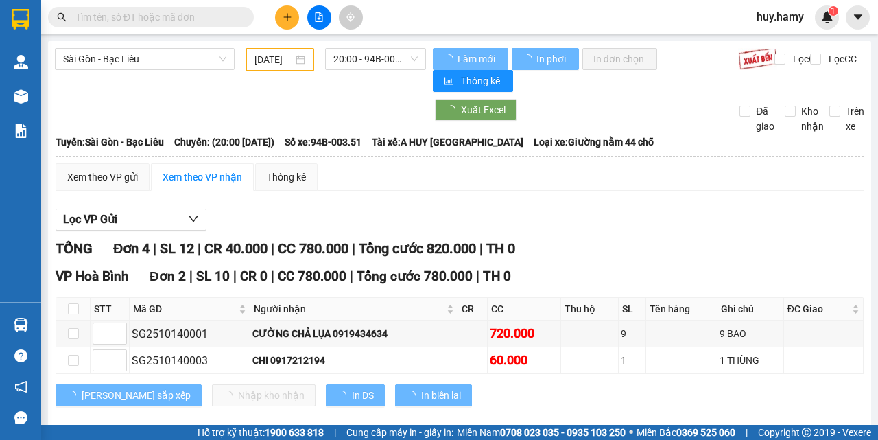
type input "[DATE]"
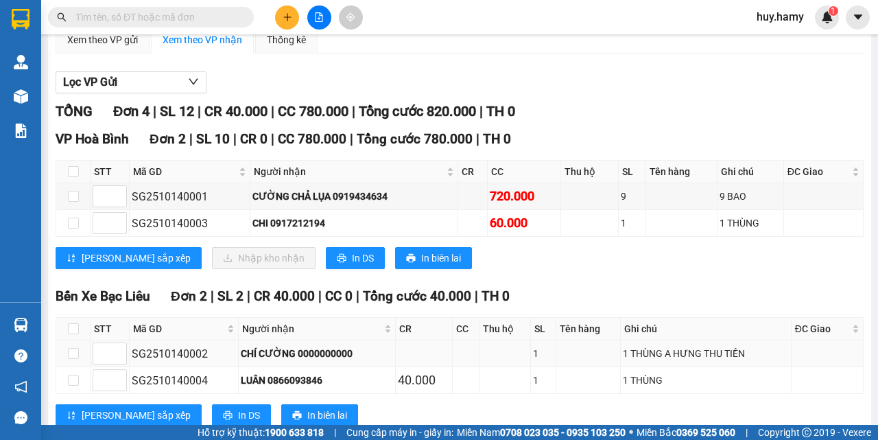
scroll to position [69, 0]
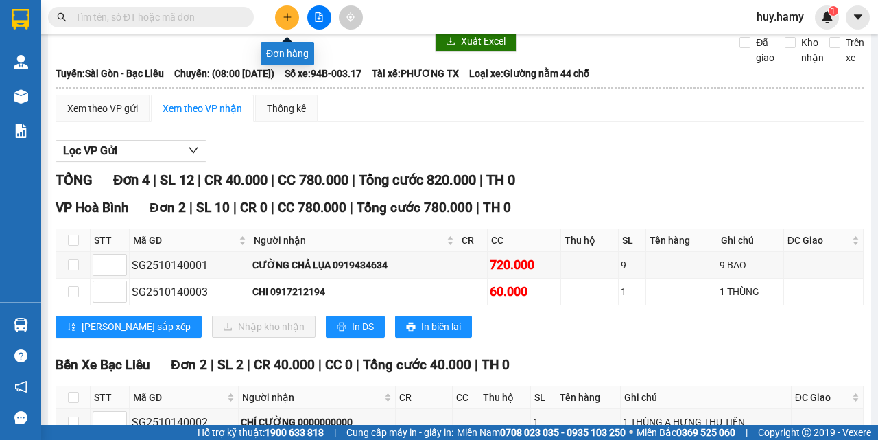
click at [289, 12] on button at bounding box center [287, 17] width 24 height 24
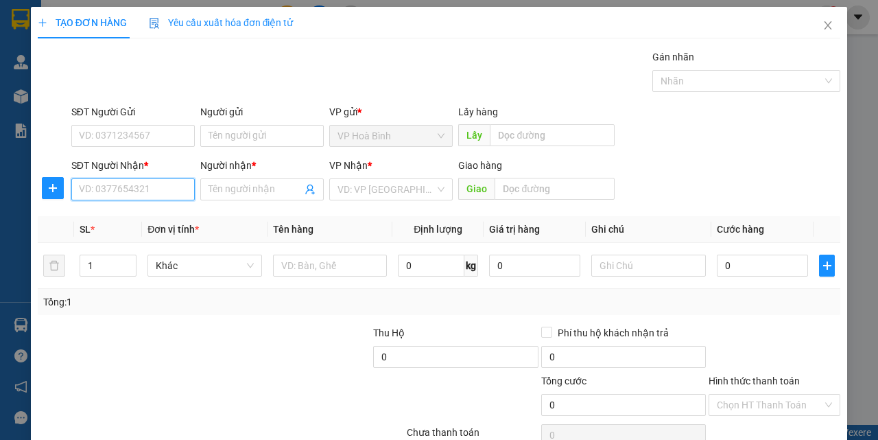
click at [119, 185] on input "SĐT Người Nhận *" at bounding box center [132, 189] width 123 height 22
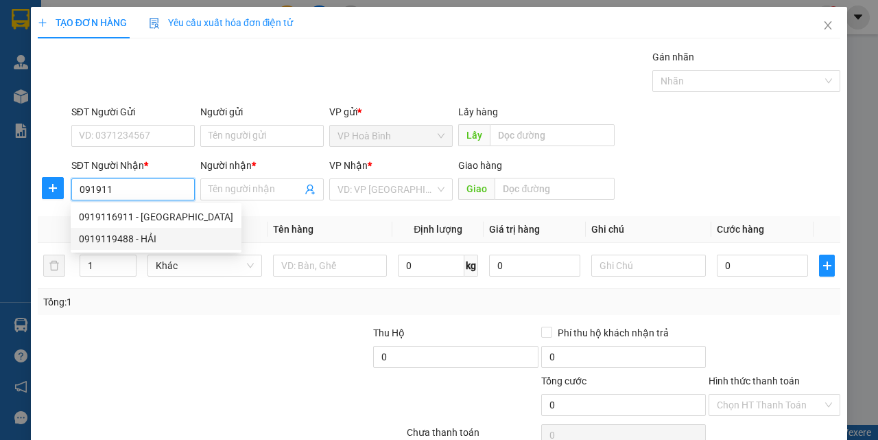
click at [109, 236] on div "0919119488 - HẢI" at bounding box center [156, 238] width 154 height 15
type input "0919119488"
type input "HẢI"
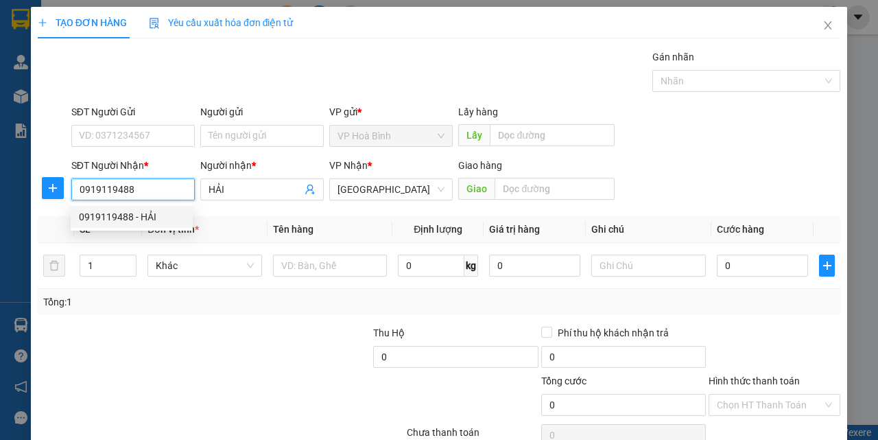
type input "40.000"
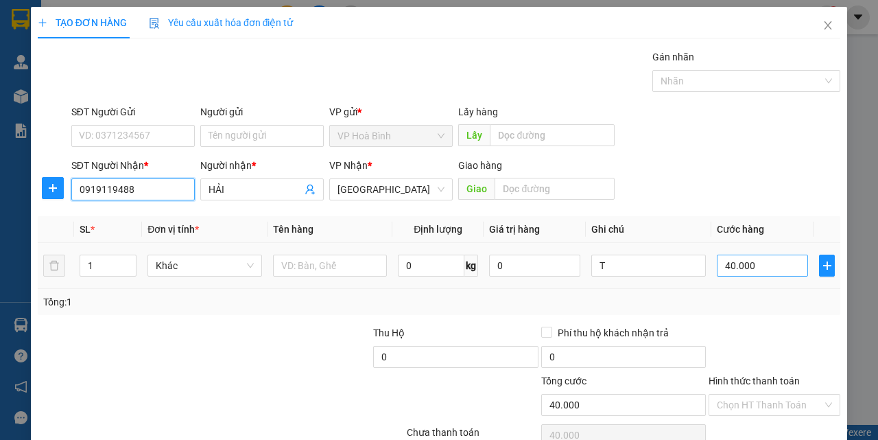
type input "0919119488"
click at [740, 272] on input "40.000" at bounding box center [762, 266] width 91 height 22
type input "5"
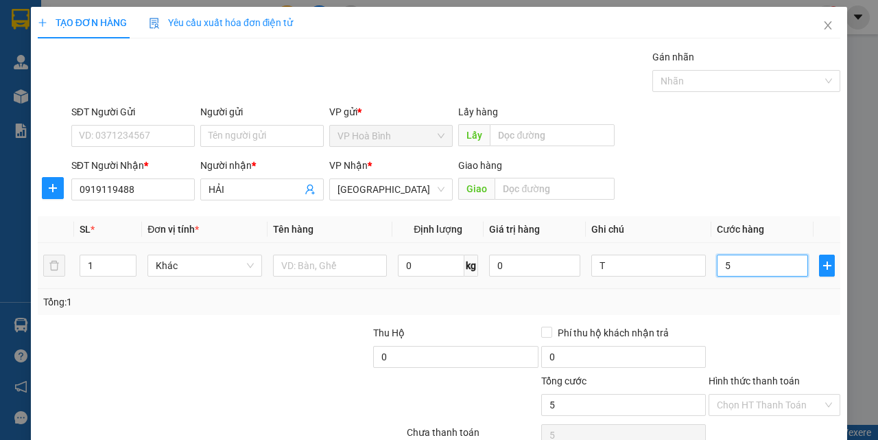
type input "50"
type input "500"
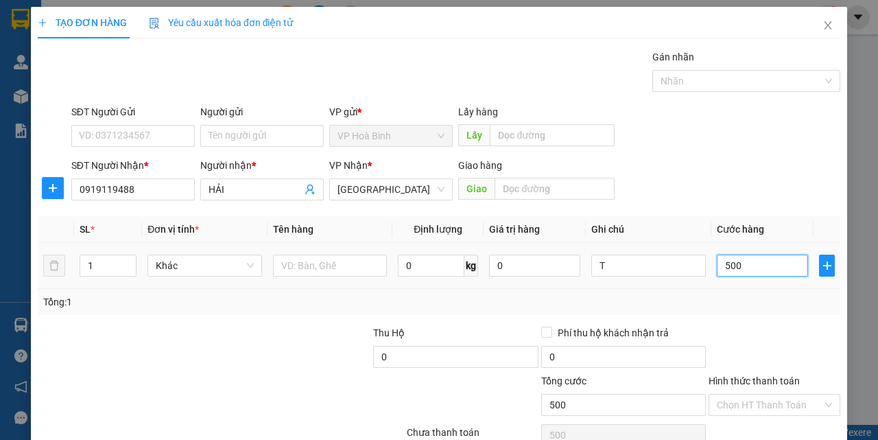
type input "5.000"
type input "50.000"
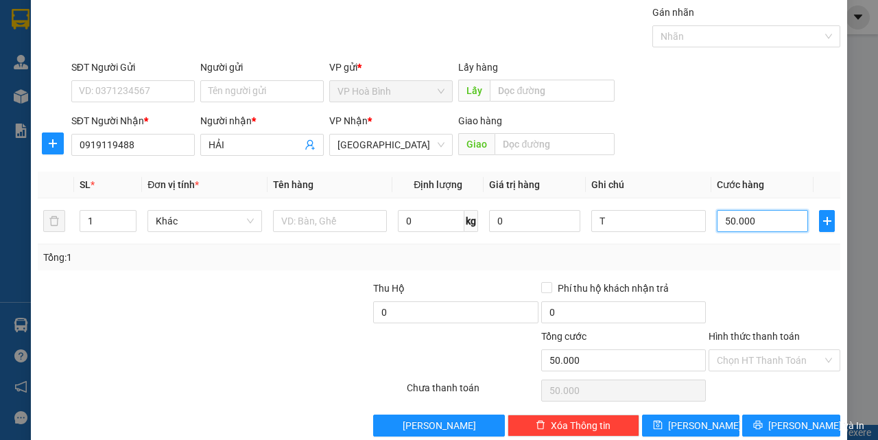
scroll to position [68, 0]
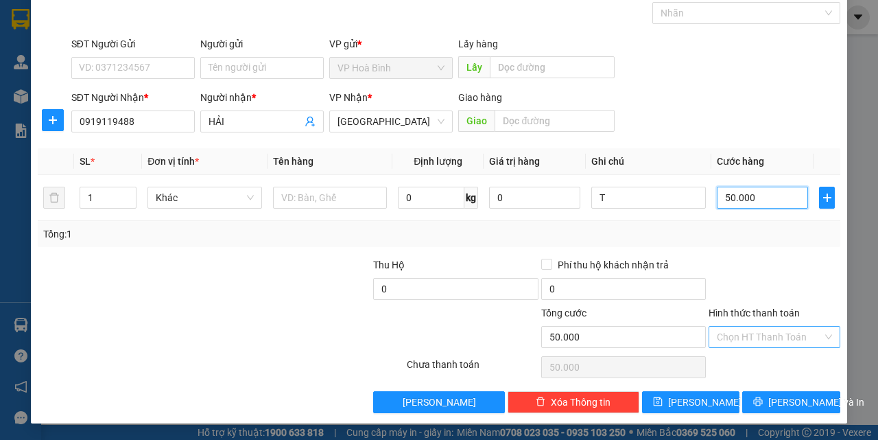
type input "50.000"
click at [755, 331] on input "Hình thức thanh toán" at bounding box center [770, 337] width 106 height 21
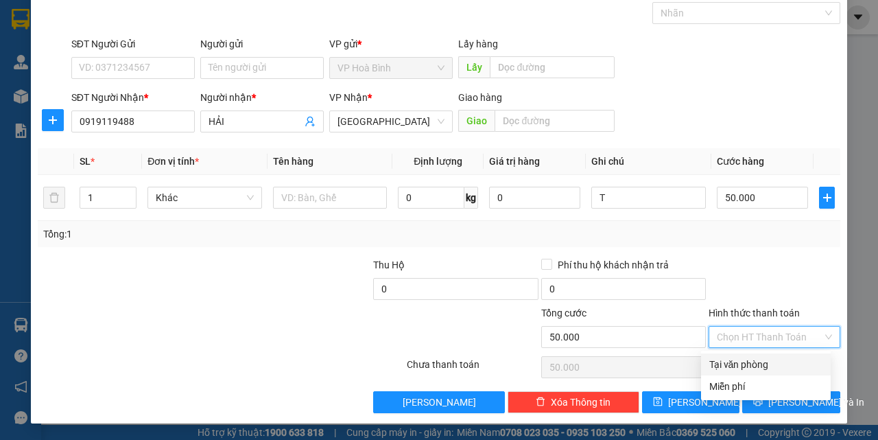
click at [753, 370] on div "Tại văn phòng" at bounding box center [765, 364] width 113 height 15
type input "0"
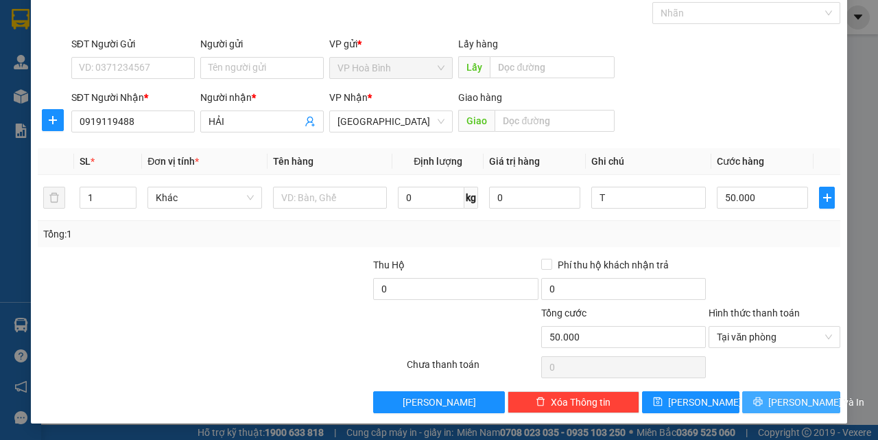
click at [772, 397] on span "[PERSON_NAME] và In" at bounding box center [816, 401] width 96 height 15
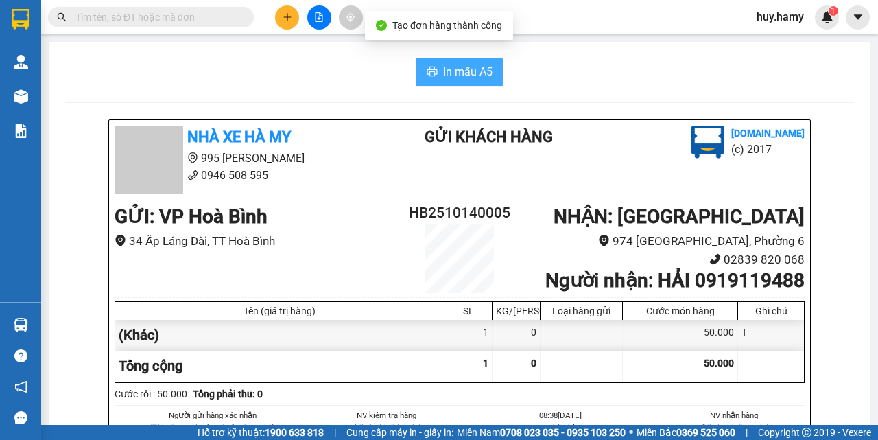
click at [460, 73] on span "In mẫu A5" at bounding box center [467, 71] width 49 height 17
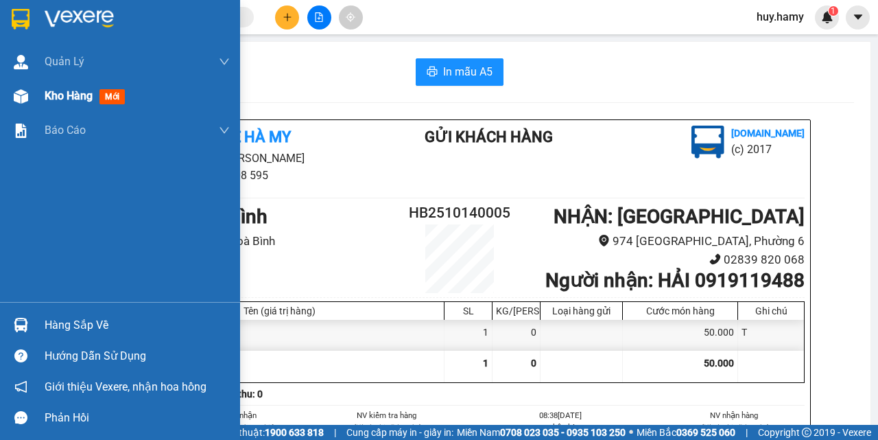
click at [45, 95] on span "Kho hàng" at bounding box center [69, 95] width 48 height 13
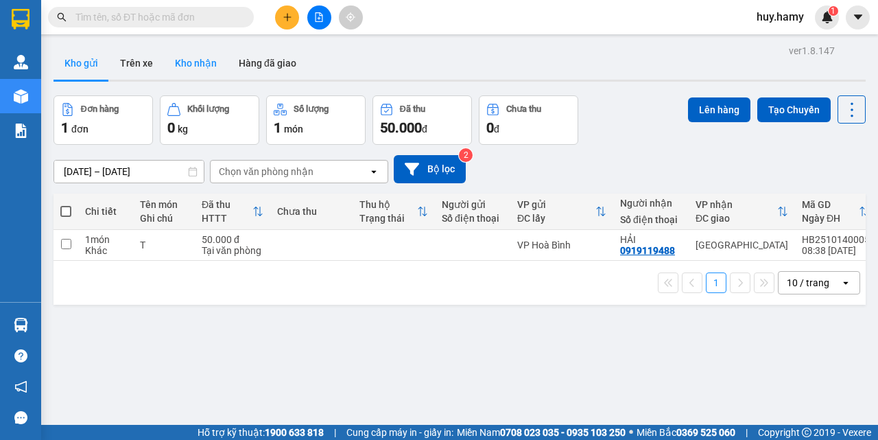
click at [204, 53] on button "Kho nhận" at bounding box center [196, 63] width 64 height 33
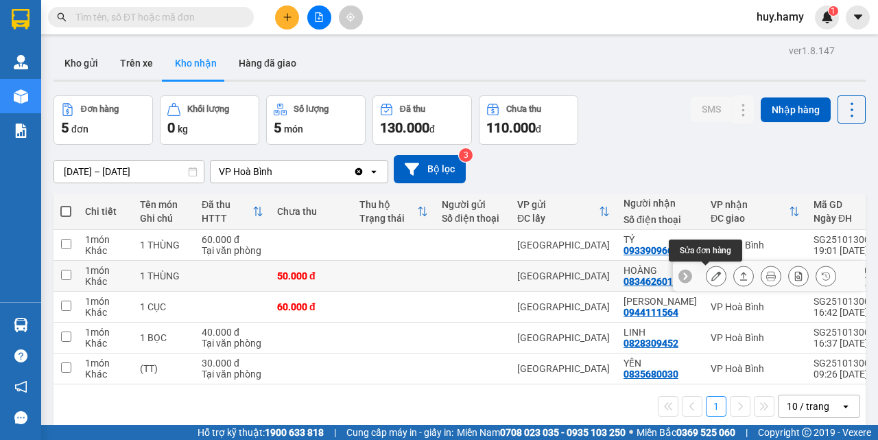
click at [711, 277] on button at bounding box center [716, 276] width 19 height 24
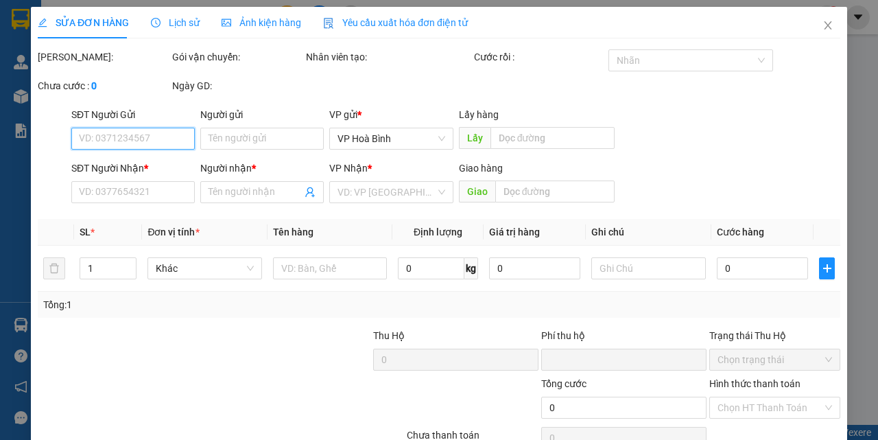
type input "0834626010"
type input "HOÀNG"
type input "0"
type input "50.000"
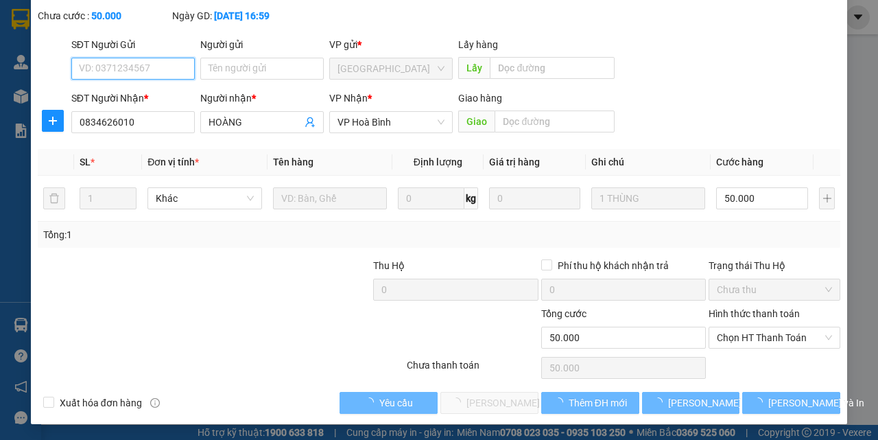
scroll to position [86, 0]
click at [770, 343] on span "Chọn HT Thanh Toán" at bounding box center [774, 337] width 115 height 21
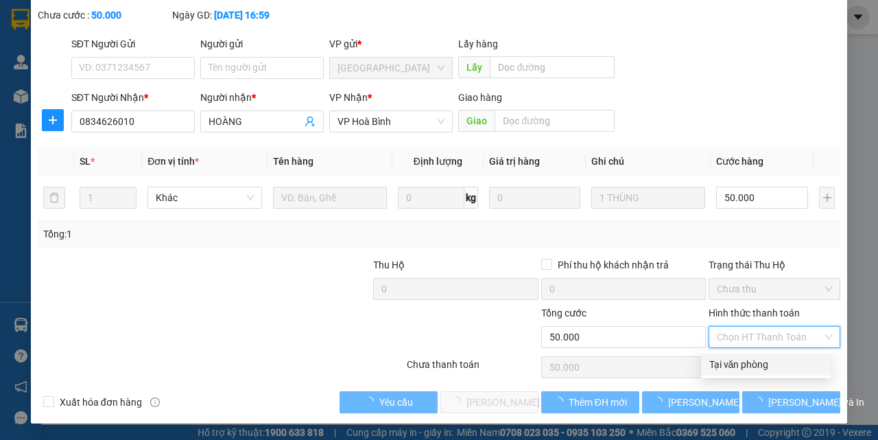
click at [741, 365] on div "Tại văn phòng" at bounding box center [765, 364] width 113 height 15
type input "0"
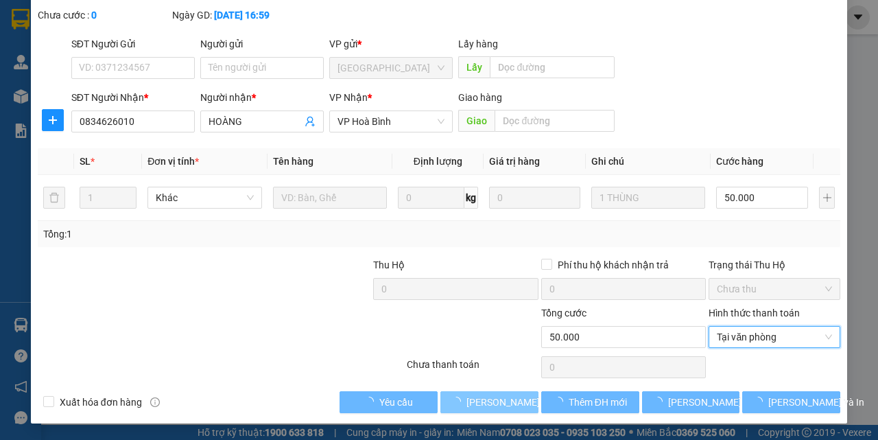
click at [505, 401] on span "[PERSON_NAME] và Giao hàng" at bounding box center [533, 401] width 132 height 15
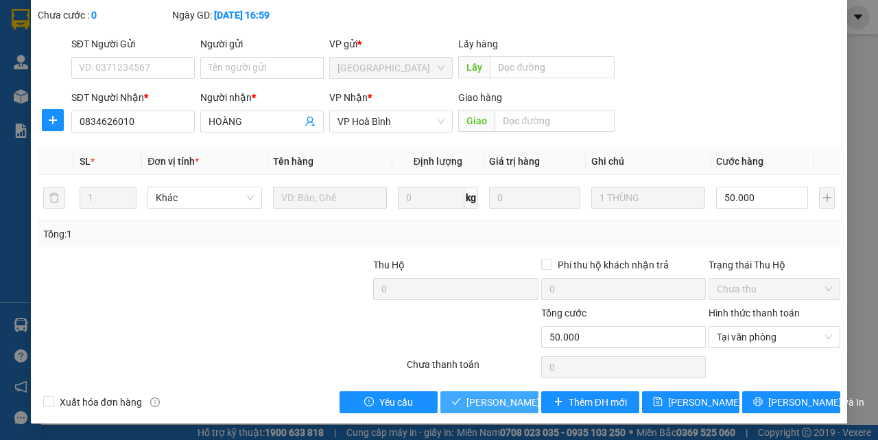
click at [505, 401] on span "[PERSON_NAME] và Giao hàng" at bounding box center [533, 401] width 132 height 15
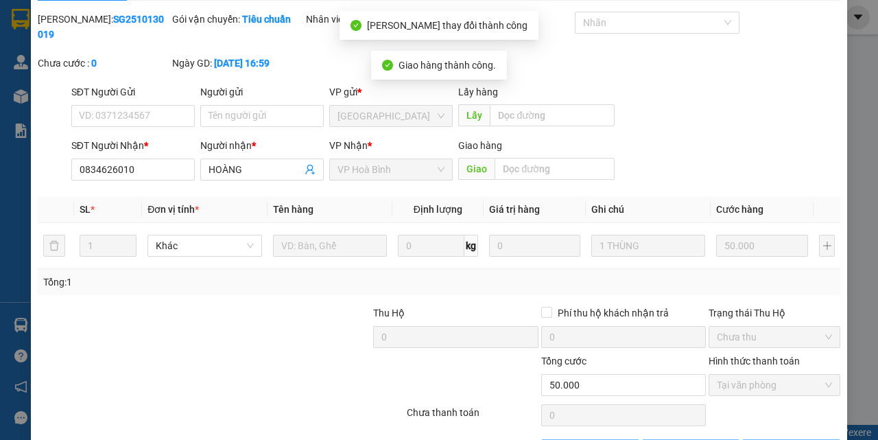
scroll to position [17, 0]
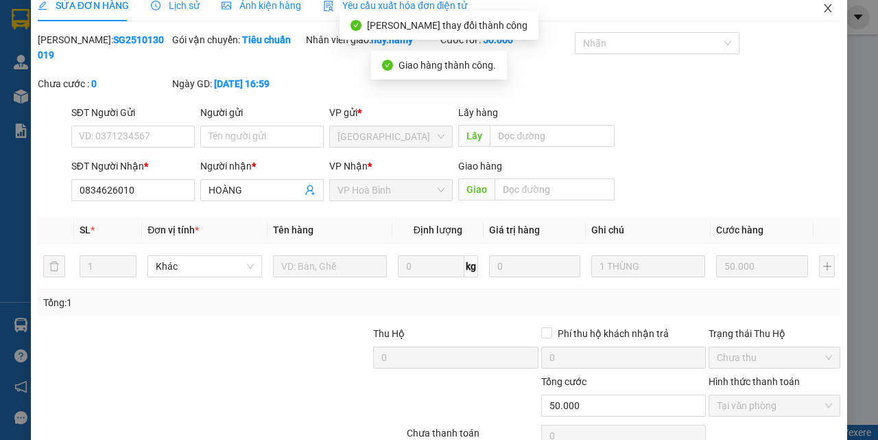
click at [818, 3] on span "Close" at bounding box center [828, 9] width 38 height 38
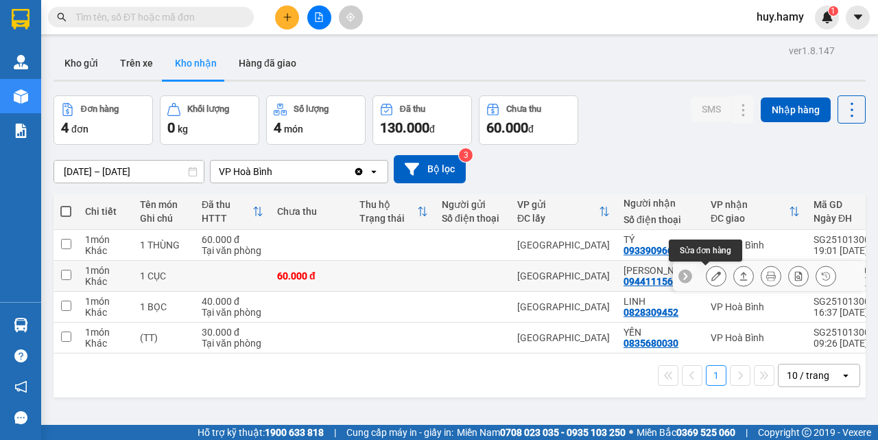
click at [711, 278] on icon at bounding box center [716, 276] width 10 height 10
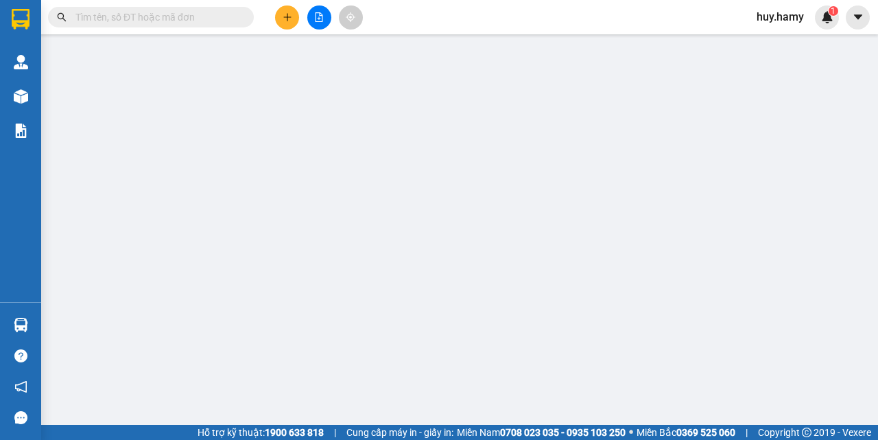
type input "0944111564"
type input "[PERSON_NAME]"
type input "0"
type input "60.000"
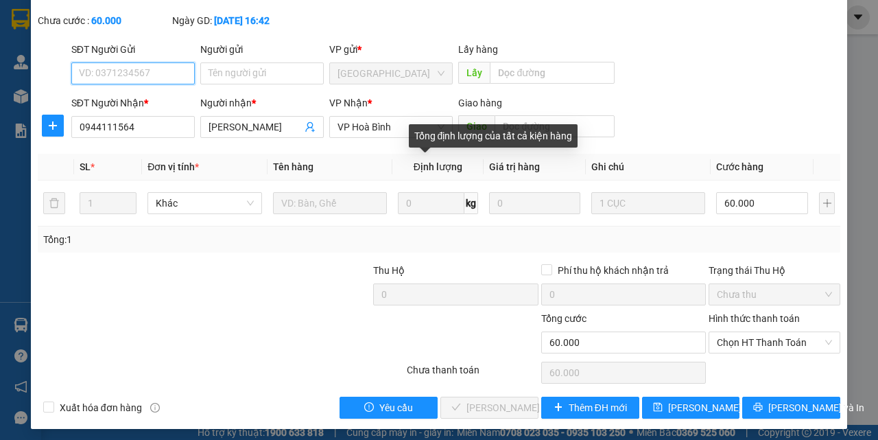
scroll to position [86, 0]
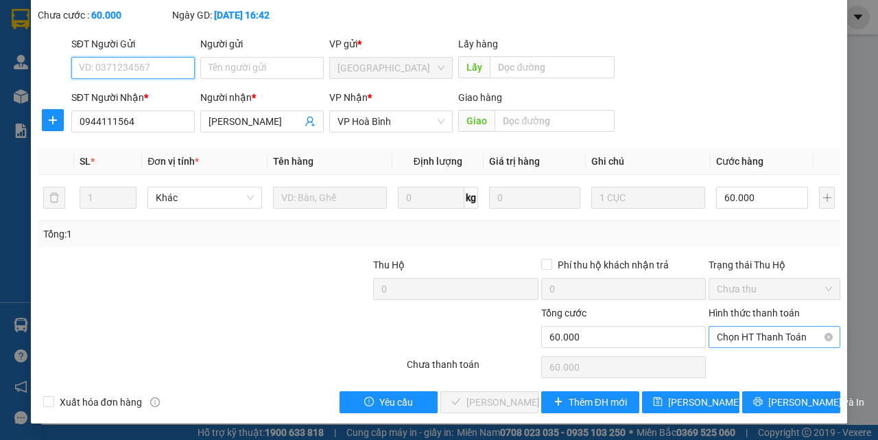
click at [787, 333] on span "Chọn HT Thanh Toán" at bounding box center [774, 337] width 115 height 21
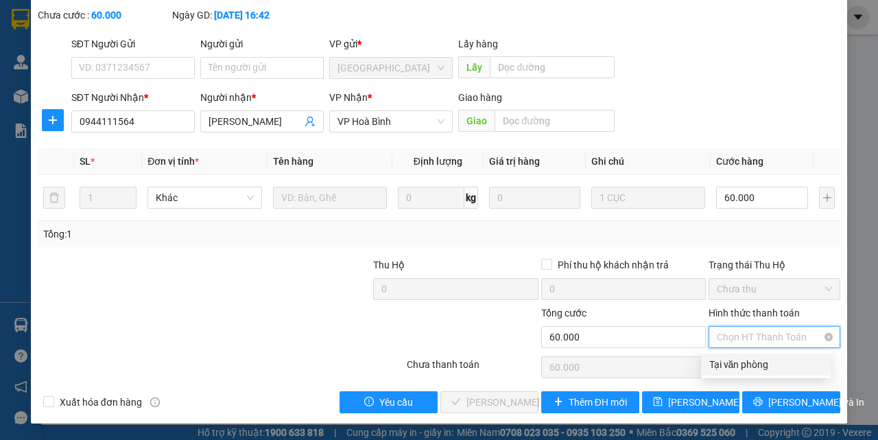
click at [756, 362] on div "Tại văn phòng" at bounding box center [765, 364] width 113 height 15
type input "0"
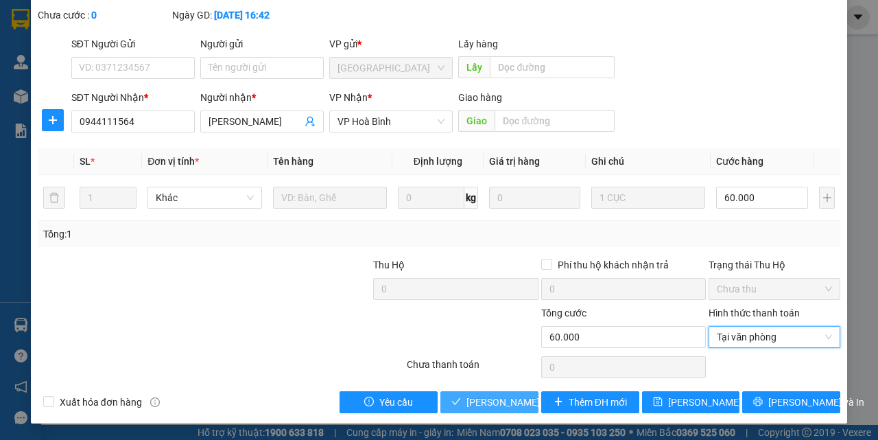
click at [477, 403] on span "[PERSON_NAME] và Giao hàng" at bounding box center [533, 401] width 132 height 15
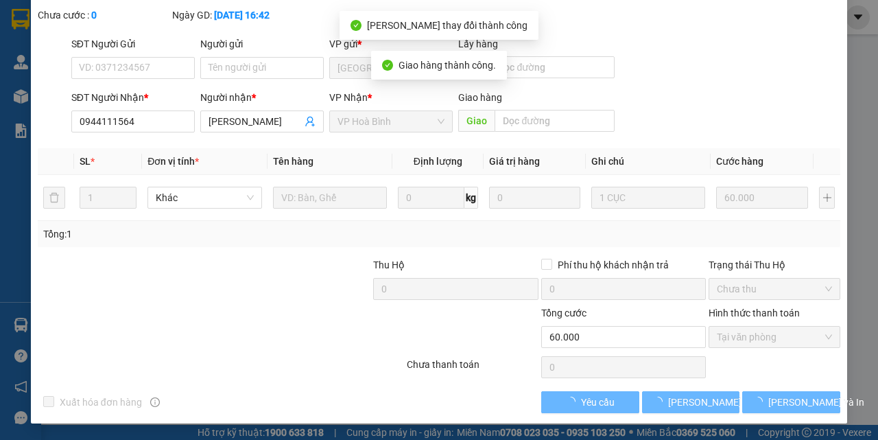
scroll to position [0, 0]
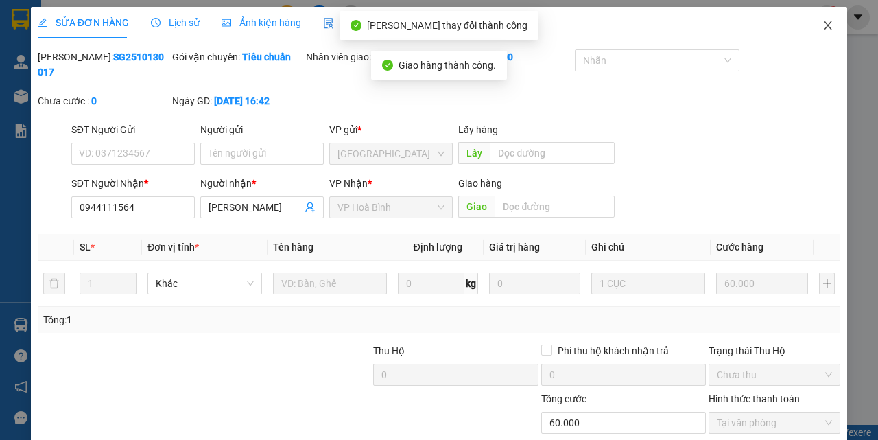
click at [823, 27] on icon "close" at bounding box center [828, 25] width 11 height 11
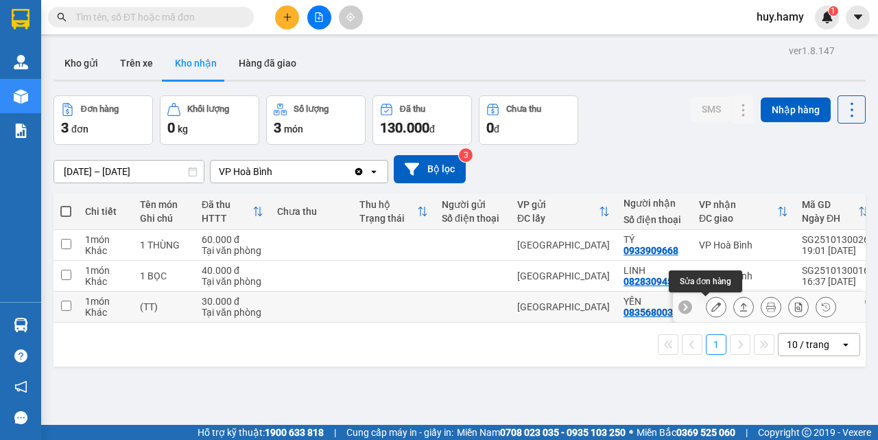
click at [711, 306] on icon at bounding box center [716, 307] width 10 height 10
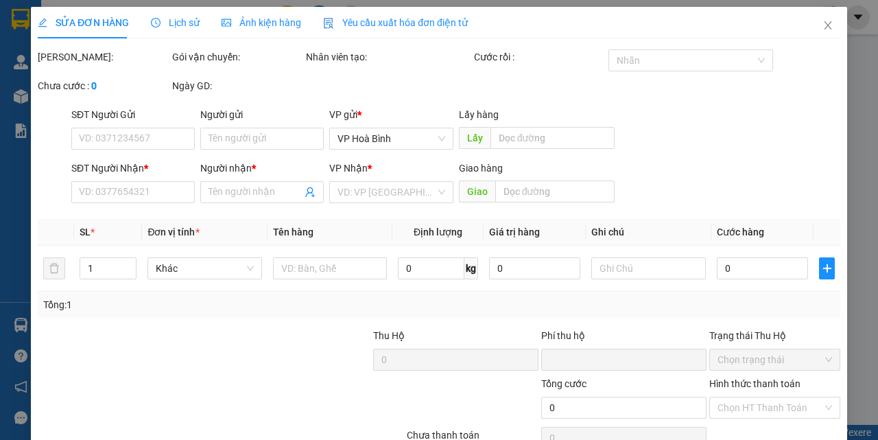
type input "0835680030"
type input "YẾN"
type input "0"
type input "30.000"
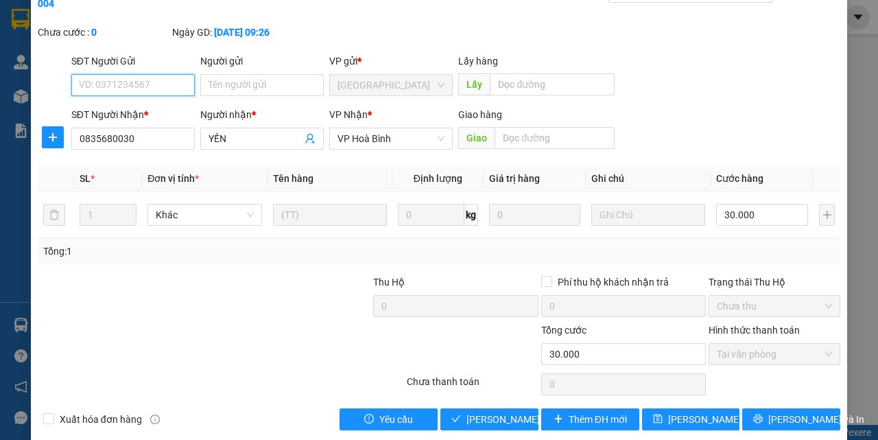
scroll to position [86, 0]
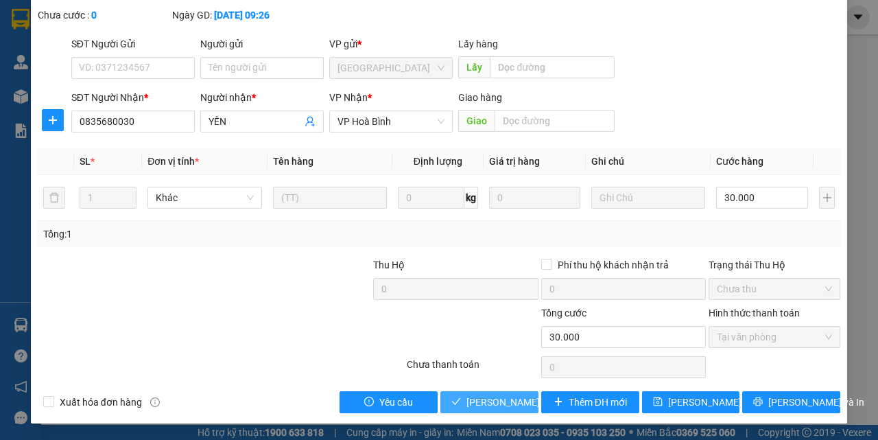
click at [487, 403] on span "[PERSON_NAME] và Giao hàng" at bounding box center [533, 401] width 132 height 15
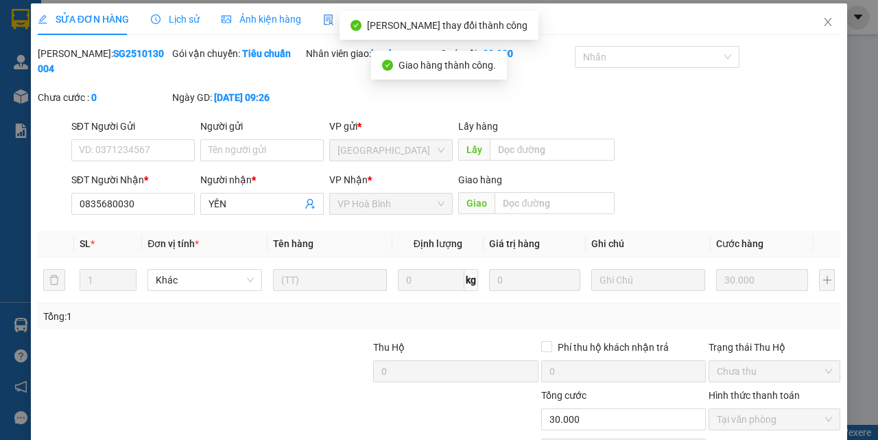
scroll to position [0, 0]
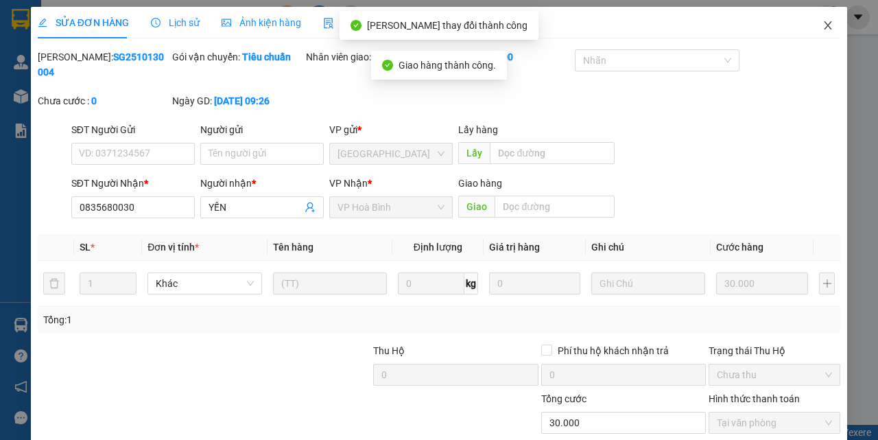
click at [823, 22] on icon "close" at bounding box center [828, 25] width 11 height 11
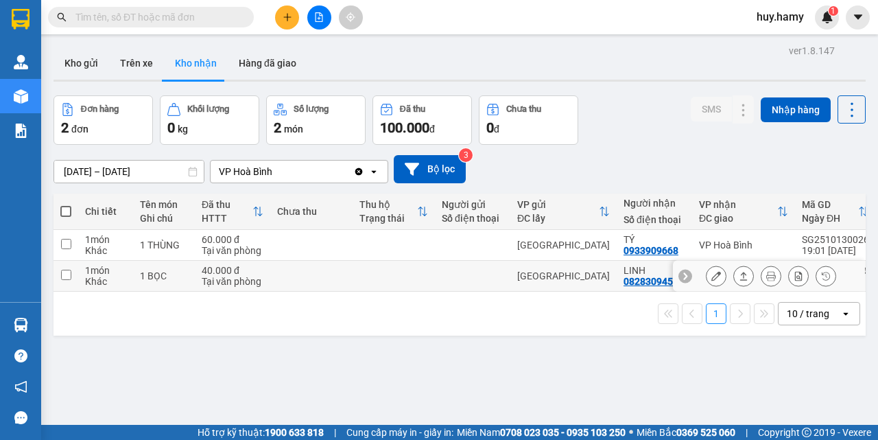
click at [711, 272] on icon at bounding box center [716, 276] width 10 height 10
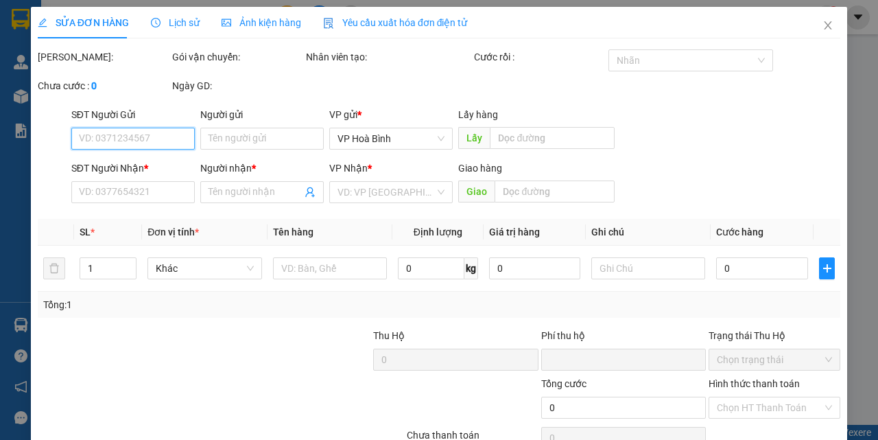
type input "0828309452"
type input "LINH"
type input "0"
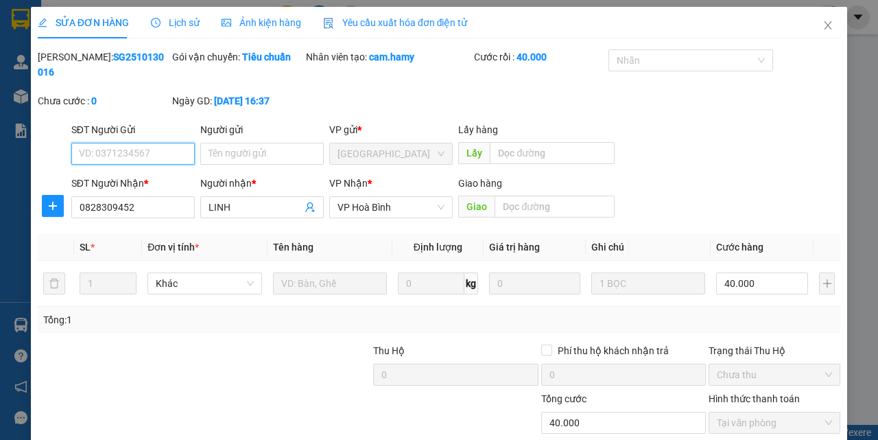
scroll to position [86, 0]
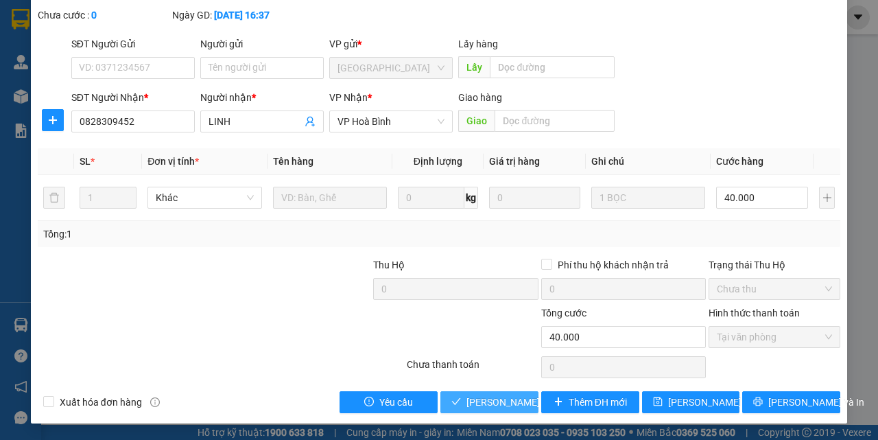
click at [471, 399] on span "[PERSON_NAME] và Giao hàng" at bounding box center [533, 401] width 132 height 15
